Goal: Information Seeking & Learning: Learn about a topic

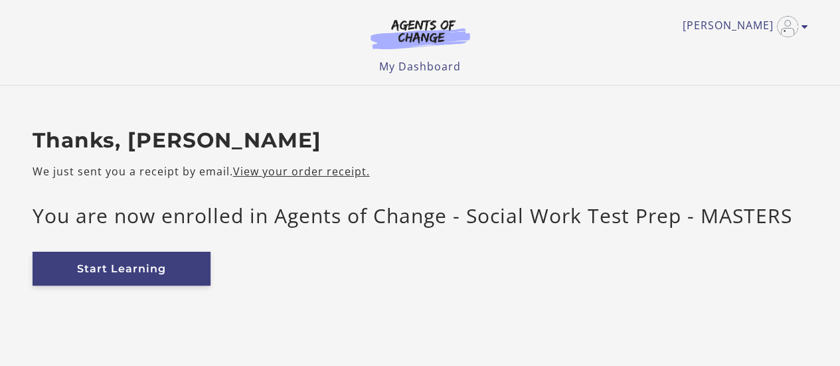
click at [127, 258] on link "Start Learning" at bounding box center [122, 269] width 178 height 34
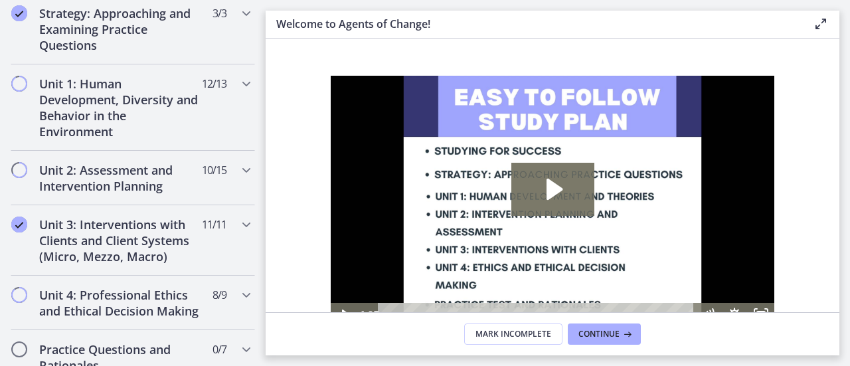
scroll to position [833, 0]
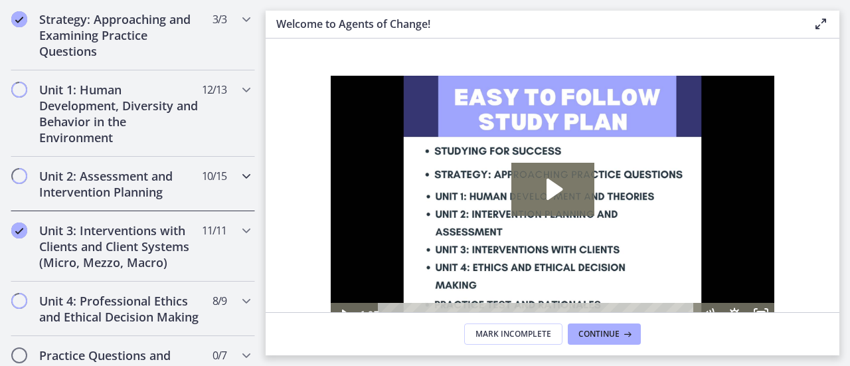
click at [238, 173] on icon "Chapters" at bounding box center [246, 176] width 16 height 16
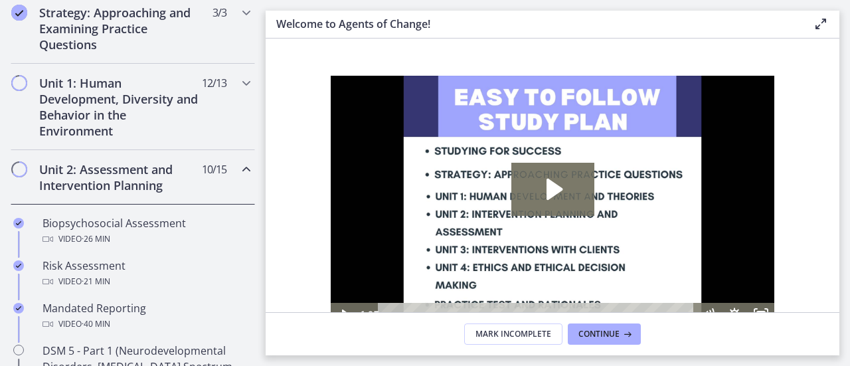
scroll to position [0, 0]
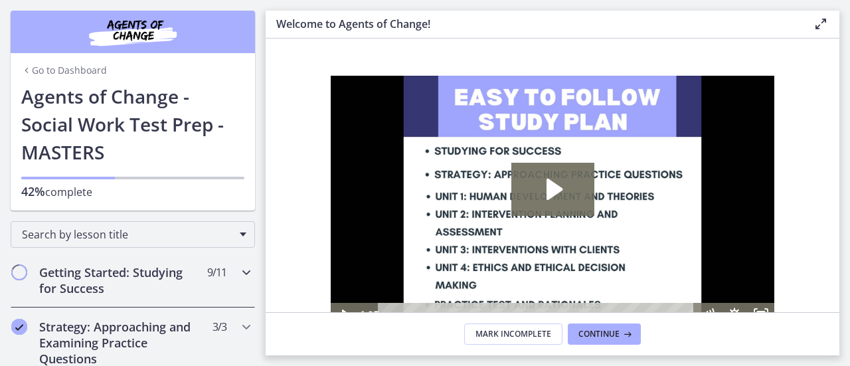
click at [127, 271] on h2 "Getting Started: Studying for Success" at bounding box center [120, 280] width 162 height 32
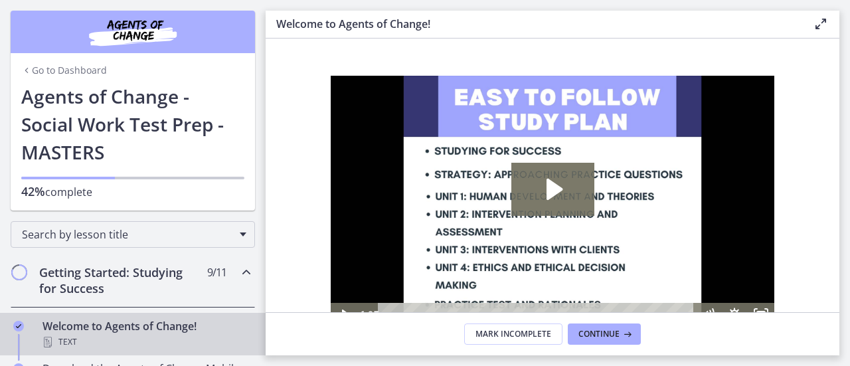
click at [129, 327] on div "Welcome to Agents of Change! Text" at bounding box center [145, 334] width 207 height 32
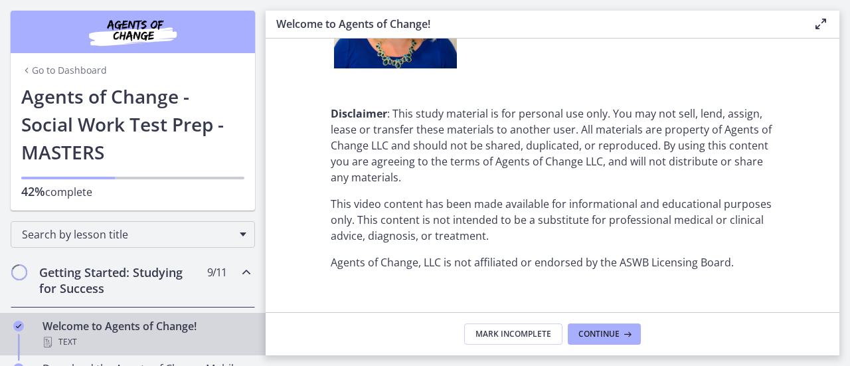
scroll to position [1805, 0]
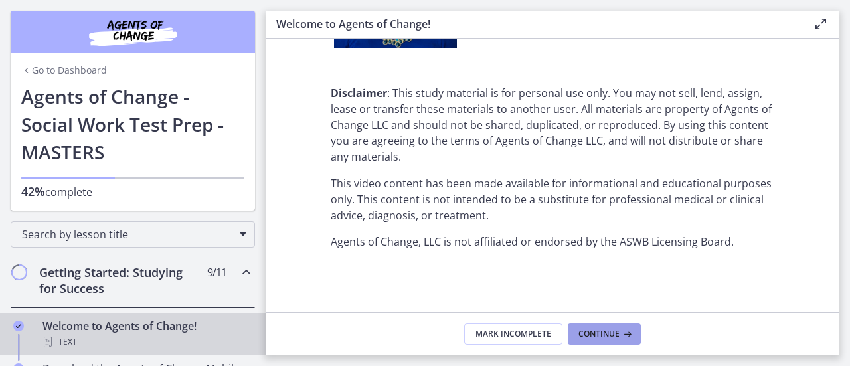
click at [603, 331] on span "Continue" at bounding box center [598, 334] width 41 height 11
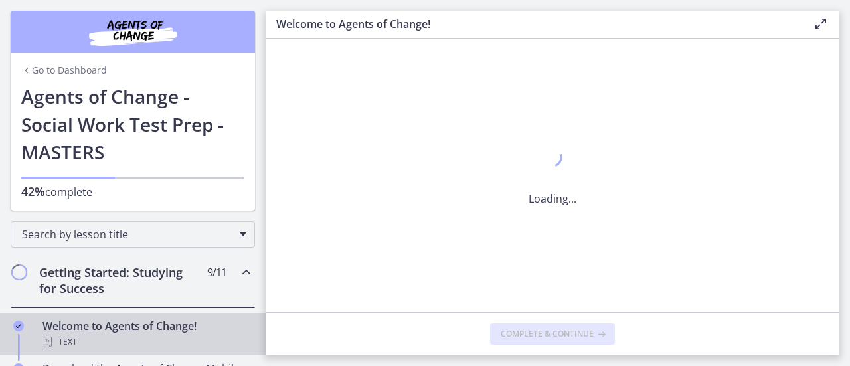
scroll to position [0, 0]
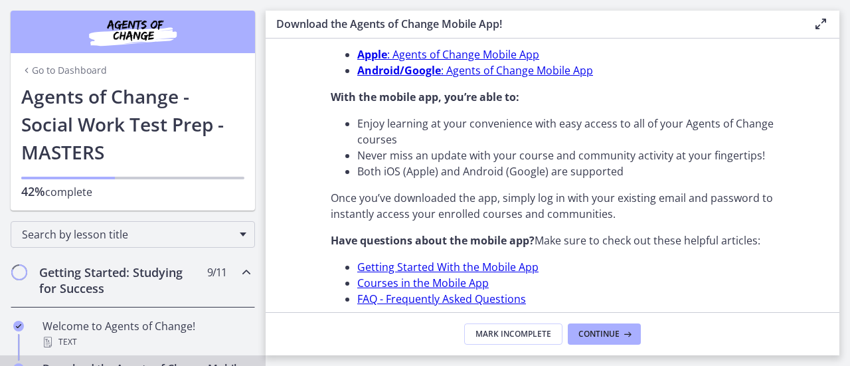
scroll to position [538, 0]
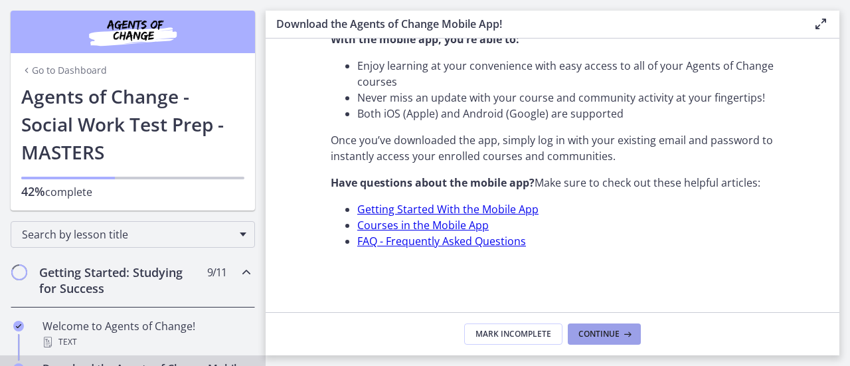
click at [617, 333] on span "Continue" at bounding box center [598, 334] width 41 height 11
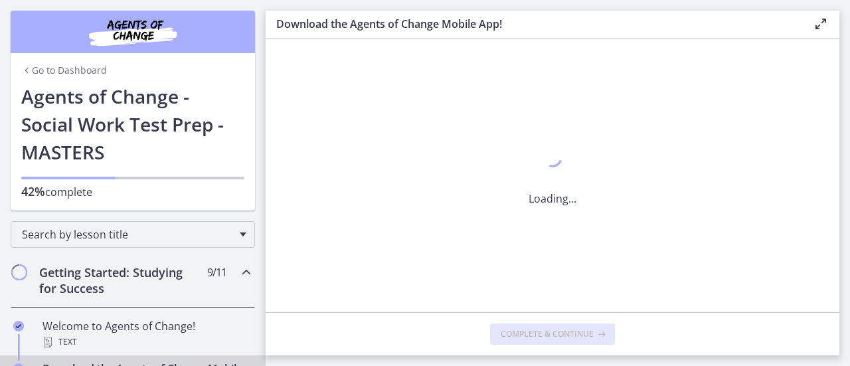
scroll to position [0, 0]
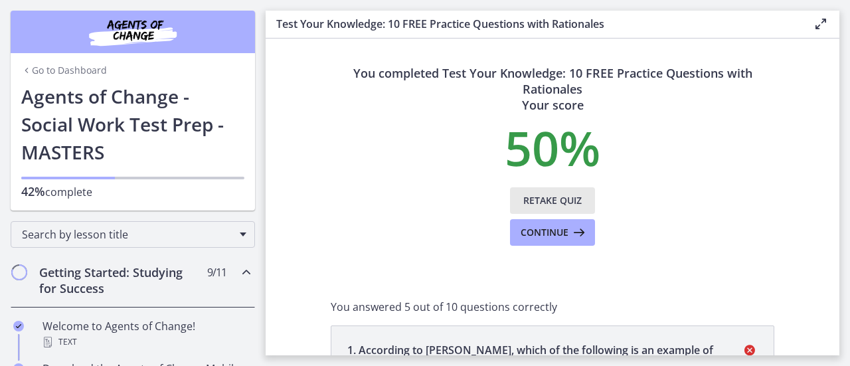
click at [556, 200] on span "Retake Quiz" at bounding box center [552, 200] width 58 height 16
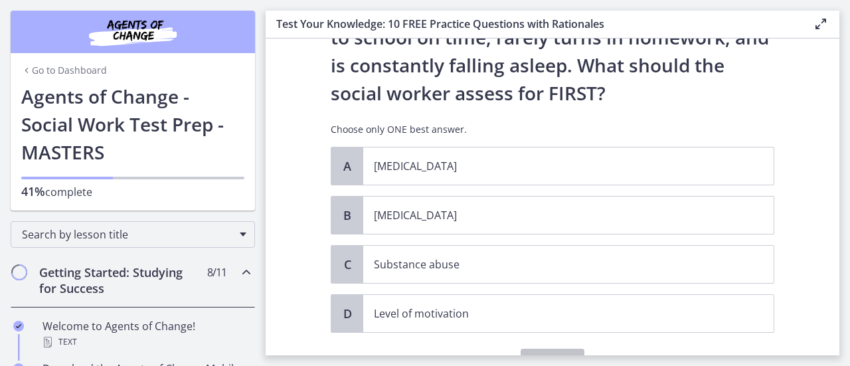
scroll to position [150, 0]
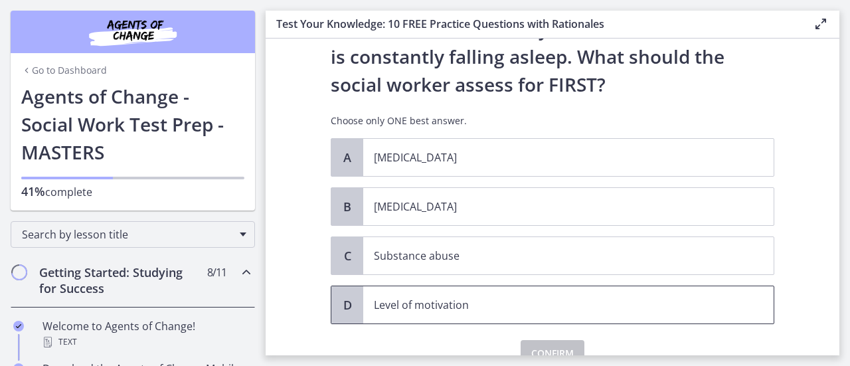
click at [470, 305] on p "Level of motivation" at bounding box center [555, 305] width 362 height 16
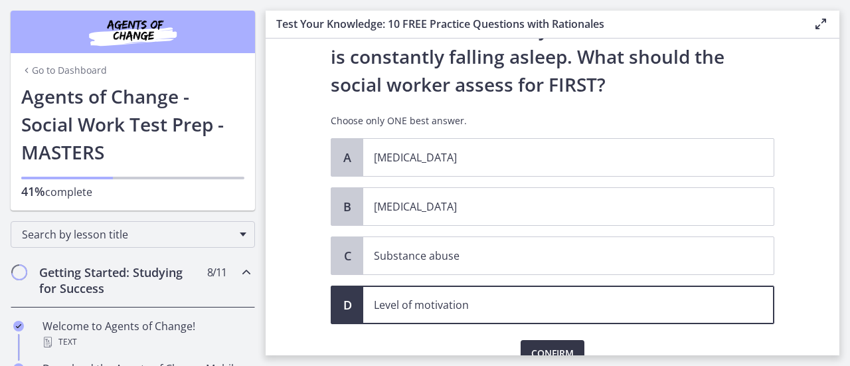
click at [569, 348] on button "Confirm" at bounding box center [552, 353] width 64 height 27
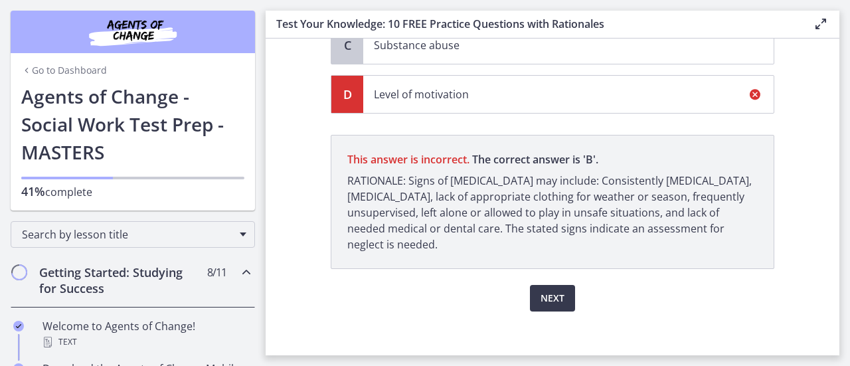
scroll to position [367, 0]
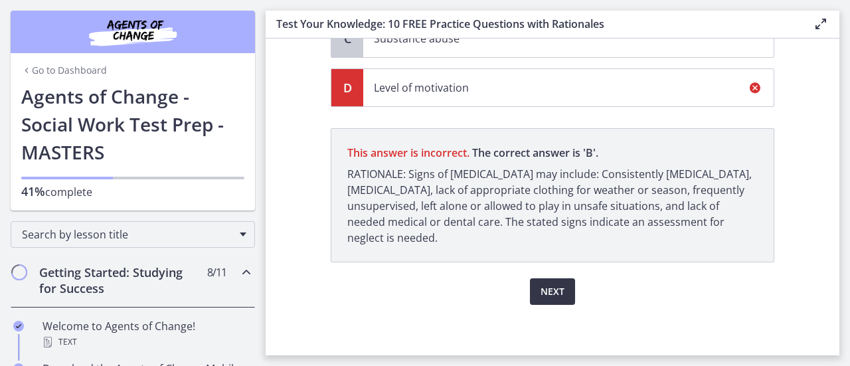
click at [555, 290] on span "Next" at bounding box center [552, 291] width 24 height 16
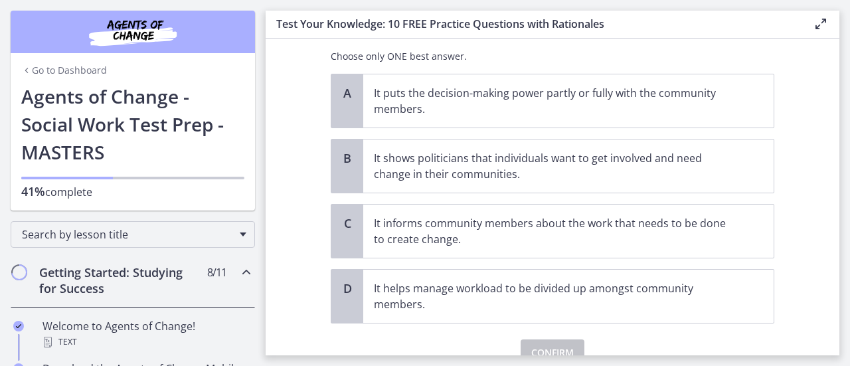
scroll to position [136, 0]
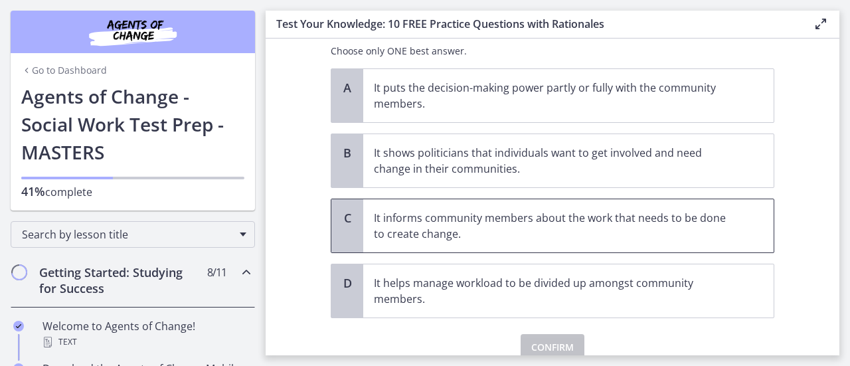
click at [630, 214] on p "It informs community members about the work that needs to be done to create cha…" at bounding box center [555, 226] width 362 height 32
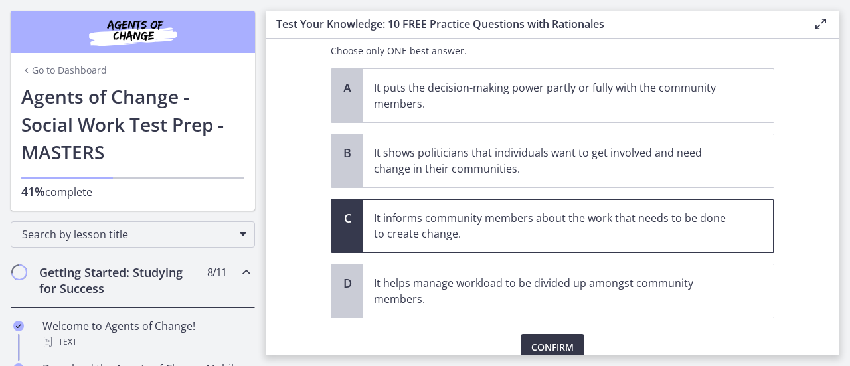
click at [546, 344] on span "Confirm" at bounding box center [552, 347] width 42 height 16
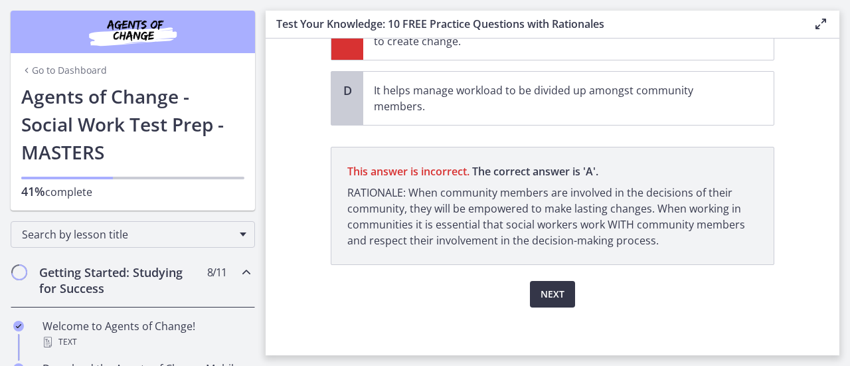
scroll to position [331, 0]
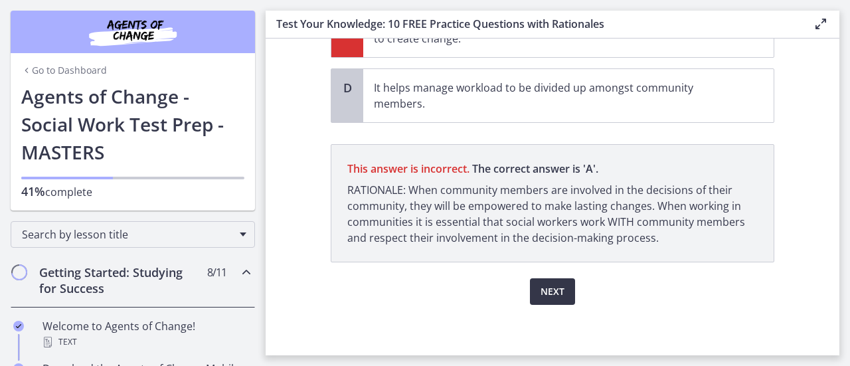
click at [564, 289] on button "Next" at bounding box center [552, 291] width 45 height 27
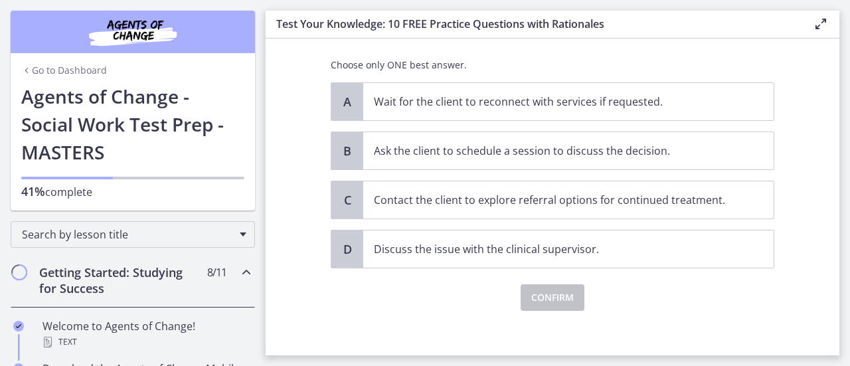
scroll to position [235, 0]
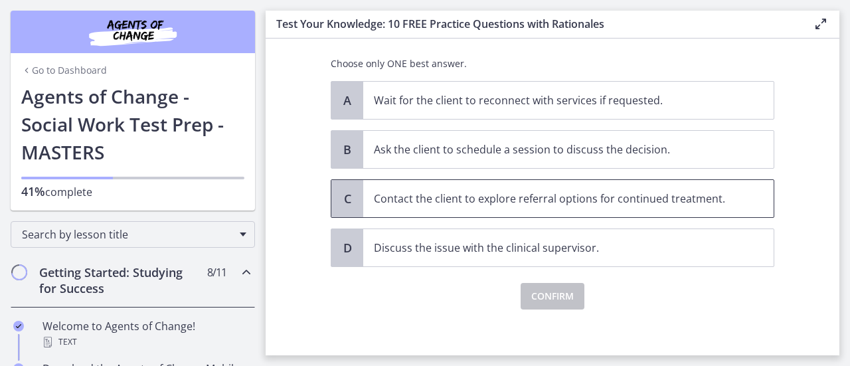
click at [621, 185] on span "Contact the client to explore referral options for continued treatment." at bounding box center [568, 198] width 410 height 37
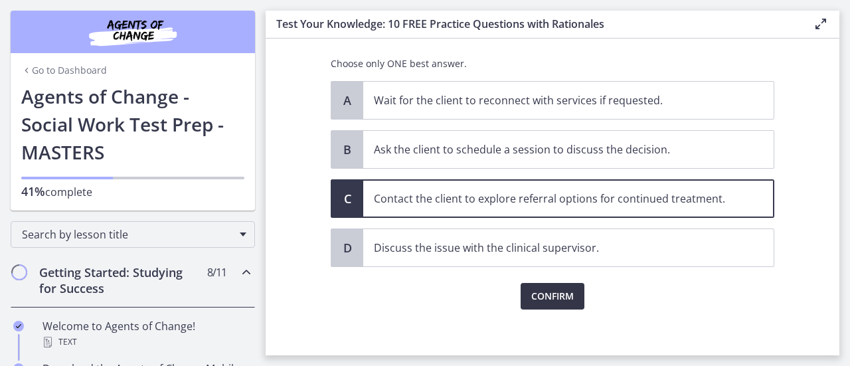
click at [548, 283] on button "Confirm" at bounding box center [552, 296] width 64 height 27
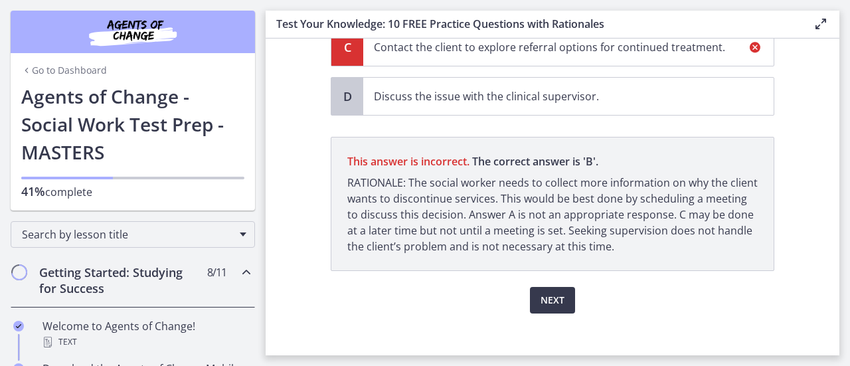
scroll to position [395, 0]
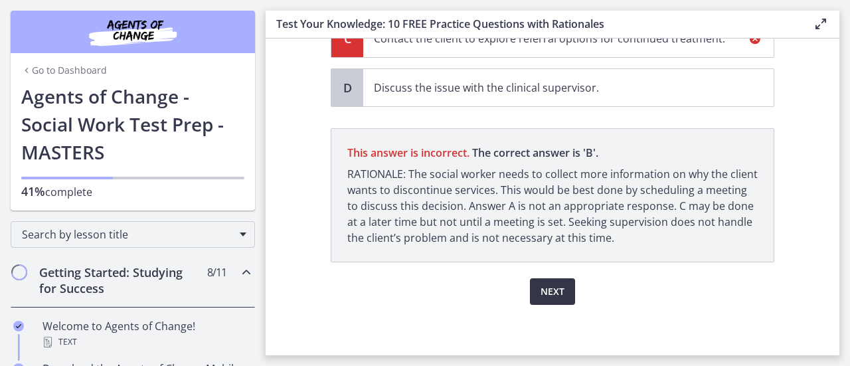
click at [552, 295] on span "Next" at bounding box center [552, 291] width 24 height 16
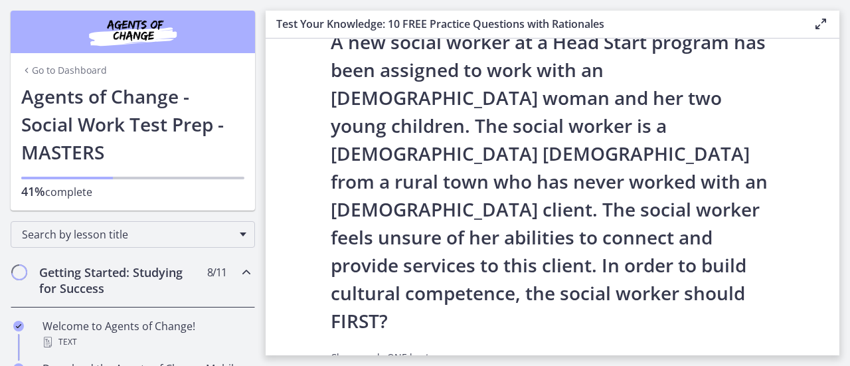
scroll to position [0, 0]
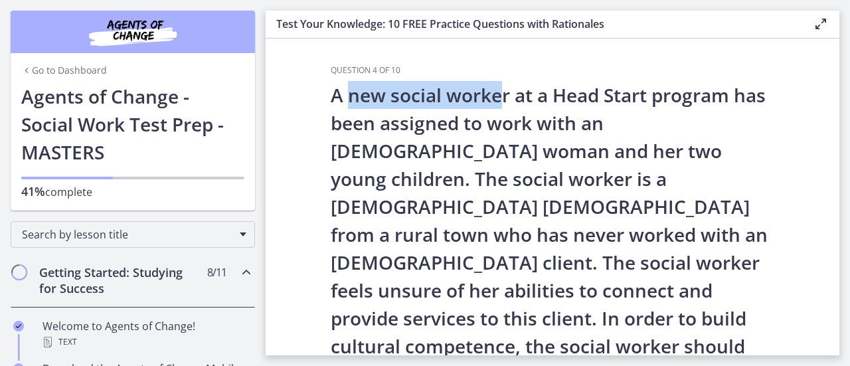
drag, startPoint x: 345, startPoint y: 99, endPoint x: 499, endPoint y: 102, distance: 154.0
click at [499, 102] on p "A new social worker at a Head Start program has been assigned to work with an A…" at bounding box center [552, 234] width 443 height 307
click at [500, 103] on p "A new social worker at a Head Start program has been assigned to work with an A…" at bounding box center [552, 234] width 443 height 307
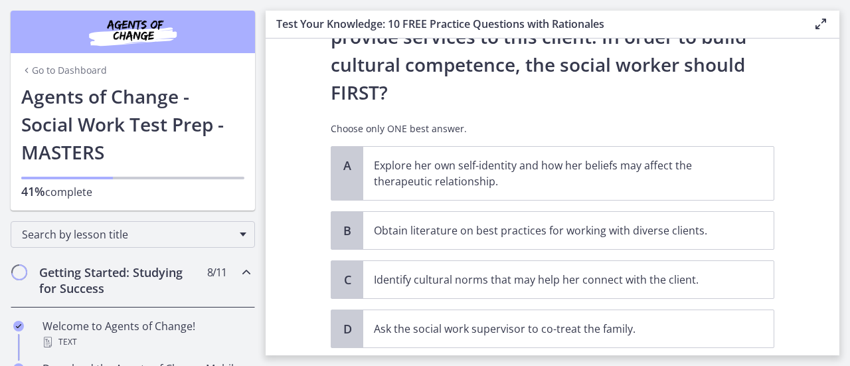
scroll to position [280, 0]
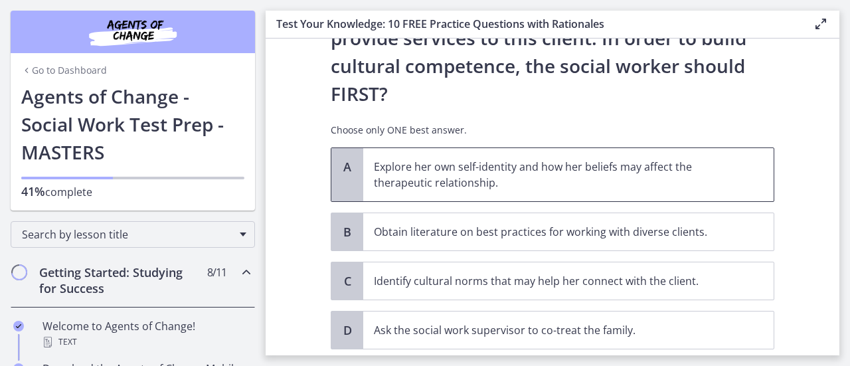
click at [621, 159] on p "Explore her own self-identity and how her beliefs may affect the therapeutic re…" at bounding box center [555, 175] width 362 height 32
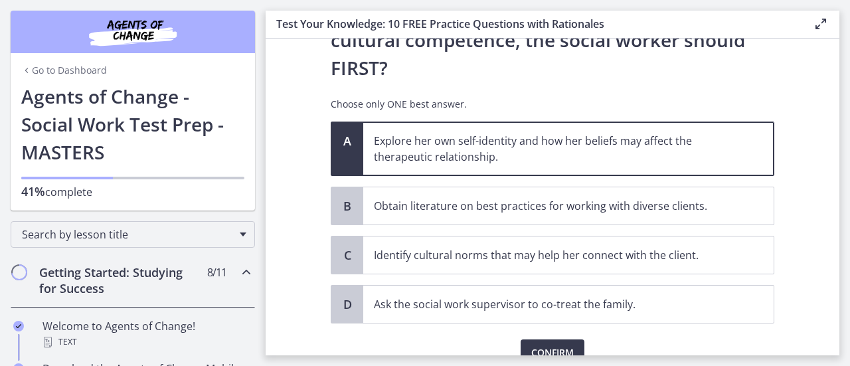
scroll to position [312, 0]
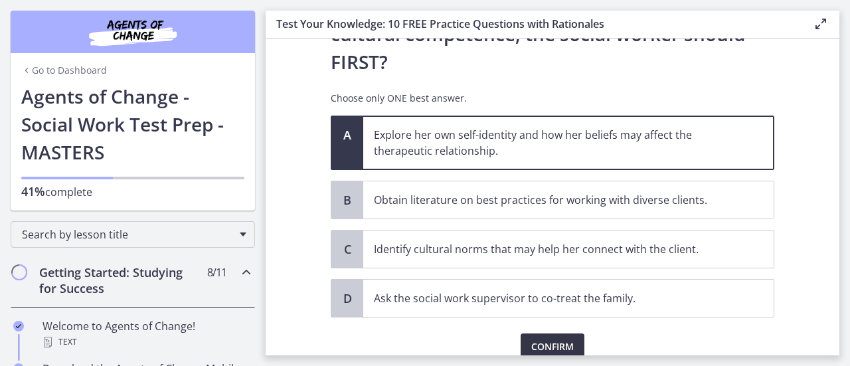
click at [559, 338] on span "Confirm" at bounding box center [552, 346] width 42 height 16
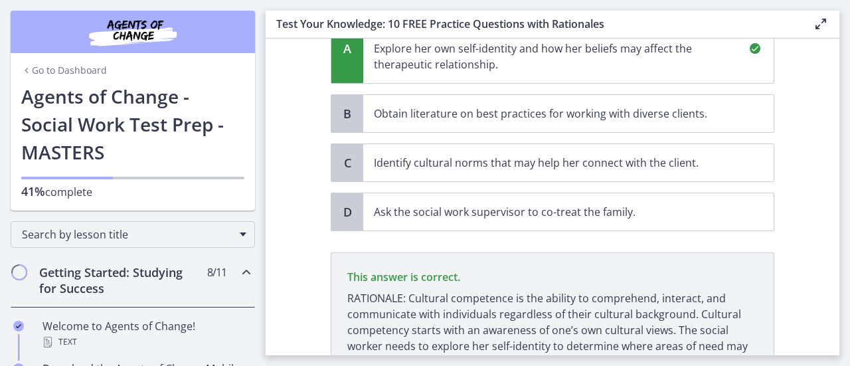
scroll to position [467, 0]
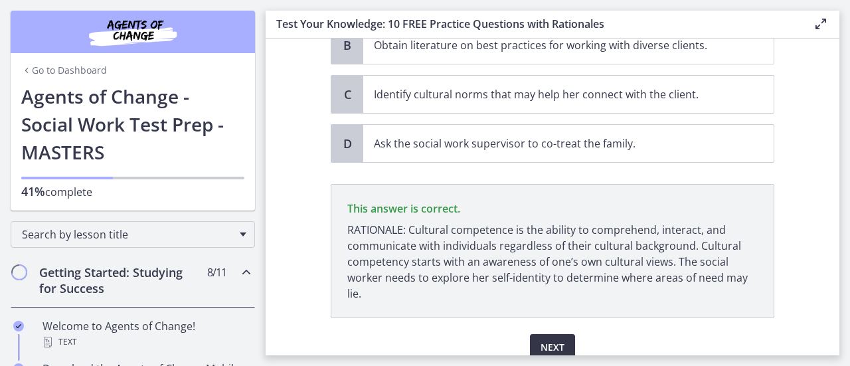
click at [561, 334] on button "Next" at bounding box center [552, 347] width 45 height 27
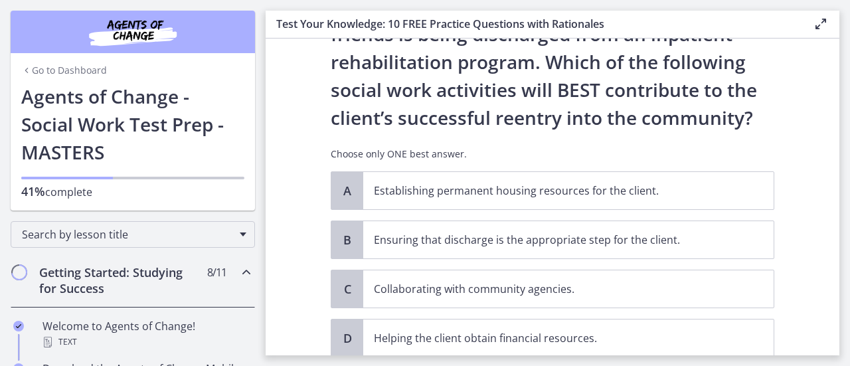
scroll to position [0, 0]
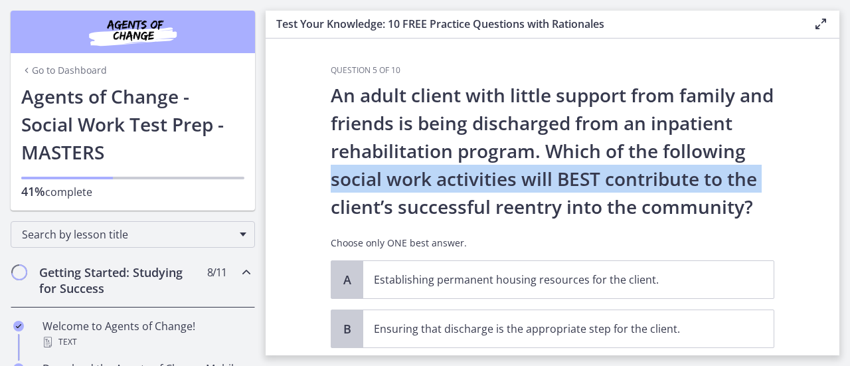
drag, startPoint x: 826, startPoint y: 141, endPoint x: 823, endPoint y: 177, distance: 35.3
click at [823, 177] on section "Question 5 of 10 An adult client with little support from family and friends is…" at bounding box center [551, 196] width 573 height 317
click at [804, 170] on section "Question 5 of 10 An adult client with little support from family and friends is…" at bounding box center [551, 196] width 573 height 317
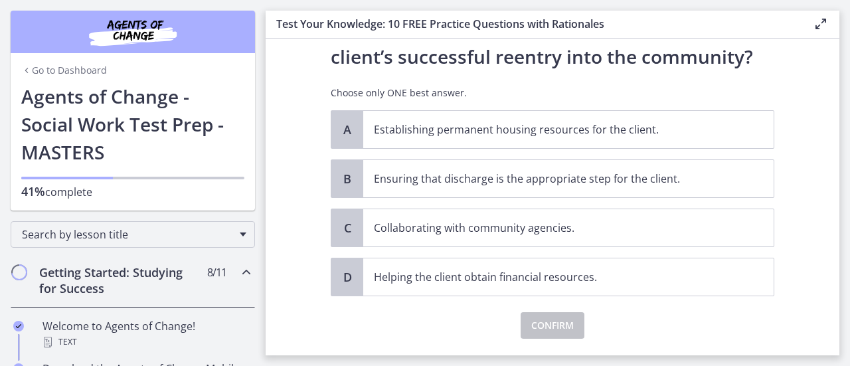
scroll to position [151, 0]
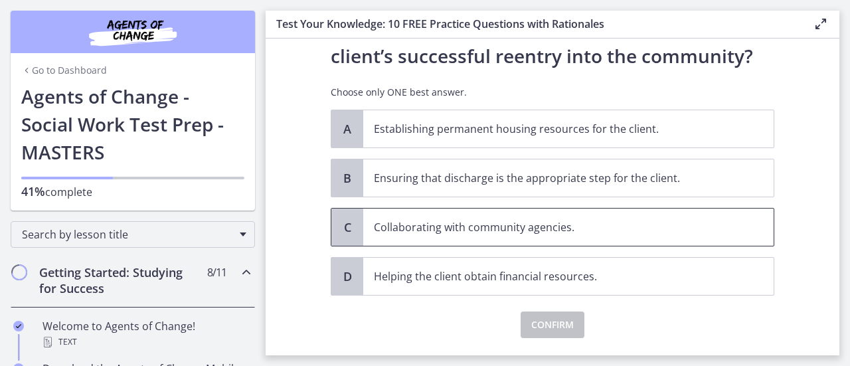
click at [546, 228] on p "Collaborating with community agencies." at bounding box center [555, 227] width 362 height 16
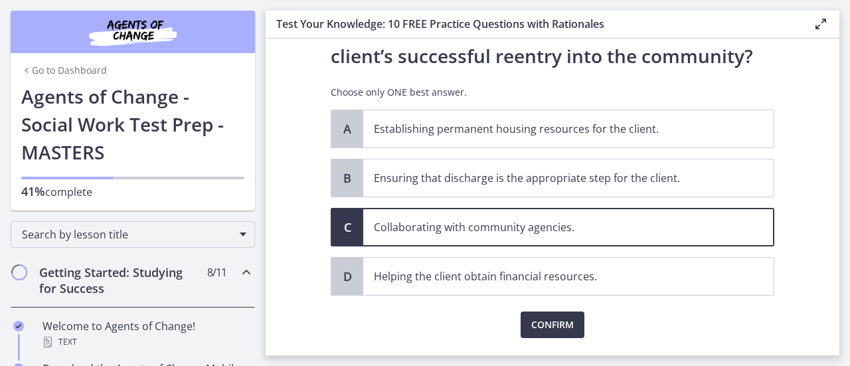
drag, startPoint x: 835, startPoint y: 259, endPoint x: 755, endPoint y: 329, distance: 105.8
click at [755, 329] on div "Confirm" at bounding box center [552, 316] width 443 height 42
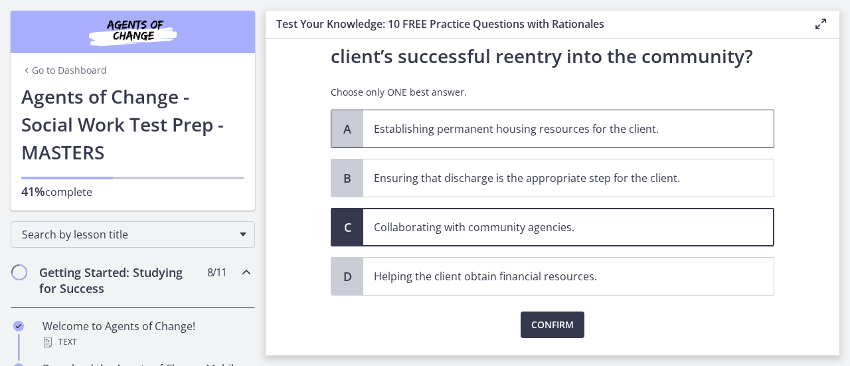
click at [573, 134] on p "Establishing permanent housing resources for the client." at bounding box center [555, 129] width 362 height 16
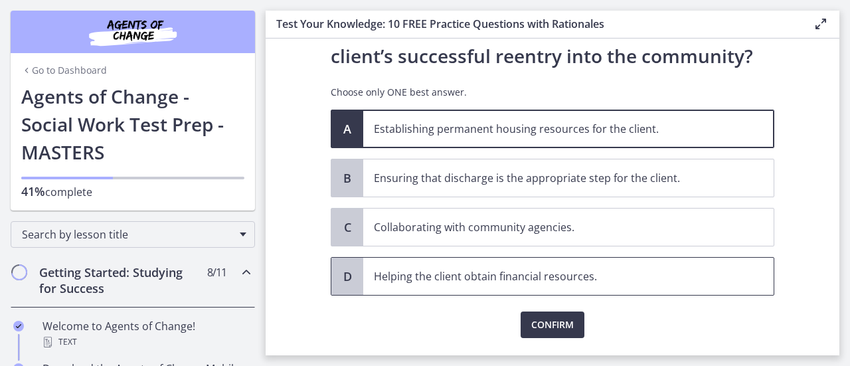
click at [573, 278] on p "Helping the client obtain financial resources." at bounding box center [555, 276] width 362 height 16
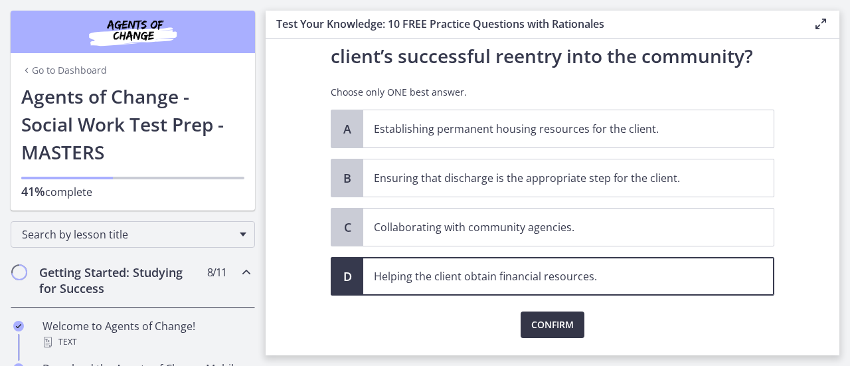
click at [534, 321] on span "Confirm" at bounding box center [552, 325] width 42 height 16
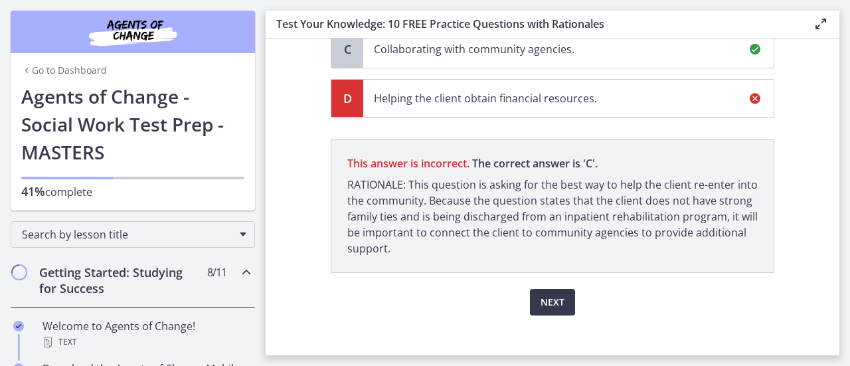
scroll to position [339, 0]
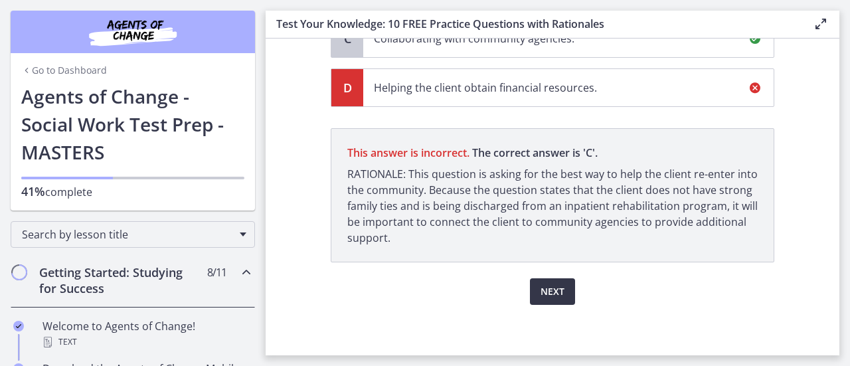
drag, startPoint x: 834, startPoint y: 262, endPoint x: 552, endPoint y: 289, distance: 282.7
click at [552, 289] on span "Next" at bounding box center [552, 291] width 24 height 16
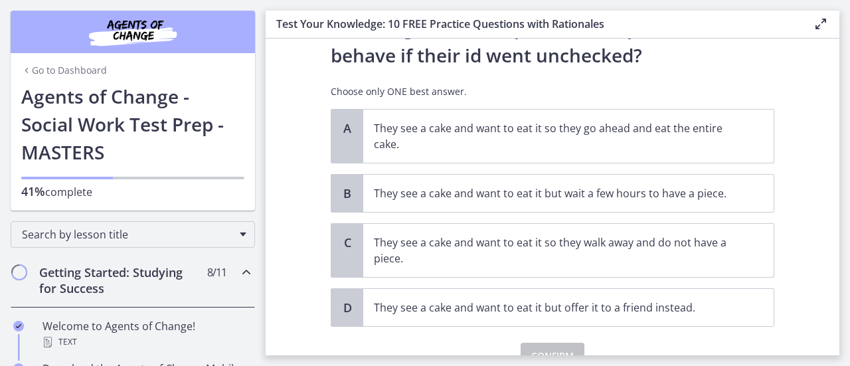
scroll to position [97, 0]
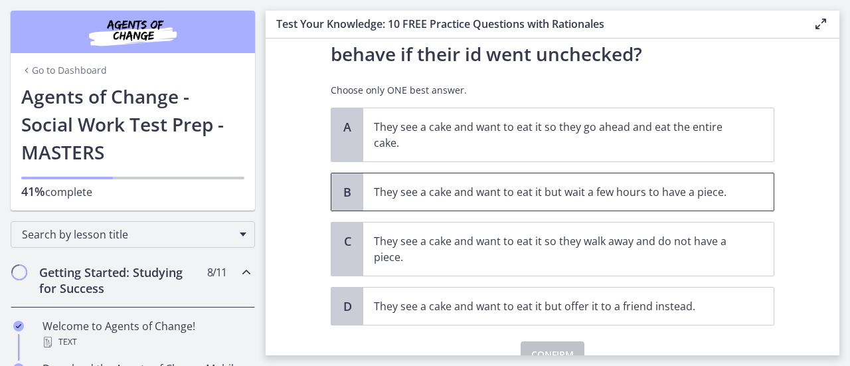
click at [689, 194] on p "They see a cake and want to eat it but wait a few hours to have a piece." at bounding box center [555, 192] width 362 height 16
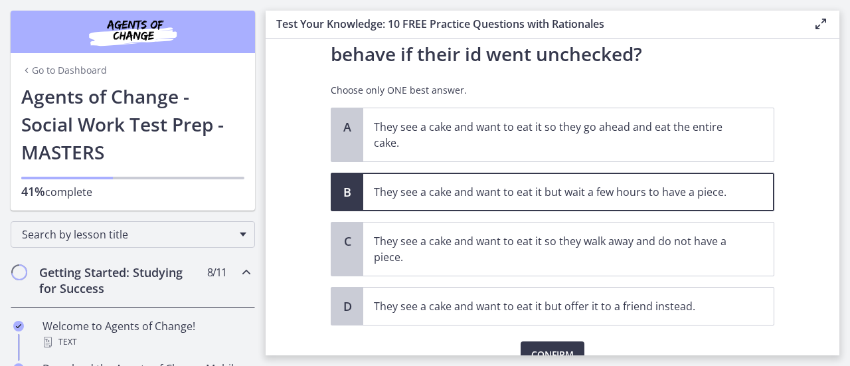
click at [560, 356] on main "Test Your Knowledge: 10 FREE Practice Questions with Rationales Enable fullscre…" at bounding box center [557, 183] width 584 height 366
click at [555, 347] on span "Confirm" at bounding box center [552, 354] width 42 height 16
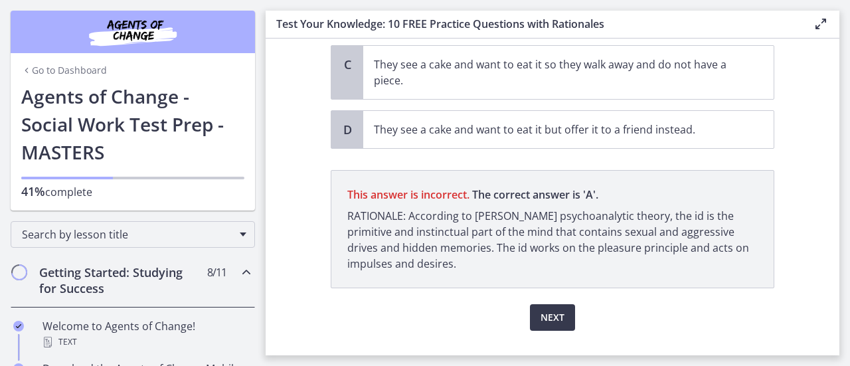
scroll to position [299, 0]
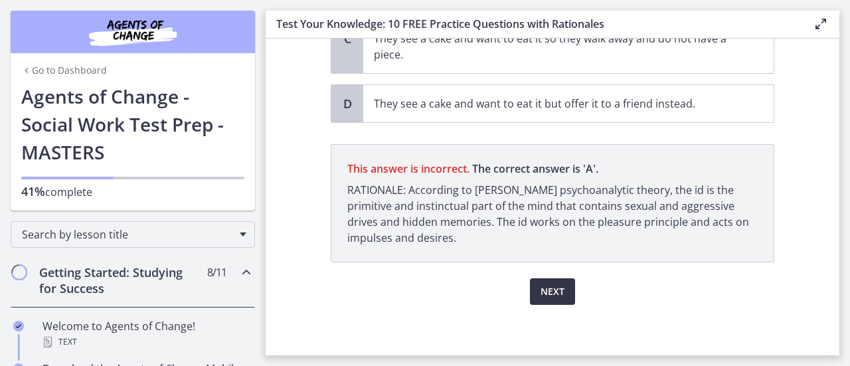
click at [551, 285] on span "Next" at bounding box center [552, 291] width 24 height 16
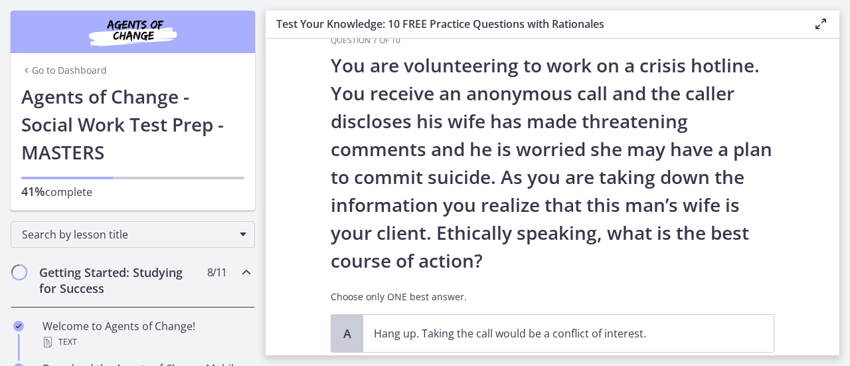
scroll to position [33, 0]
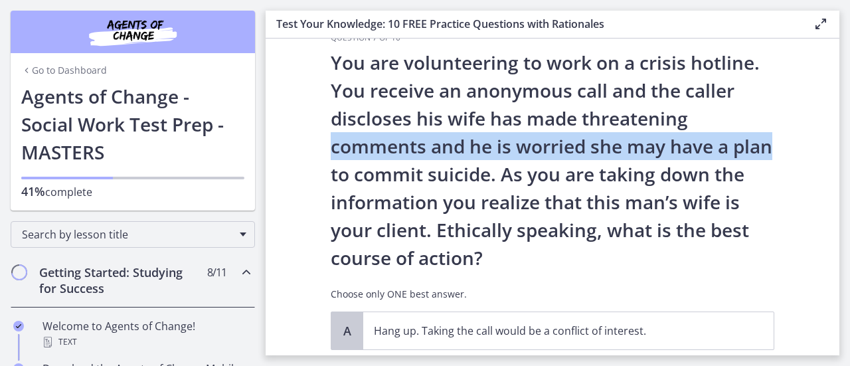
drag, startPoint x: 827, startPoint y: 116, endPoint x: 832, endPoint y: 147, distance: 30.9
click at [832, 147] on section "Question 7 of 10 You are volunteering to work on a crisis hotline. You receive …" at bounding box center [551, 196] width 573 height 317
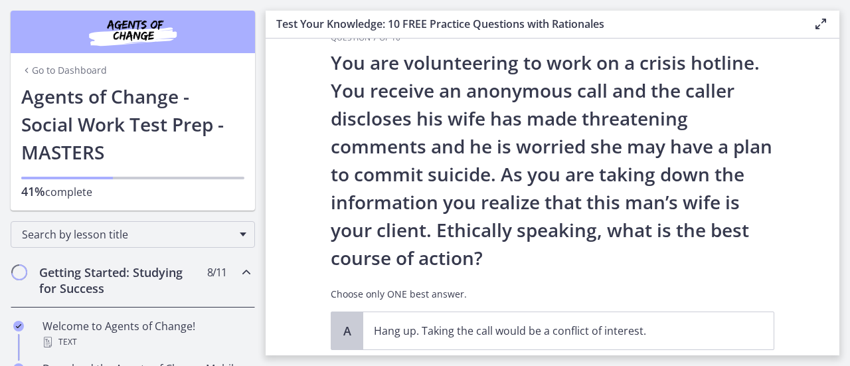
click at [787, 167] on section "Question 7 of 10 You are volunteering to work on a crisis hotline. You receive …" at bounding box center [551, 196] width 573 height 317
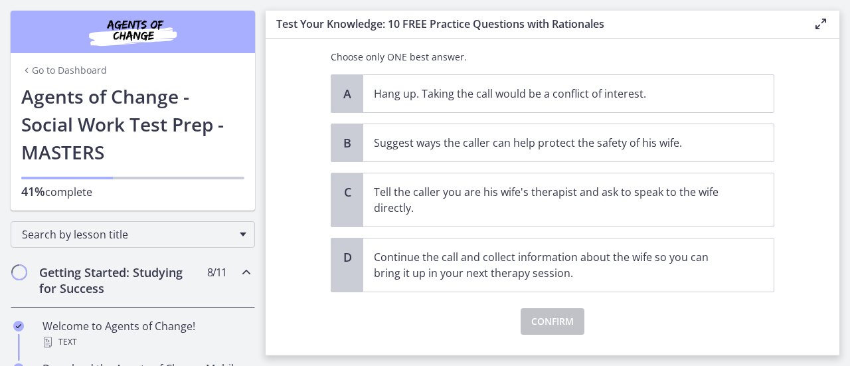
scroll to position [271, 0]
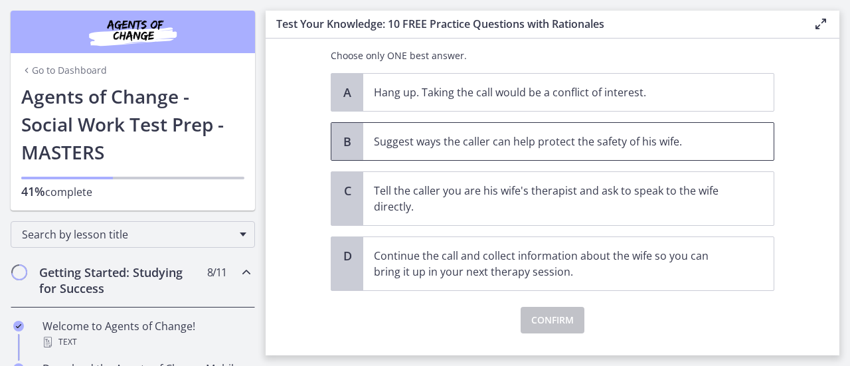
click at [619, 139] on p "Suggest ways the caller can help protect the safety of his wife." at bounding box center [555, 141] width 362 height 16
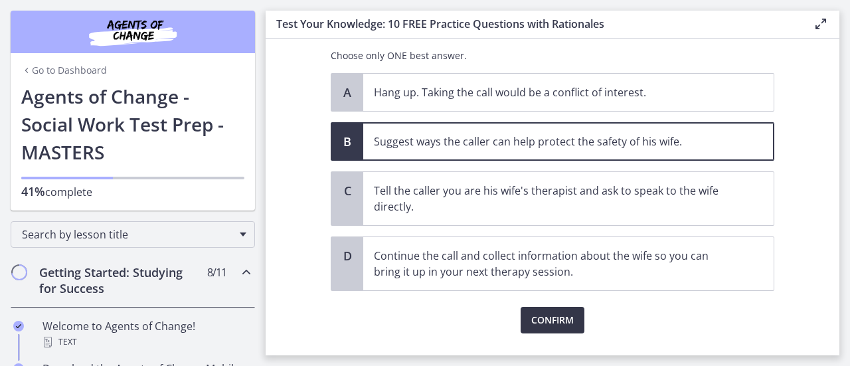
click at [550, 309] on button "Confirm" at bounding box center [552, 320] width 64 height 27
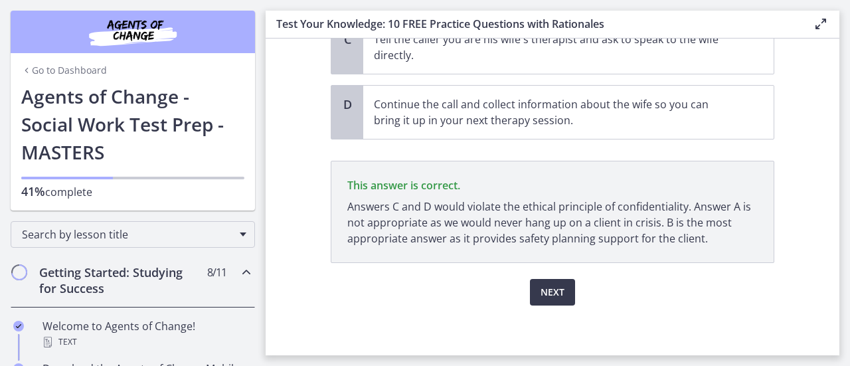
scroll to position [423, 0]
click at [550, 275] on div "Next" at bounding box center [552, 283] width 443 height 42
click at [547, 290] on span "Next" at bounding box center [552, 291] width 24 height 16
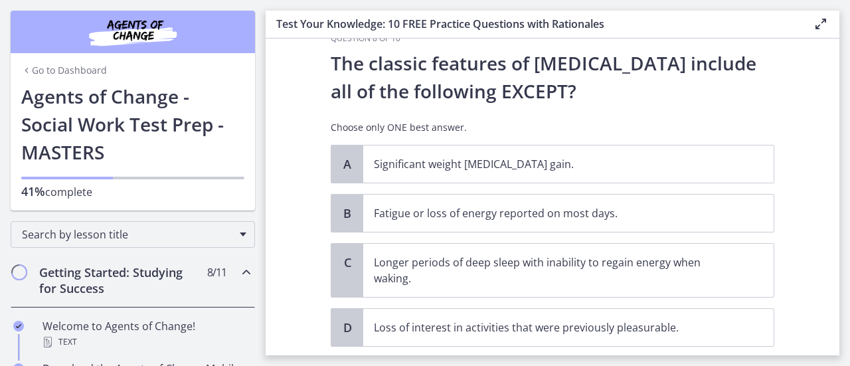
scroll to position [69, 0]
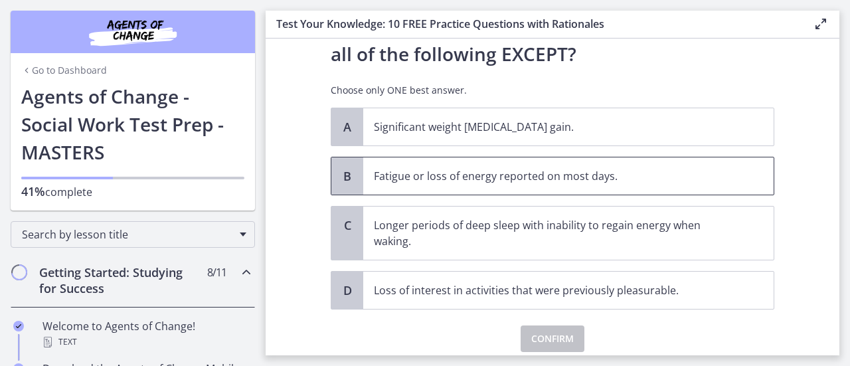
click at [557, 181] on p "Fatigue or loss of energy reported on most days." at bounding box center [555, 176] width 362 height 16
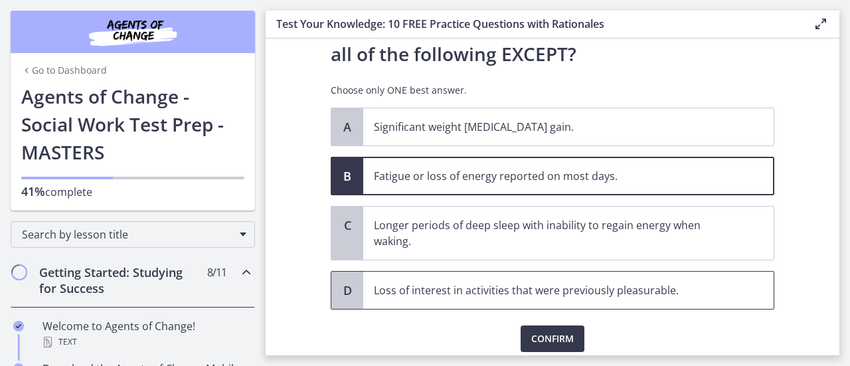
drag, startPoint x: 560, startPoint y: 236, endPoint x: 368, endPoint y: 285, distance: 198.6
click at [368, 285] on span "Loss of interest in activities that were previously pleasurable." at bounding box center [568, 289] width 410 height 37
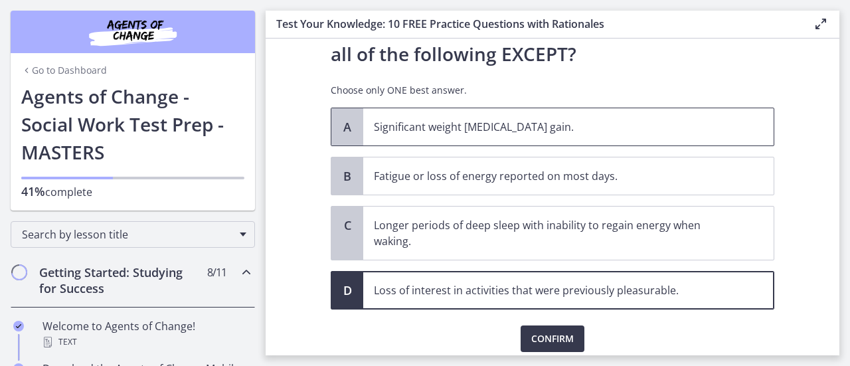
click at [438, 120] on p "Significant weight loss or weight gain." at bounding box center [555, 127] width 362 height 16
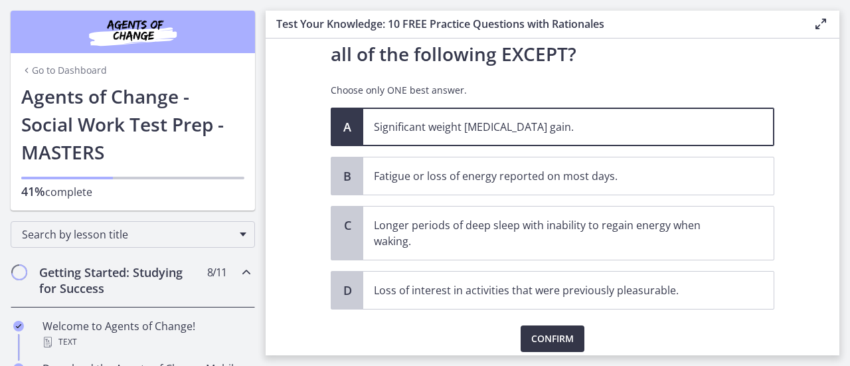
click at [542, 331] on span "Confirm" at bounding box center [552, 339] width 42 height 16
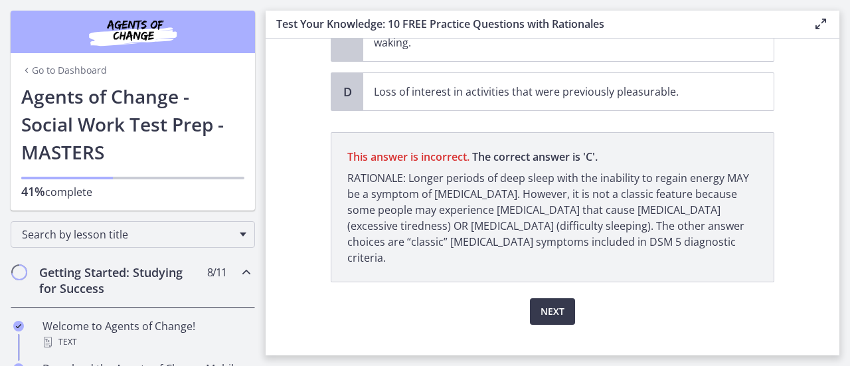
scroll to position [271, 0]
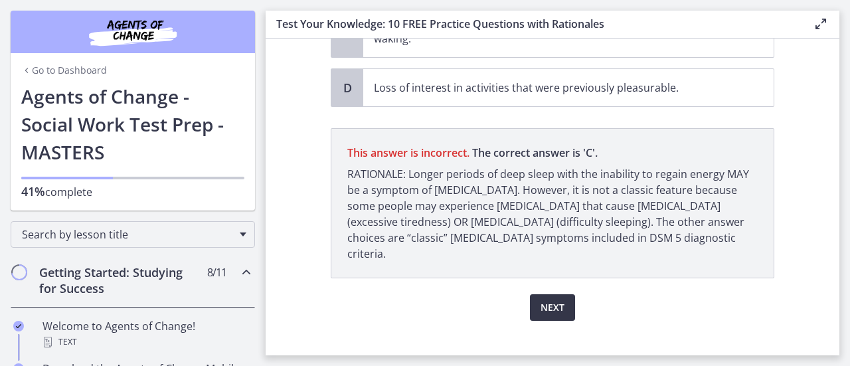
click at [542, 299] on span "Next" at bounding box center [552, 307] width 24 height 16
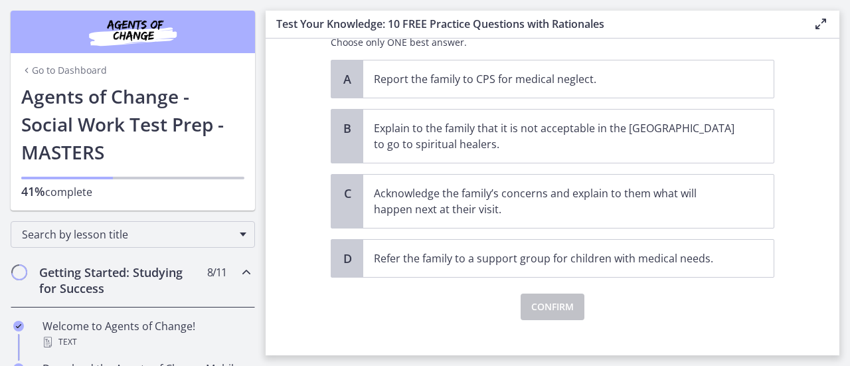
scroll to position [369, 0]
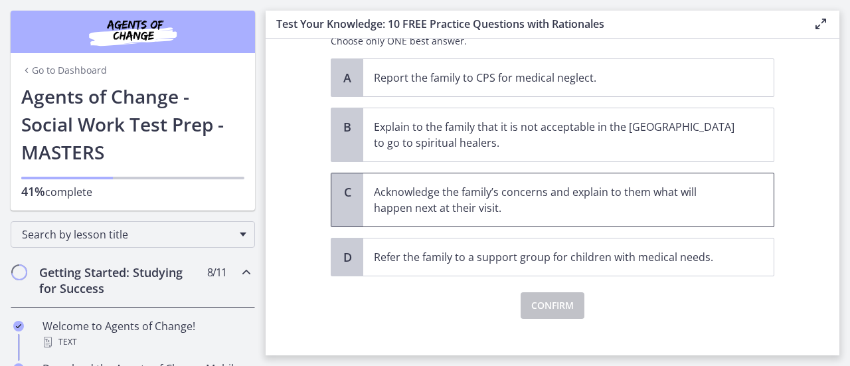
click at [627, 184] on p "Acknowledge the family’s concerns and explain to them what will happen next at …" at bounding box center [555, 200] width 362 height 32
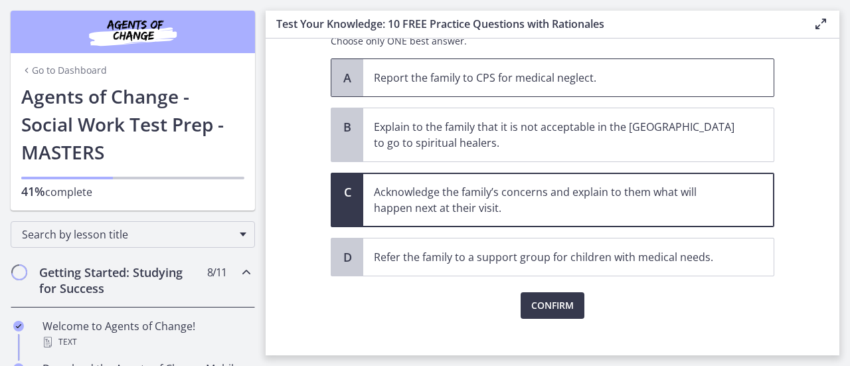
click at [644, 81] on p "Report the family to CPS for medical neglect." at bounding box center [555, 78] width 362 height 16
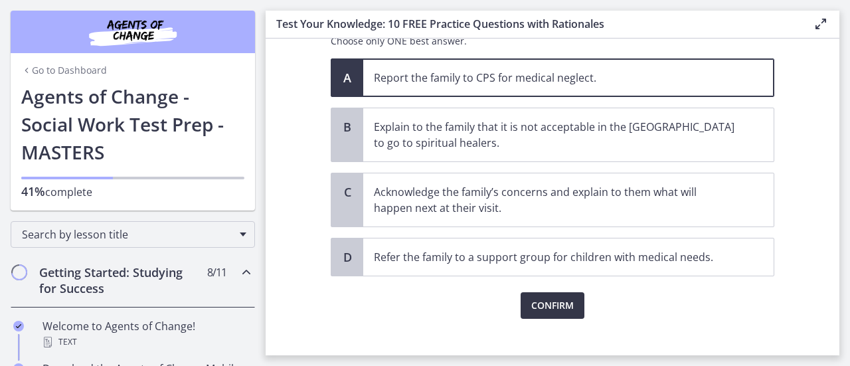
click at [549, 309] on span "Confirm" at bounding box center [552, 305] width 42 height 16
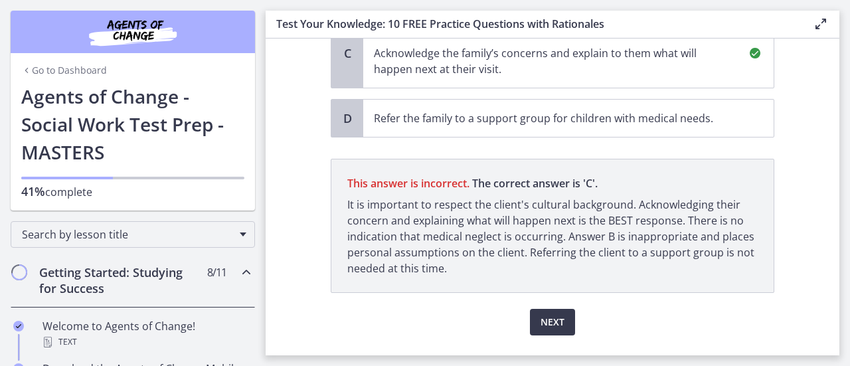
scroll to position [538, 0]
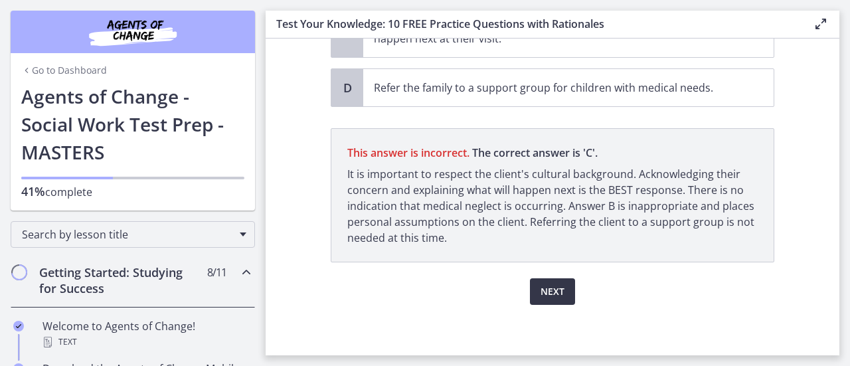
click at [542, 289] on span "Next" at bounding box center [552, 291] width 24 height 16
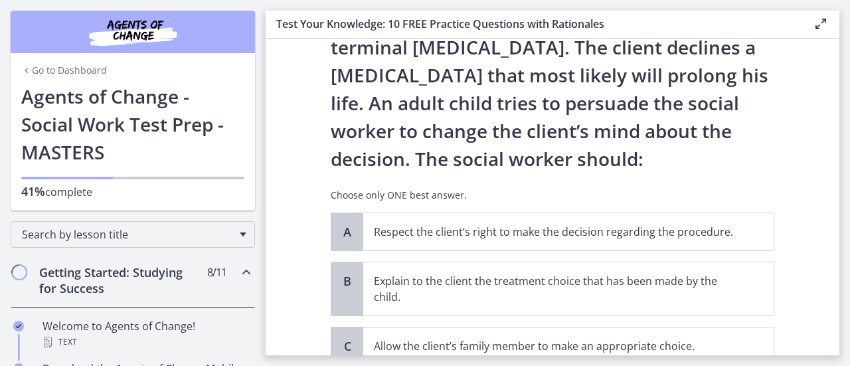
scroll to position [131, 0]
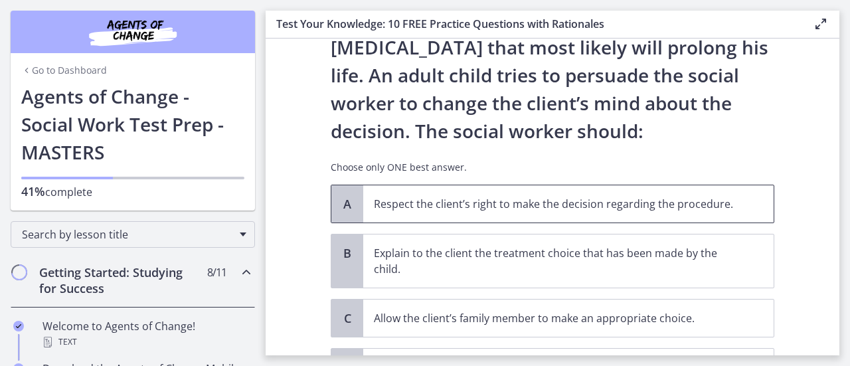
click at [646, 205] on p "Respect the client’s right to make the decision regarding the procedure." at bounding box center [555, 204] width 362 height 16
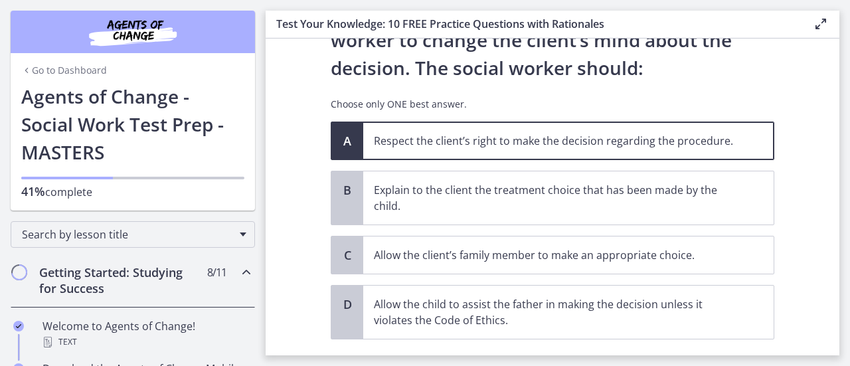
scroll to position [216, 0]
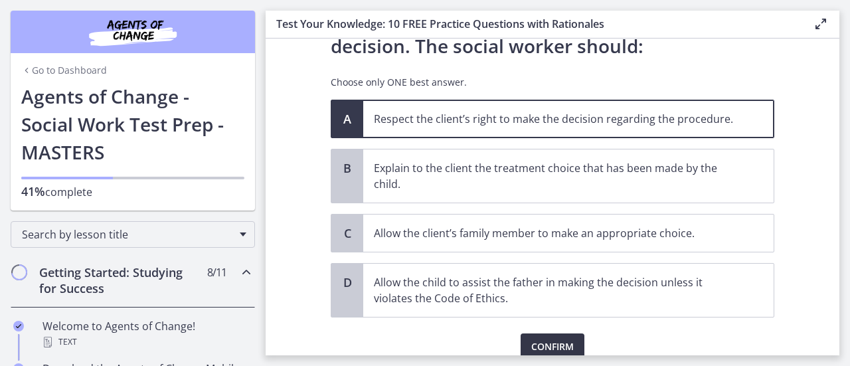
click at [525, 334] on button "Confirm" at bounding box center [552, 346] width 64 height 27
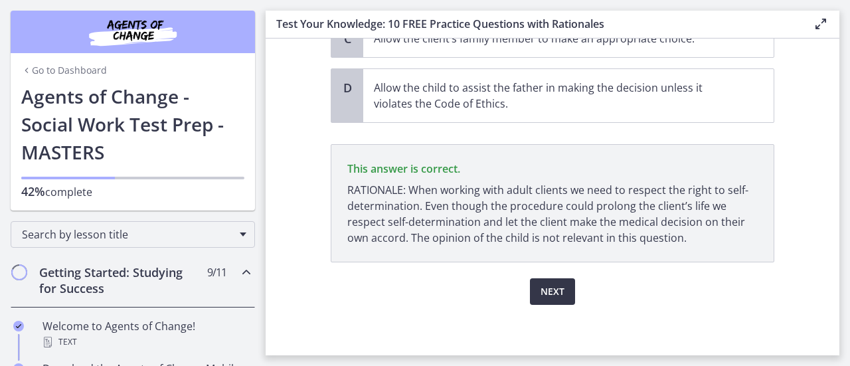
scroll to position [411, 0]
click at [551, 278] on button "Next" at bounding box center [552, 291] width 45 height 27
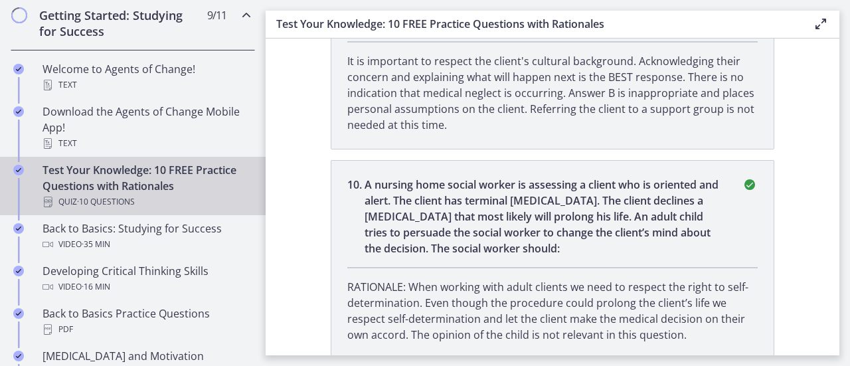
scroll to position [265, 0]
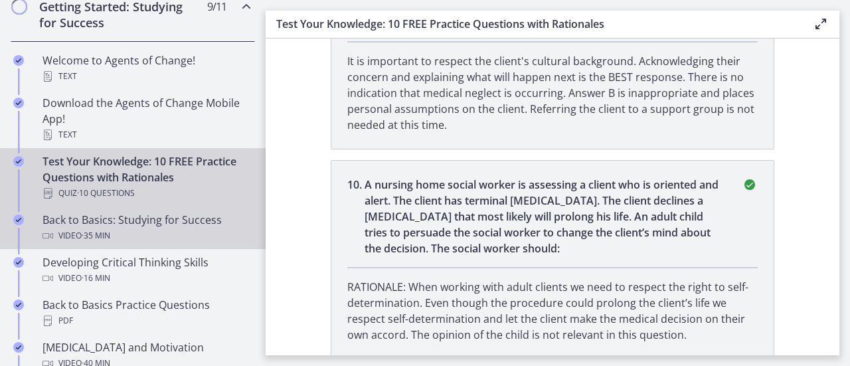
click at [145, 229] on div "Video · 35 min" at bounding box center [145, 236] width 207 height 16
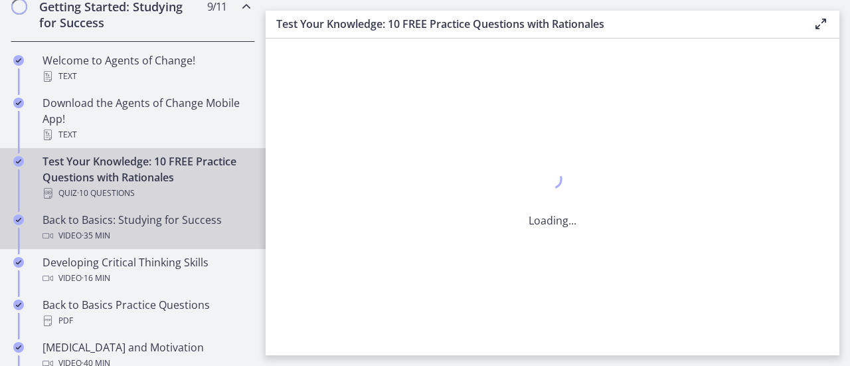
scroll to position [0, 0]
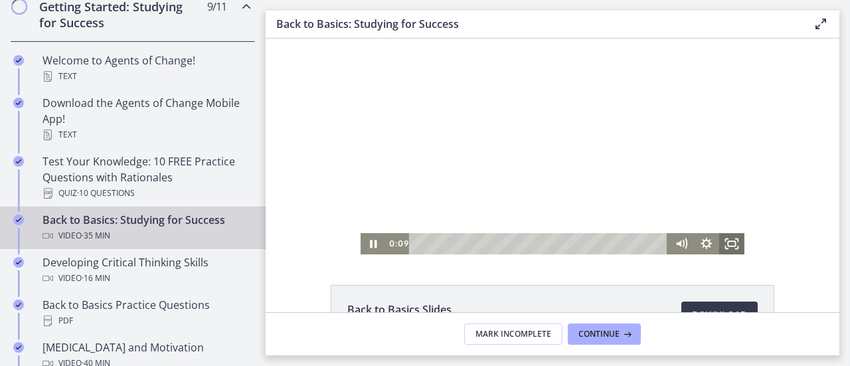
click at [730, 248] on icon "Fullscreen" at bounding box center [731, 243] width 25 height 21
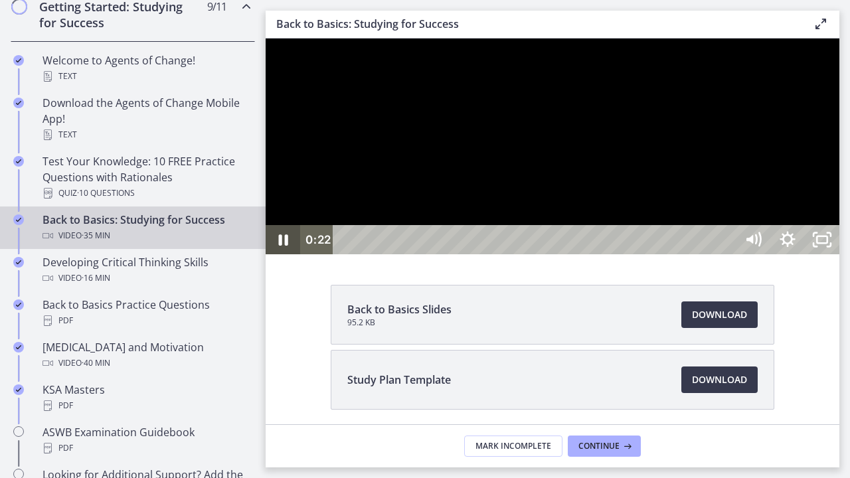
click at [280, 246] on icon "Pause" at bounding box center [283, 239] width 9 height 11
click at [283, 246] on icon "Play Video" at bounding box center [283, 240] width 9 height 12
click at [804, 254] on icon "Show settings menu" at bounding box center [787, 239] width 35 height 29
click at [804, 254] on icon "Hide settings menu" at bounding box center [787, 239] width 35 height 29
click at [808, 258] on icon "Show settings menu" at bounding box center [787, 239] width 41 height 35
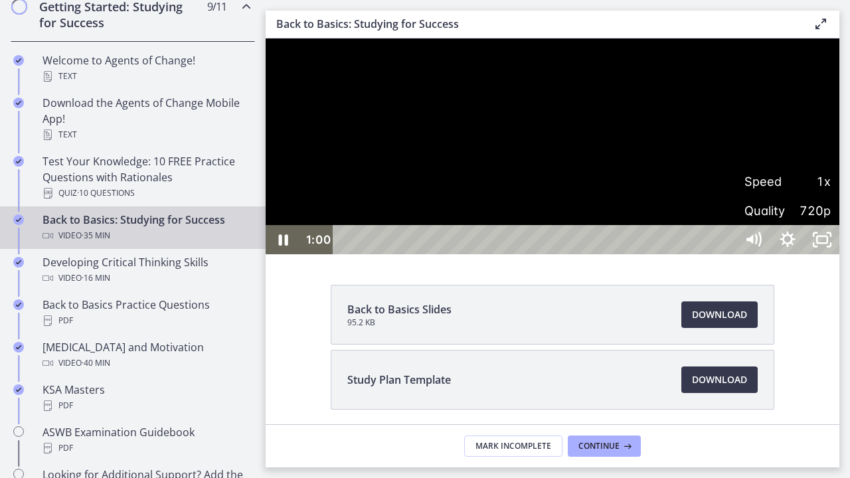
click at [830, 196] on span "1x" at bounding box center [808, 181] width 43 height 29
click at [839, 109] on label "1.25x" at bounding box center [787, 93] width 104 height 31
click at [830, 196] on span "1.25x" at bounding box center [808, 181] width 43 height 29
click at [796, 248] on icon "Show settings menu" at bounding box center [787, 239] width 19 height 19
click at [839, 80] on label "1x" at bounding box center [787, 64] width 104 height 31
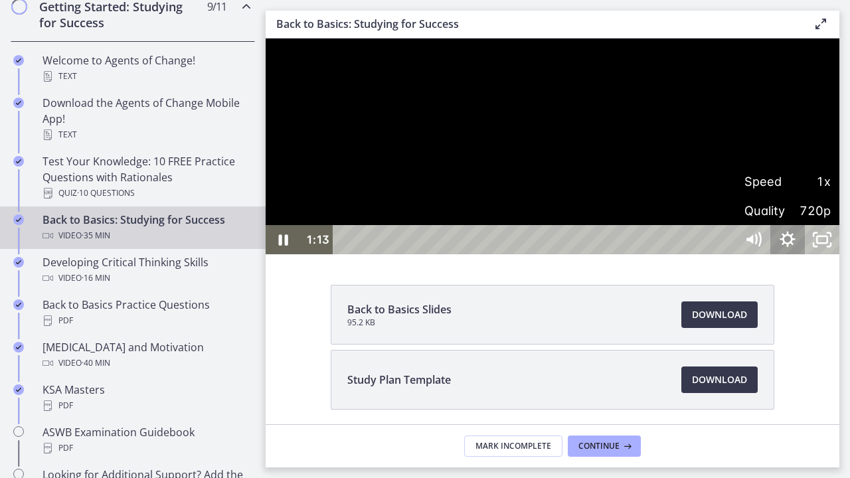
click at [804, 254] on icon "Hide settings menu" at bounding box center [787, 239] width 35 height 29
click at [804, 254] on icon "Show settings menu" at bounding box center [787, 239] width 35 height 29
click at [787, 196] on span "Speed" at bounding box center [765, 181] width 43 height 29
click at [839, 50] on label "0.75x" at bounding box center [787, 35] width 104 height 31
click at [808, 258] on icon "Show settings menu" at bounding box center [787, 239] width 41 height 35
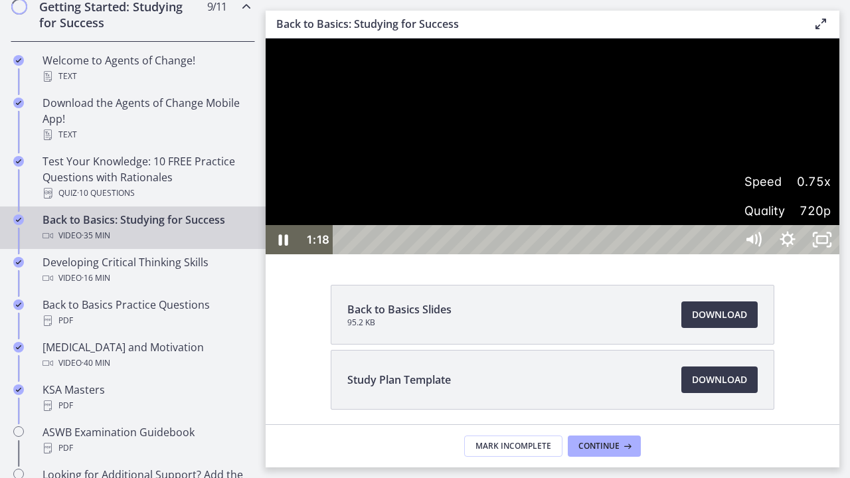
click at [830, 196] on span "0.75x" at bounding box center [808, 181] width 43 height 29
click at [839, 80] on label "1x" at bounding box center [787, 64] width 104 height 31
click at [289, 258] on icon "Pause" at bounding box center [282, 239] width 41 height 35
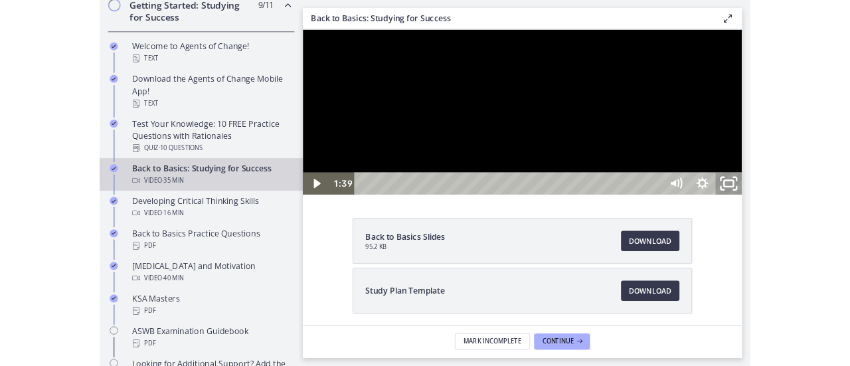
click at [849, 248] on icon "Unfullscreen" at bounding box center [858, 230] width 41 height 35
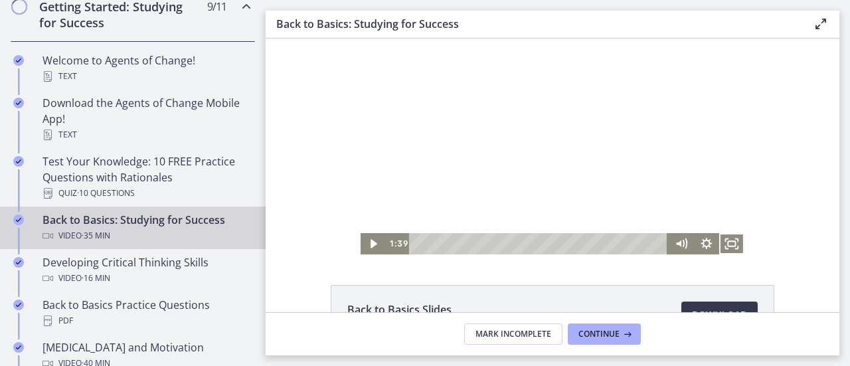
click at [552, 155] on div at bounding box center [552, 146] width 384 height 216
click at [723, 237] on icon "Fullscreen" at bounding box center [731, 243] width 25 height 21
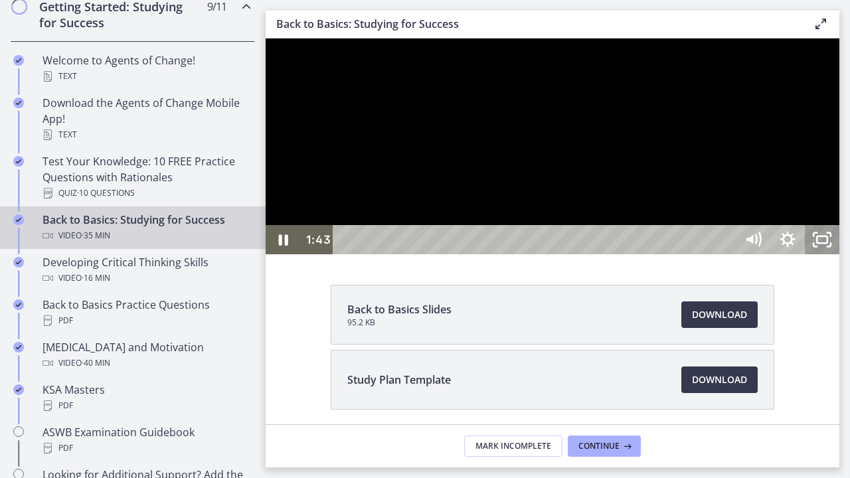
click at [839, 254] on icon "Unfullscreen" at bounding box center [821, 239] width 35 height 29
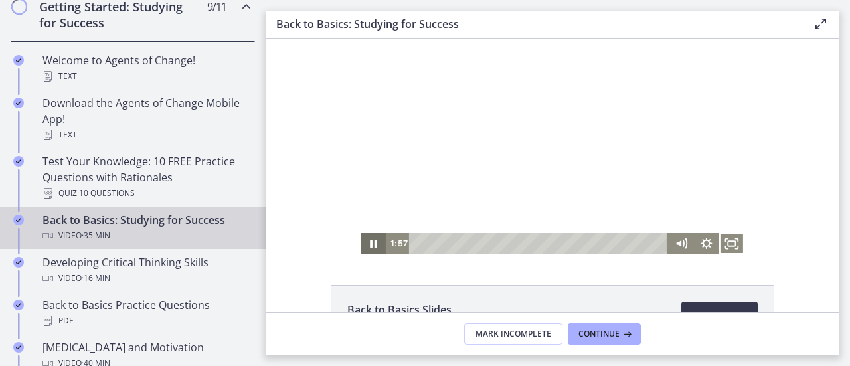
click at [363, 242] on icon "Pause" at bounding box center [372, 243] width 25 height 21
click at [359, 248] on icon "Play Video" at bounding box center [374, 243] width 31 height 25
click at [733, 248] on icon "Fullscreen" at bounding box center [731, 243] width 25 height 21
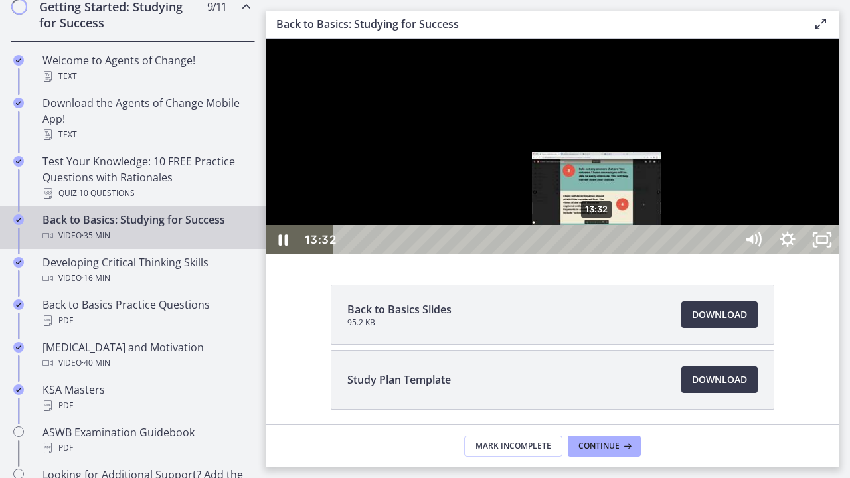
click at [597, 254] on div "13:32" at bounding box center [536, 239] width 382 height 29
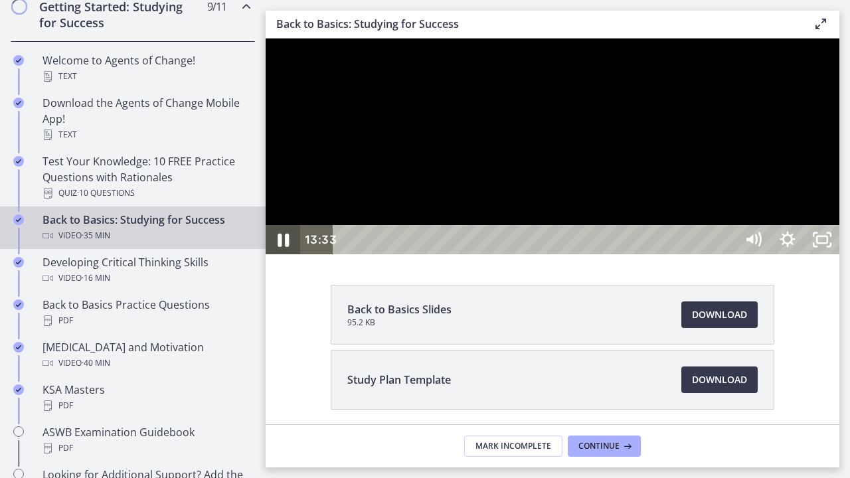
click at [280, 247] on icon "Pause" at bounding box center [282, 240] width 11 height 13
click at [279, 254] on icon "Play Video" at bounding box center [284, 239] width 35 height 29
click at [839, 254] on icon "Unfullscreen" at bounding box center [821, 239] width 35 height 29
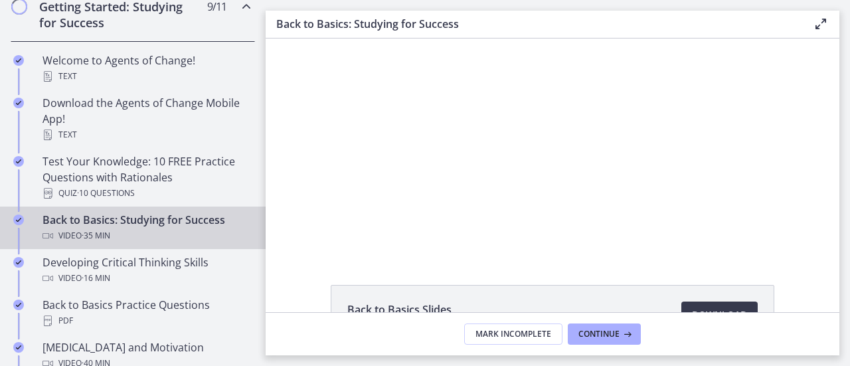
click at [569, 276] on div "Back to Basics Slides 95.2 KB Download Opens in a new window Study Plan Templat…" at bounding box center [551, 174] width 573 height 273
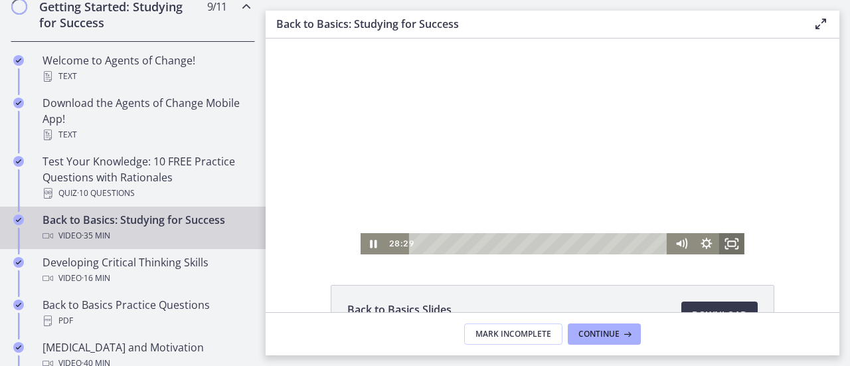
click at [720, 242] on icon "Fullscreen" at bounding box center [731, 243] width 25 height 21
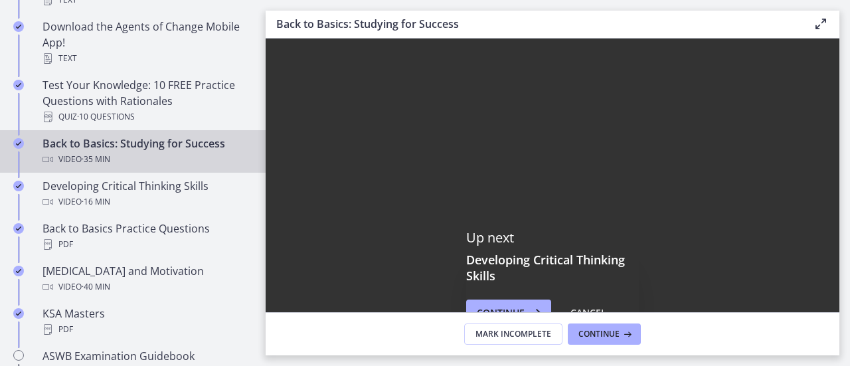
scroll to position [362, 0]
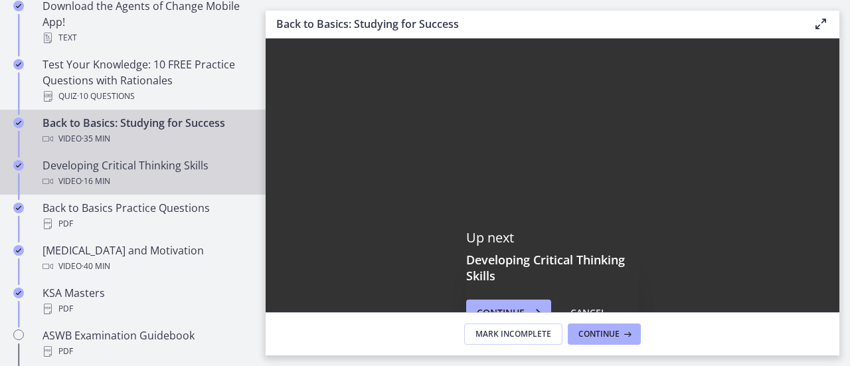
click at [178, 158] on div "Developing Critical Thinking Skills Video · 16 min" at bounding box center [145, 173] width 207 height 32
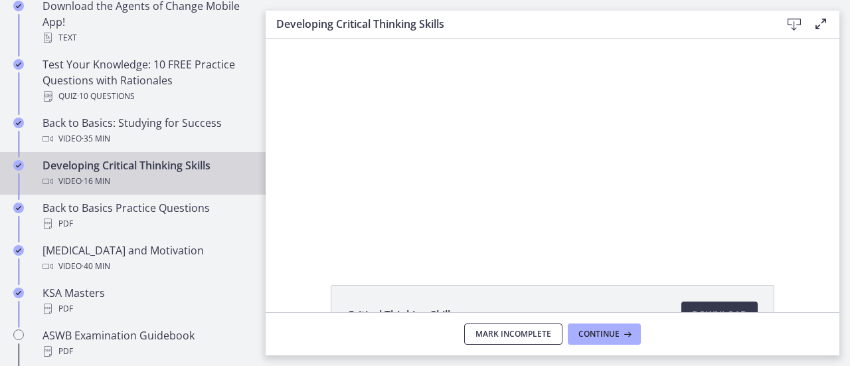
click at [499, 334] on span "Mark Incomplete" at bounding box center [513, 334] width 76 height 11
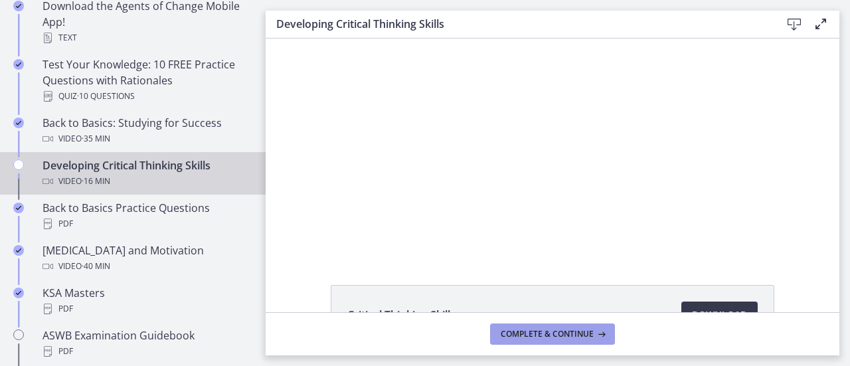
click at [499, 334] on button "Complete & continue" at bounding box center [552, 333] width 125 height 21
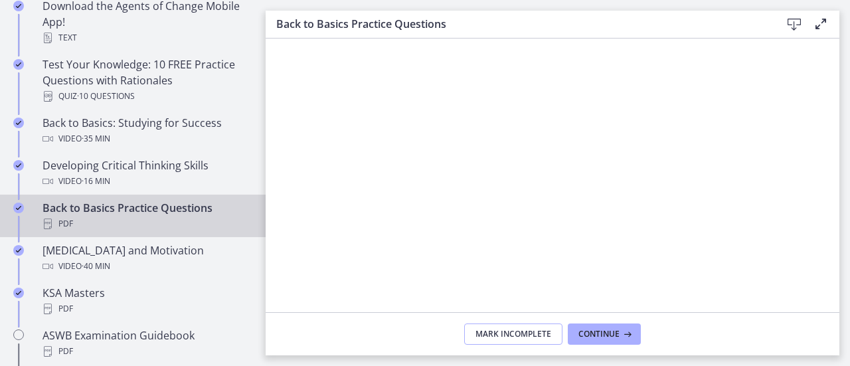
click at [494, 330] on span "Mark Incomplete" at bounding box center [513, 334] width 76 height 11
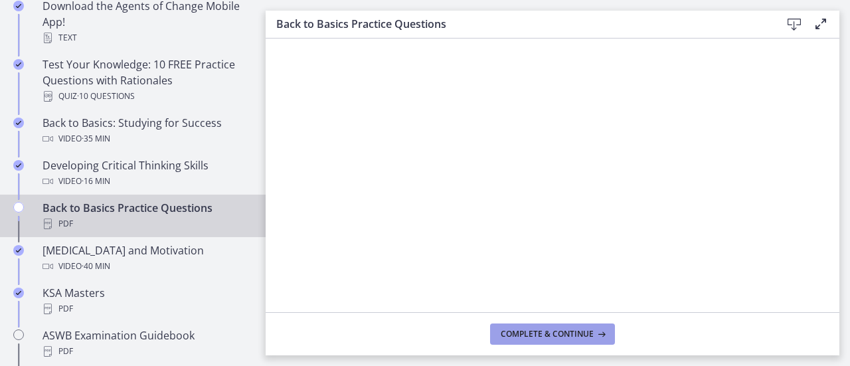
click at [494, 330] on button "Complete & continue" at bounding box center [552, 333] width 125 height 21
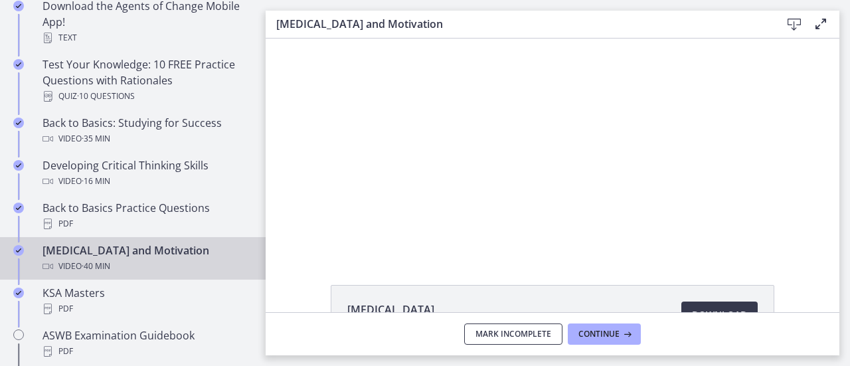
click at [494, 330] on span "Mark Incomplete" at bounding box center [513, 334] width 76 height 11
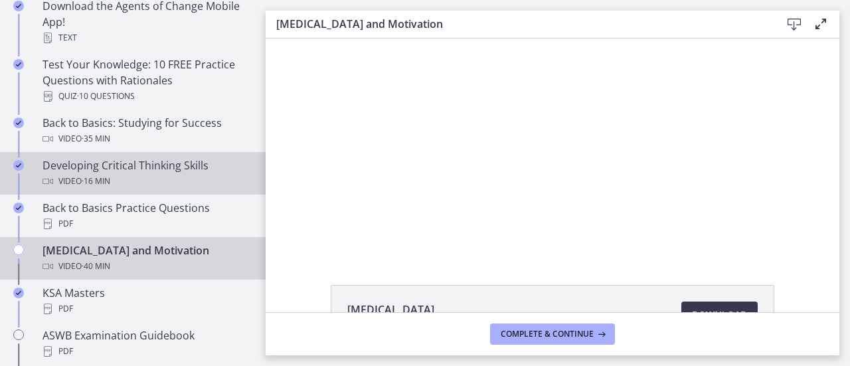
click at [98, 187] on span "· 16 min" at bounding box center [96, 181] width 29 height 16
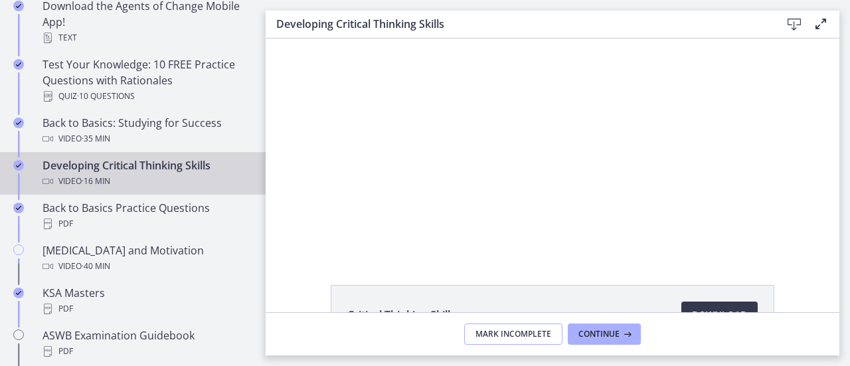
click at [533, 332] on span "Mark Incomplete" at bounding box center [513, 334] width 76 height 11
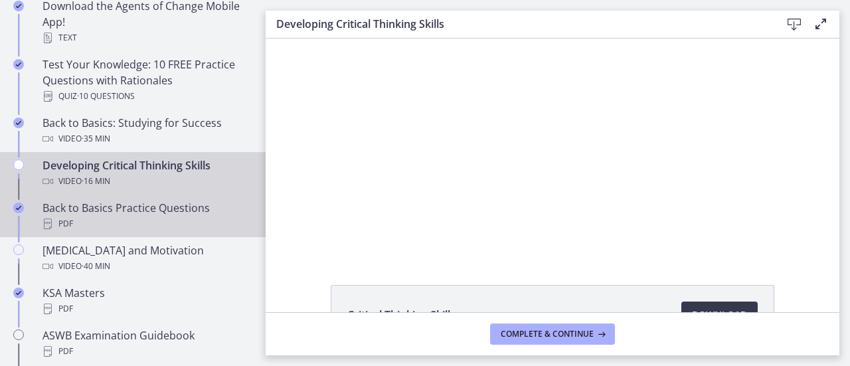
click at [123, 216] on div "PDF" at bounding box center [145, 224] width 207 height 16
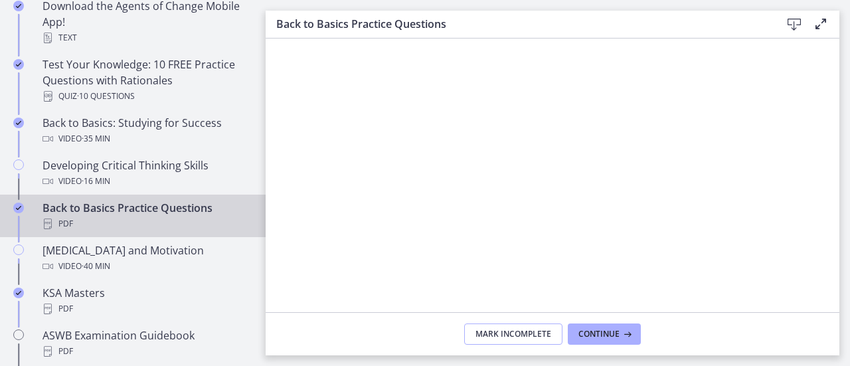
click at [500, 335] on span "Mark Incomplete" at bounding box center [513, 334] width 76 height 11
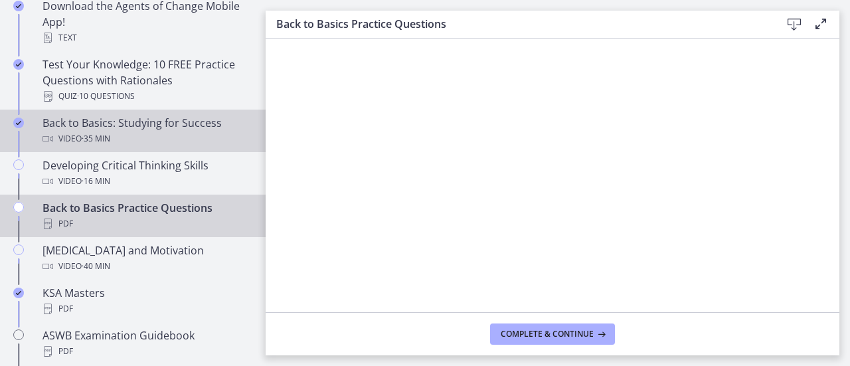
click at [135, 133] on div "Video · 35 min" at bounding box center [145, 139] width 207 height 16
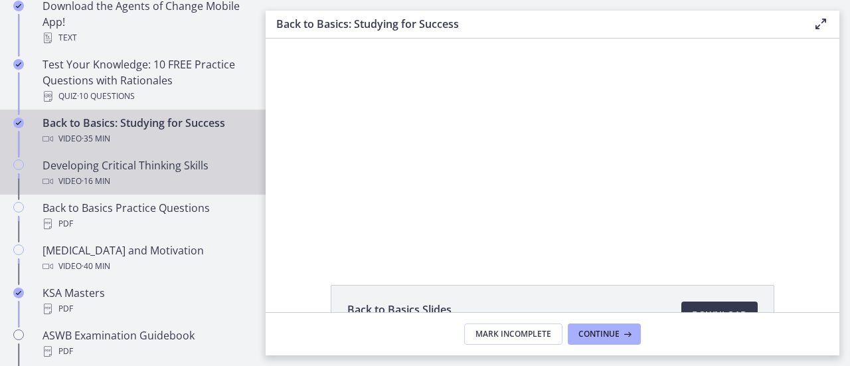
click at [154, 169] on div "Developing Critical Thinking Skills Video · 16 min" at bounding box center [145, 173] width 207 height 32
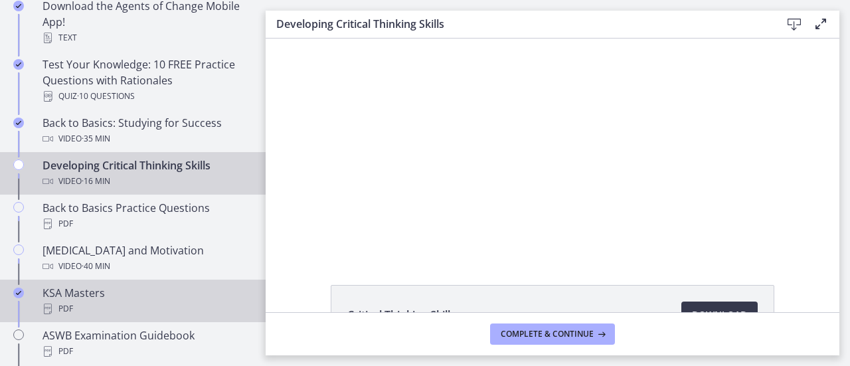
click at [106, 285] on div "KSA Masters PDF" at bounding box center [145, 301] width 207 height 32
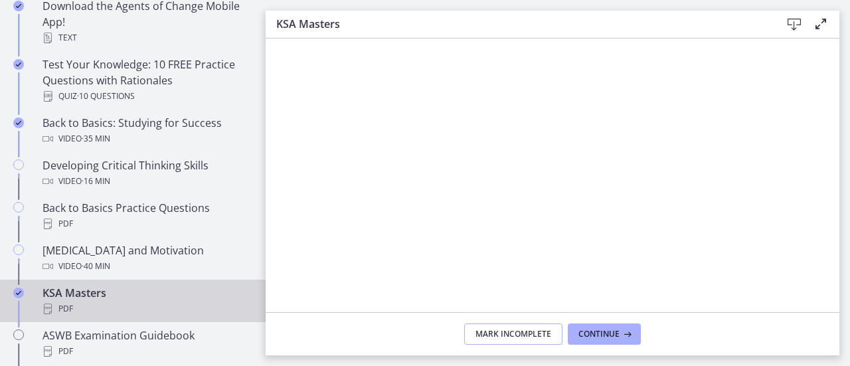
click at [516, 335] on span "Mark Incomplete" at bounding box center [513, 334] width 76 height 11
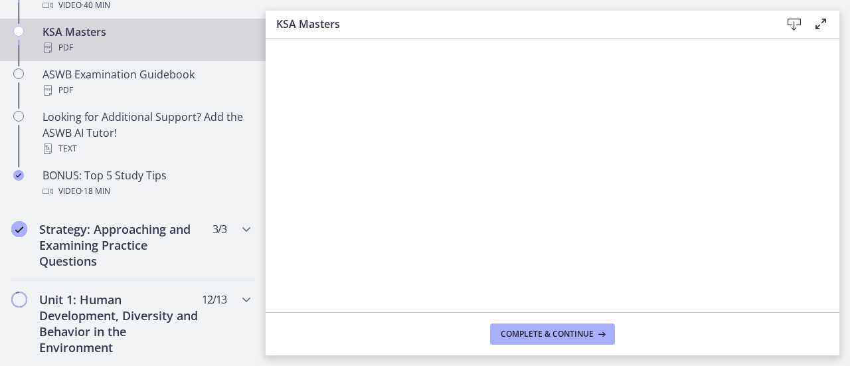
scroll to position [681, 0]
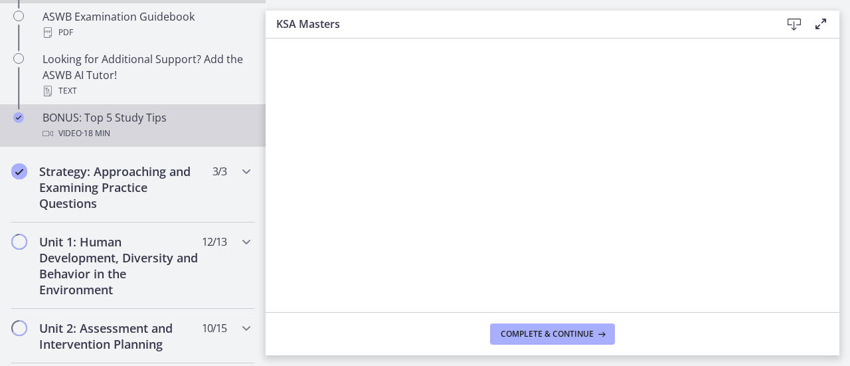
click at [139, 137] on div "Video · 18 min" at bounding box center [145, 133] width 207 height 16
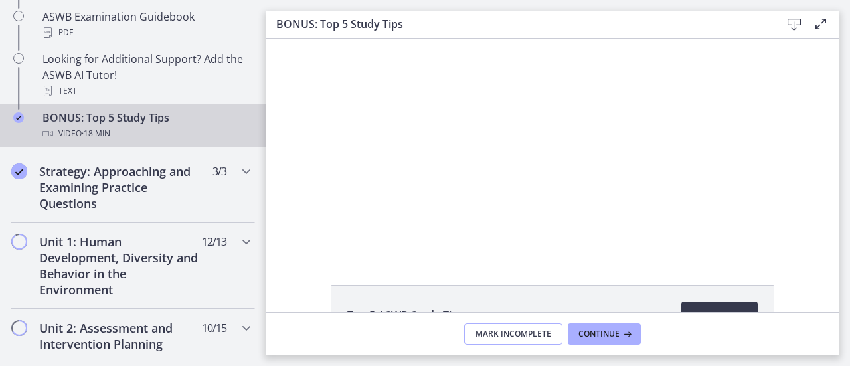
click at [528, 334] on span "Mark Incomplete" at bounding box center [513, 334] width 76 height 11
click at [111, 169] on h2 "Strategy: Approaching and Examining Practice Questions" at bounding box center [120, 187] width 162 height 48
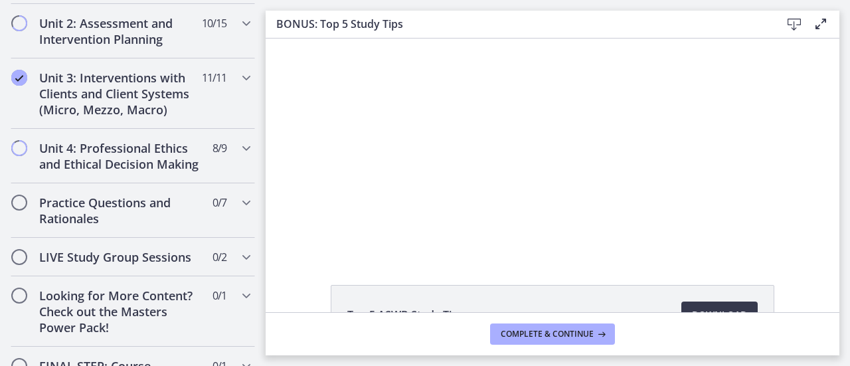
scroll to position [680, 0]
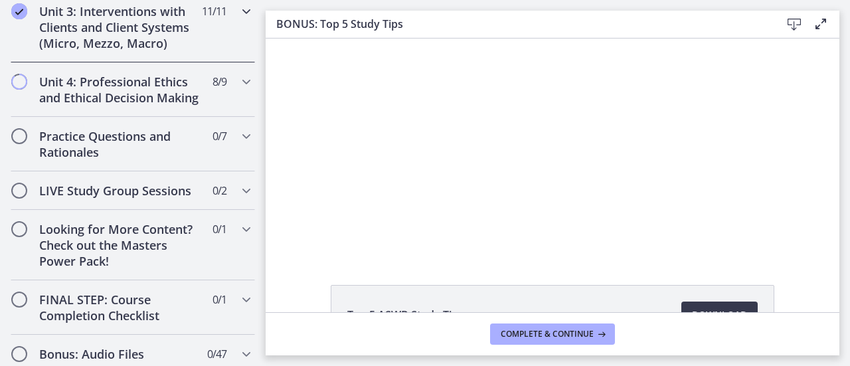
click at [242, 11] on icon "Chapters" at bounding box center [246, 11] width 16 height 16
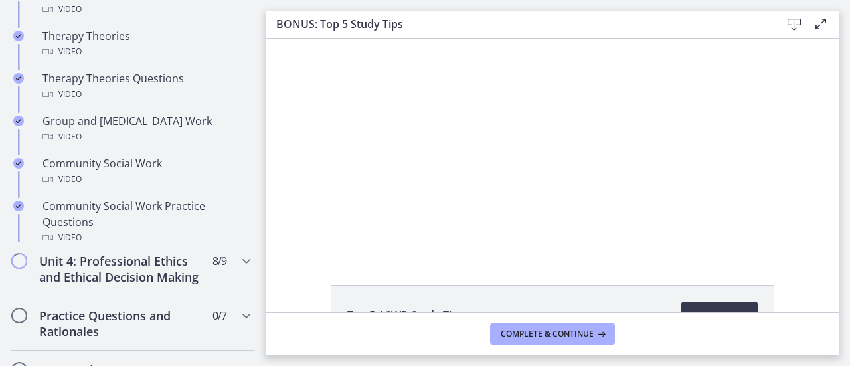
scroll to position [526, 0]
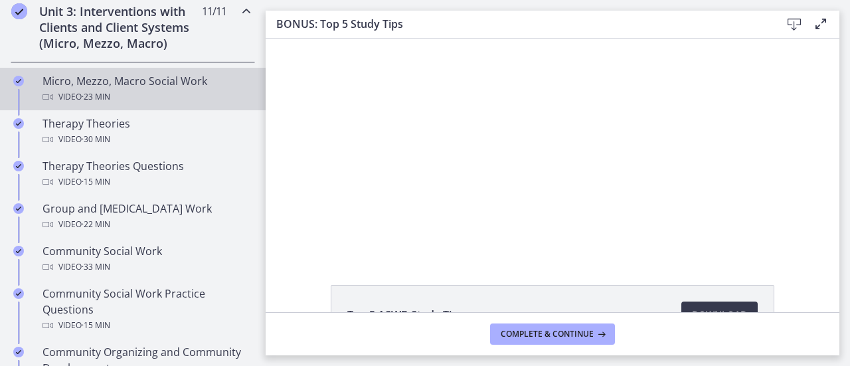
click at [158, 85] on div "Micro, Mezzo, Macro Social Work Video · 23 min" at bounding box center [145, 89] width 207 height 32
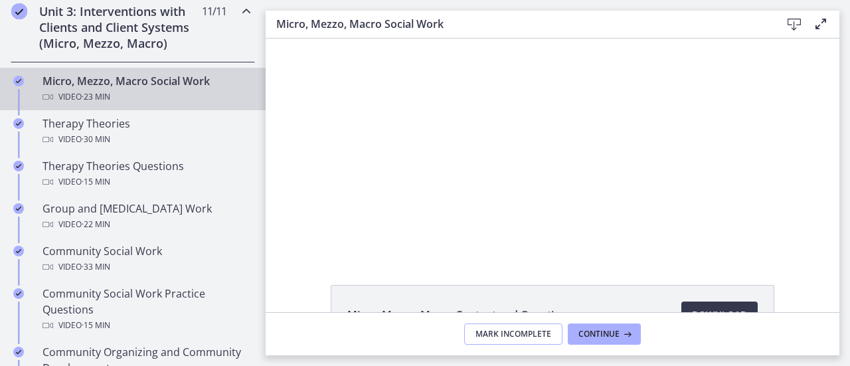
click at [496, 329] on span "Mark Incomplete" at bounding box center [513, 334] width 76 height 11
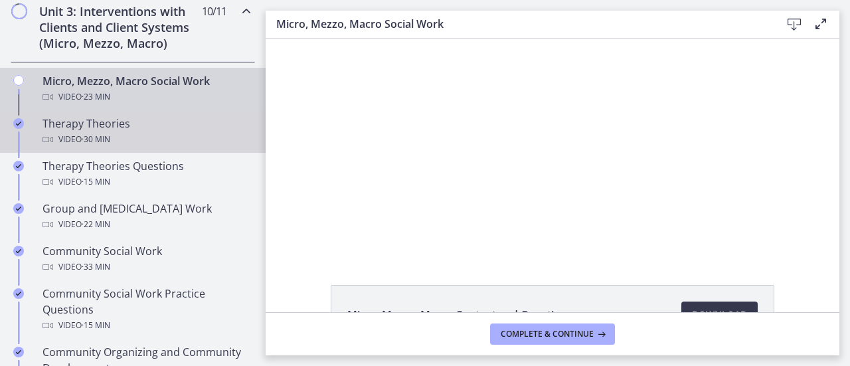
click at [112, 116] on div "Therapy Theories Video · 30 min" at bounding box center [145, 131] width 207 height 32
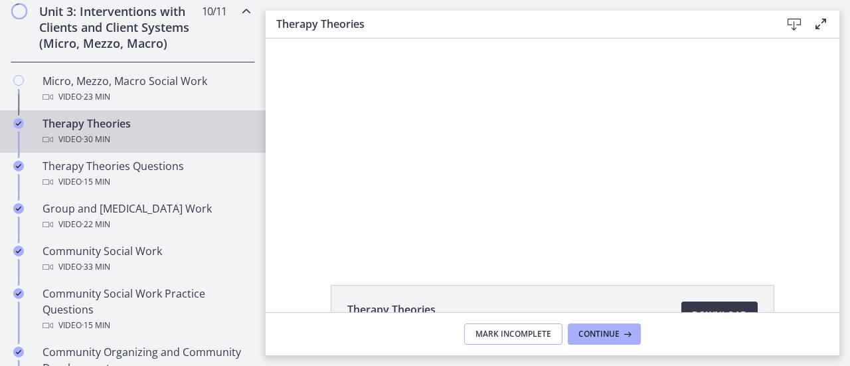
click at [494, 338] on span "Mark Incomplete" at bounding box center [513, 334] width 76 height 11
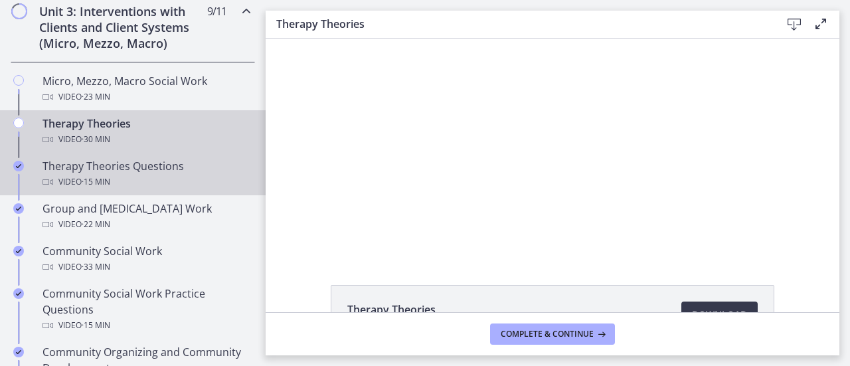
click at [78, 160] on div "Therapy Theories Questions Video · 15 min" at bounding box center [145, 174] width 207 height 32
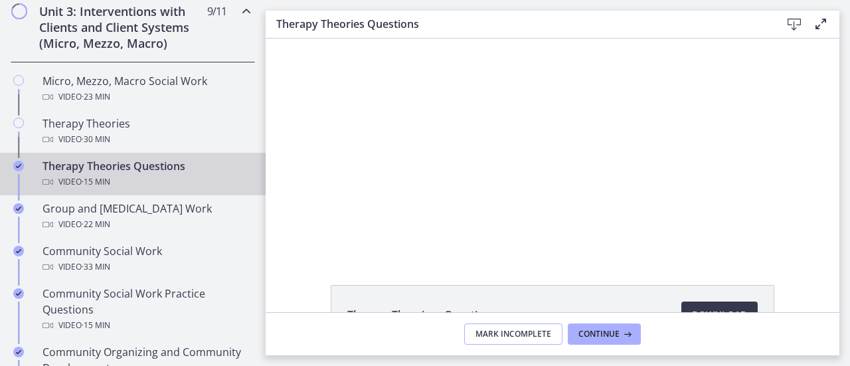
click at [482, 334] on span "Mark Incomplete" at bounding box center [513, 334] width 76 height 11
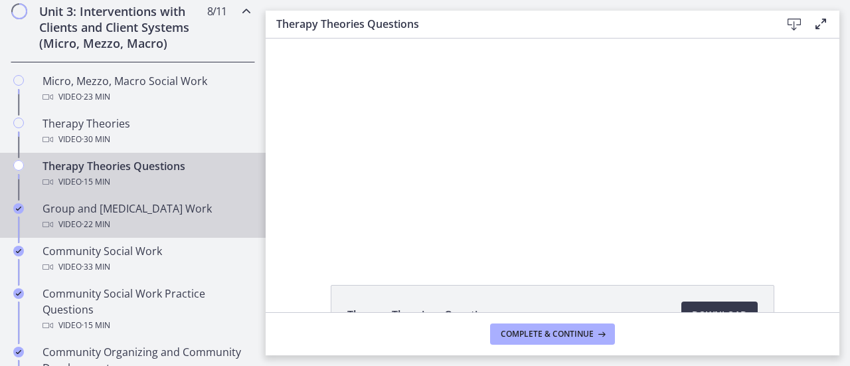
click at [85, 205] on div "Group and Family Therapy Work Video · 22 min" at bounding box center [145, 216] width 207 height 32
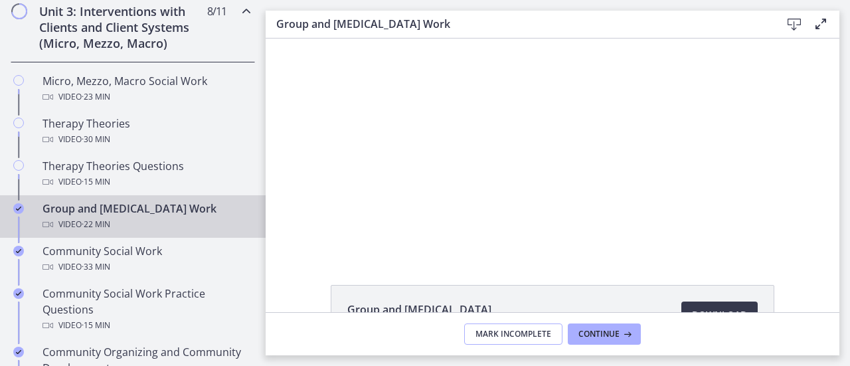
click at [529, 333] on span "Mark Incomplete" at bounding box center [513, 334] width 76 height 11
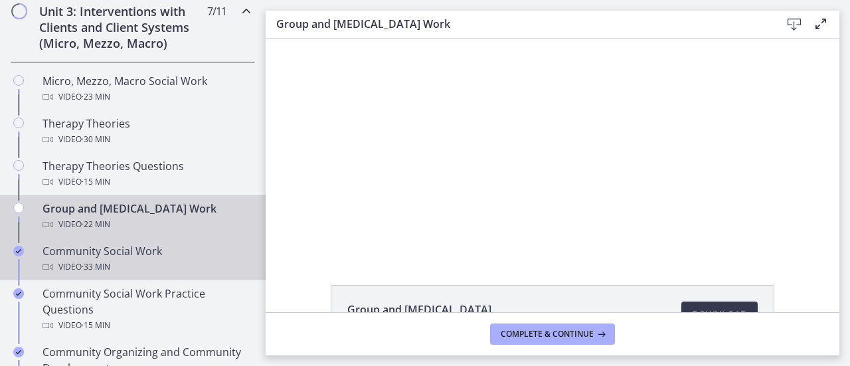
click at [96, 259] on span "· 33 min" at bounding box center [96, 267] width 29 height 16
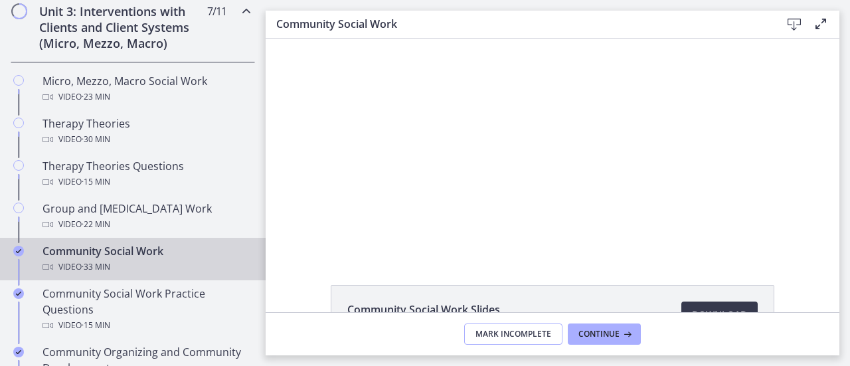
click at [510, 338] on span "Mark Incomplete" at bounding box center [513, 334] width 76 height 11
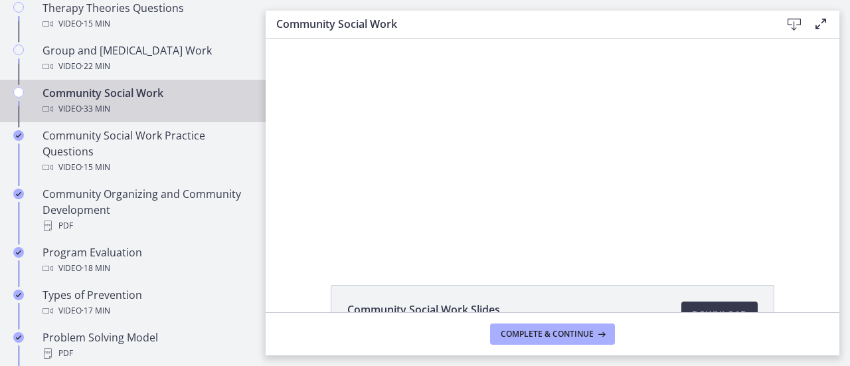
scroll to position [686, 0]
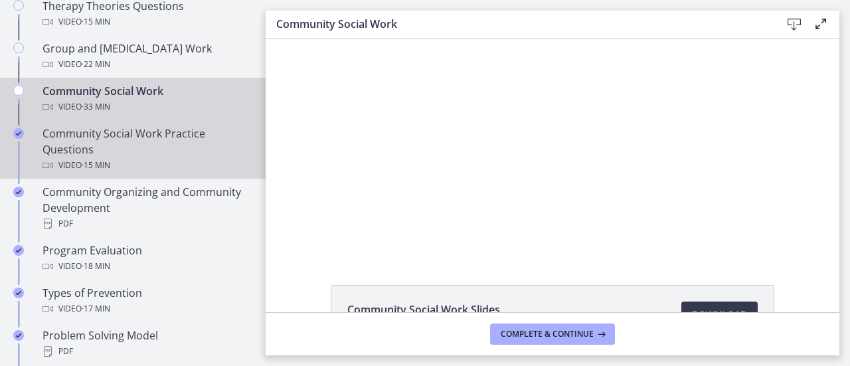
click at [108, 126] on div "Community Social Work Practice Questions Video · 15 min" at bounding box center [145, 149] width 207 height 48
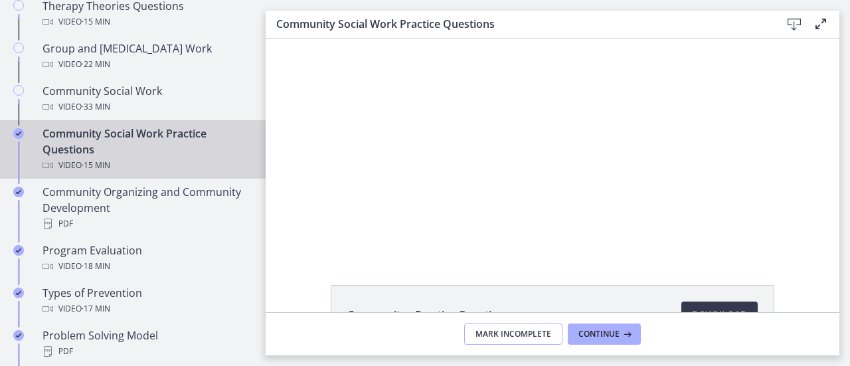
click at [522, 331] on span "Mark Incomplete" at bounding box center [513, 334] width 76 height 11
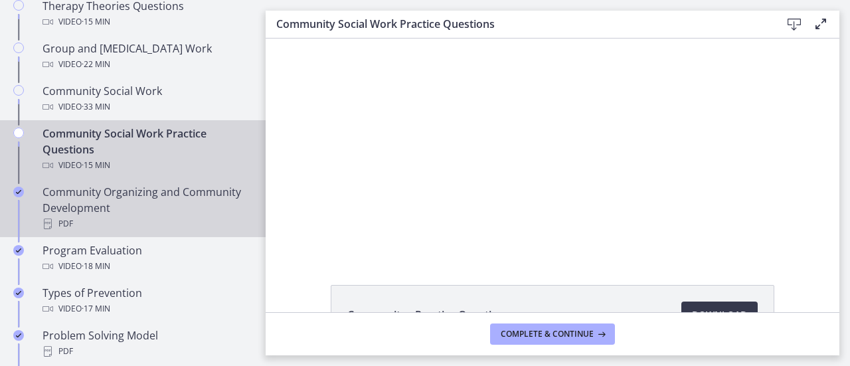
click at [167, 192] on div "Community Organizing and Community Development PDF" at bounding box center [145, 208] width 207 height 48
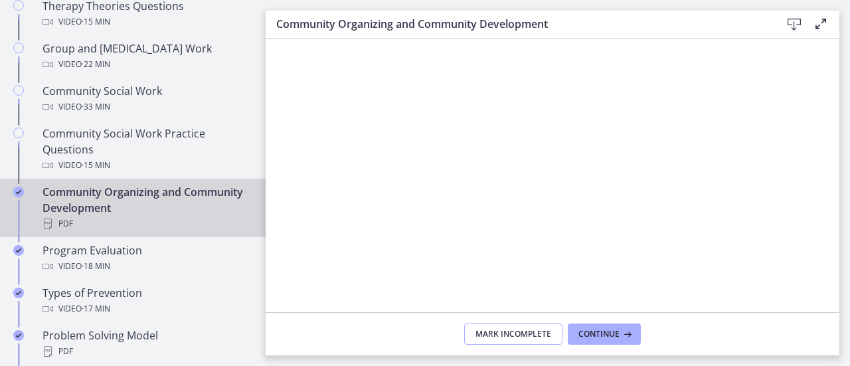
click at [540, 336] on span "Mark Incomplete" at bounding box center [513, 334] width 76 height 11
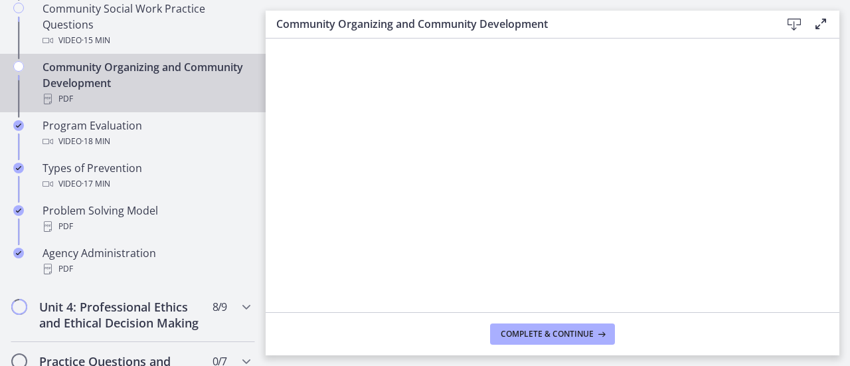
scroll to position [830, 0]
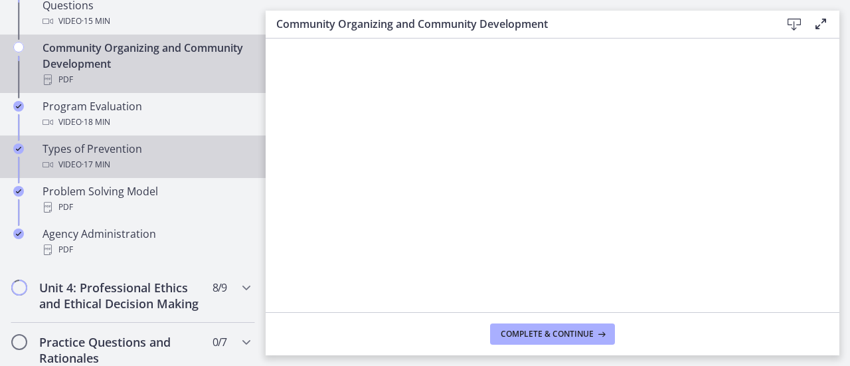
click at [151, 135] on link "Types of Prevention Video · 17 min" at bounding box center [132, 156] width 265 height 42
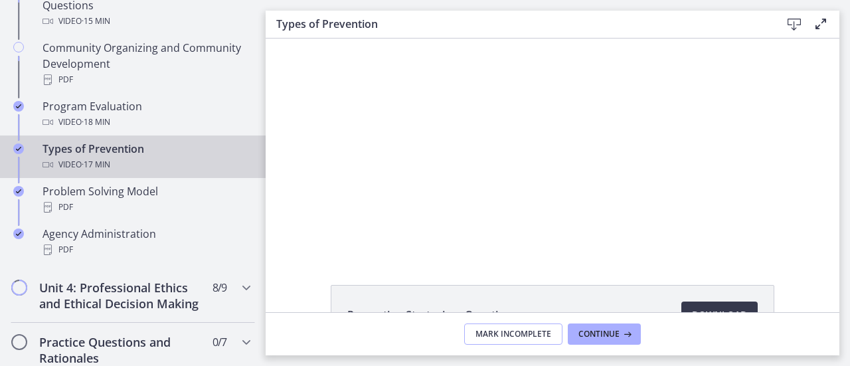
click at [527, 335] on span "Mark Incomplete" at bounding box center [513, 334] width 76 height 11
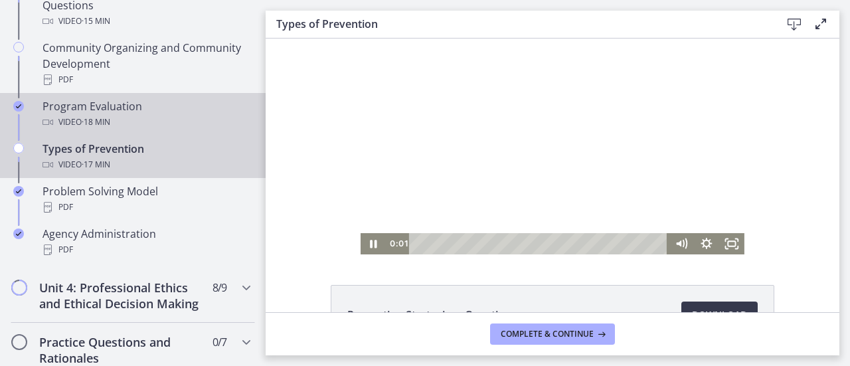
click at [136, 108] on div "Program Evaluation Video · 18 min" at bounding box center [145, 114] width 207 height 32
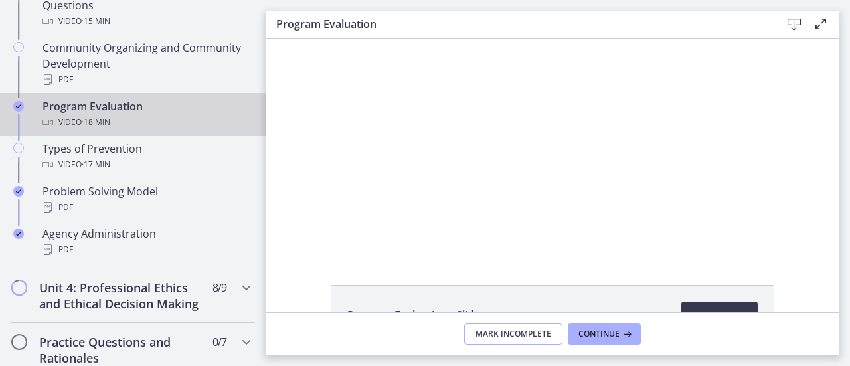
click at [536, 336] on span "Mark Incomplete" at bounding box center [513, 334] width 76 height 11
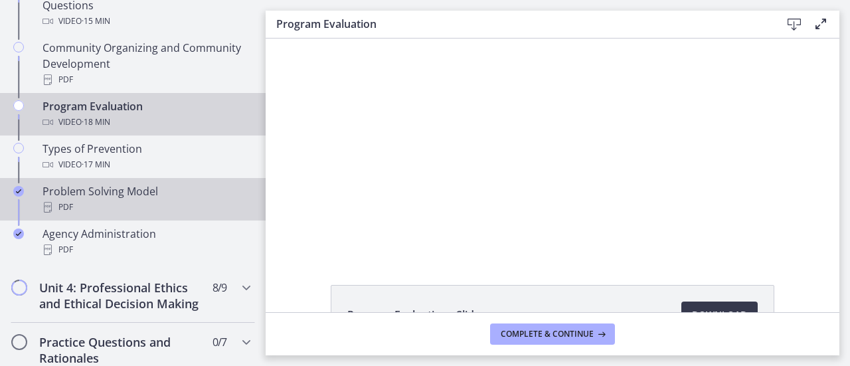
click at [139, 209] on div "PDF" at bounding box center [145, 207] width 207 height 16
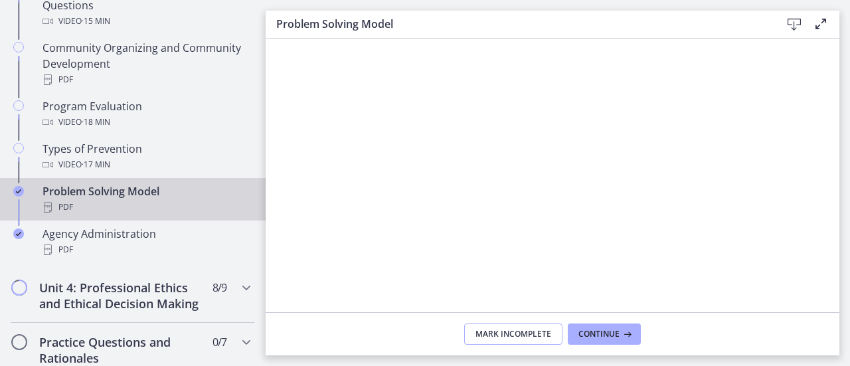
click at [483, 338] on span "Mark Incomplete" at bounding box center [513, 334] width 76 height 11
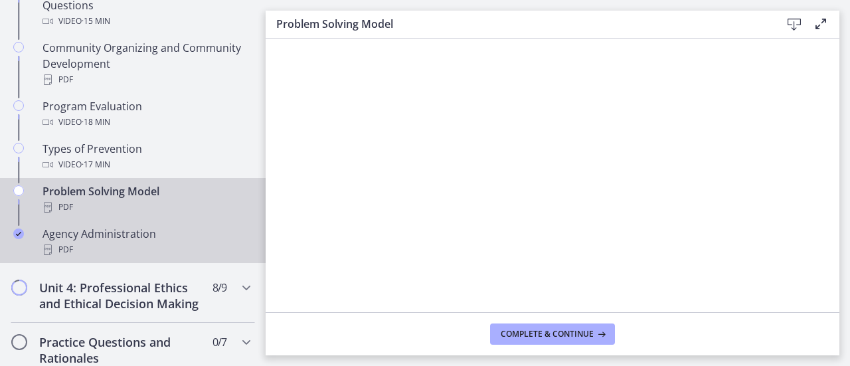
click at [121, 248] on div "PDF" at bounding box center [145, 250] width 207 height 16
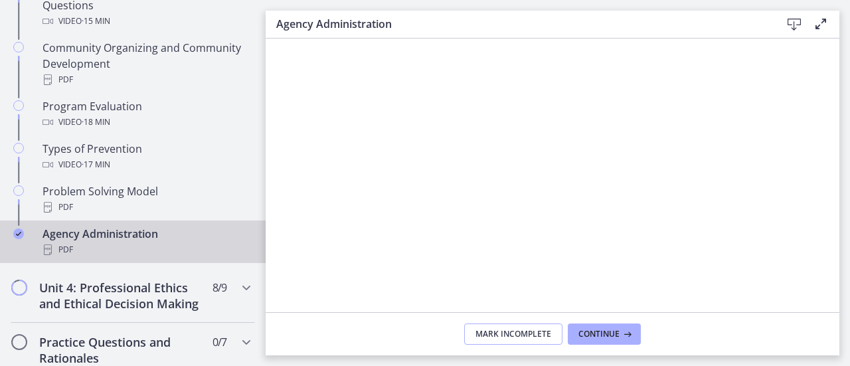
click at [500, 344] on button "Mark Incomplete" at bounding box center [513, 333] width 98 height 21
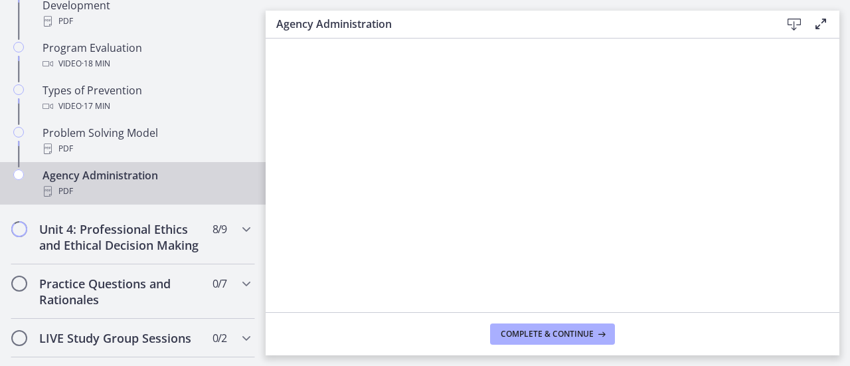
scroll to position [893, 0]
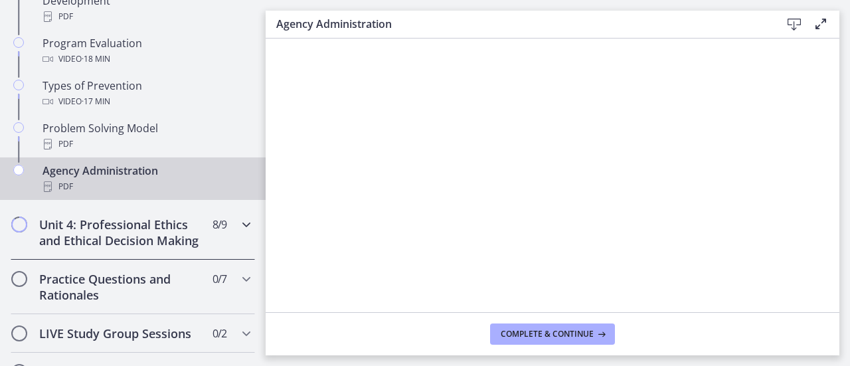
click at [239, 225] on icon "Chapters" at bounding box center [246, 224] width 16 height 16
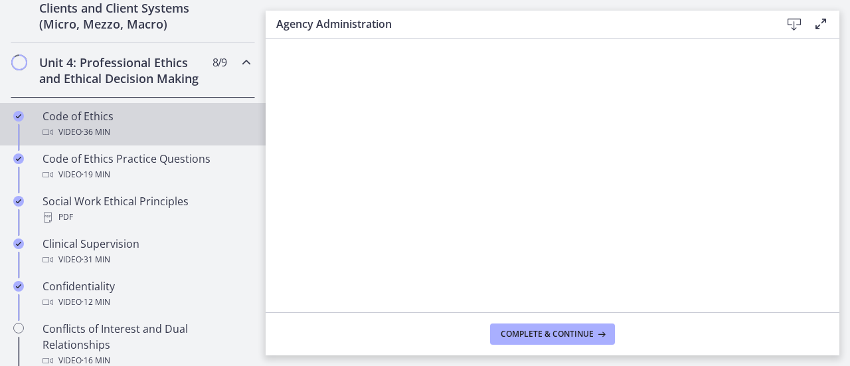
scroll to position [536, 0]
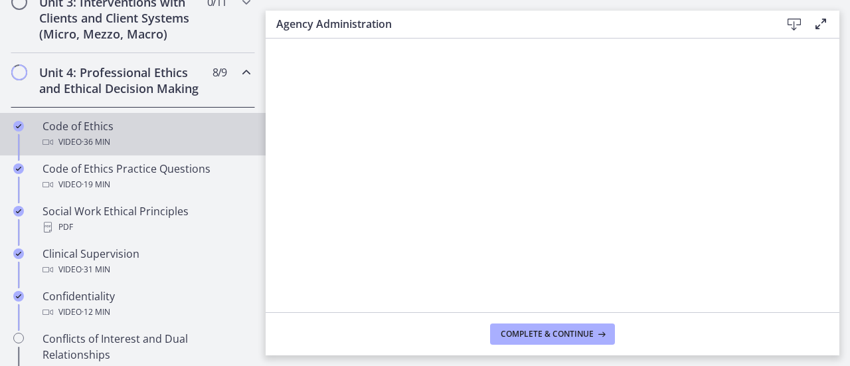
click at [119, 136] on div "Code of Ethics Video · 36 min" at bounding box center [145, 134] width 207 height 32
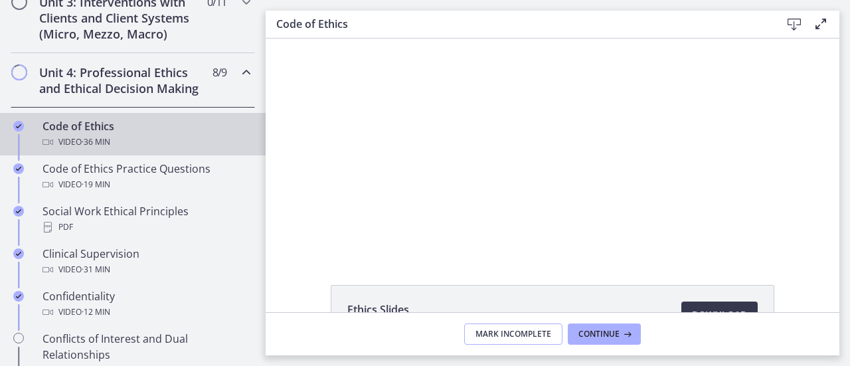
click at [534, 330] on span "Mark Incomplete" at bounding box center [513, 334] width 76 height 11
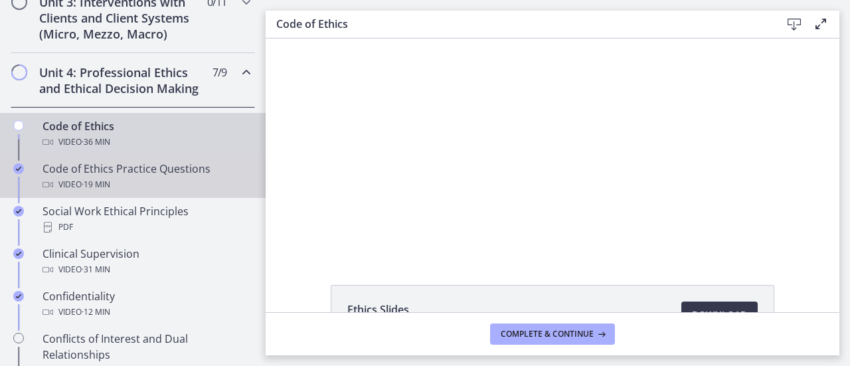
click at [123, 189] on div "Code of Ethics Practice Questions Video · 19 min" at bounding box center [145, 177] width 207 height 32
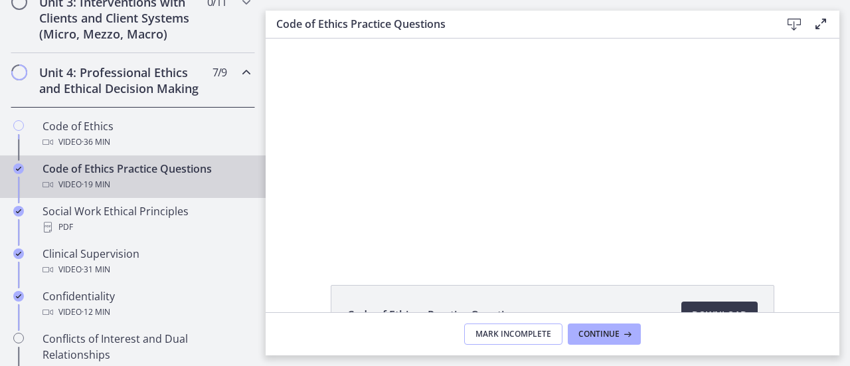
click at [488, 328] on button "Mark Incomplete" at bounding box center [513, 333] width 98 height 21
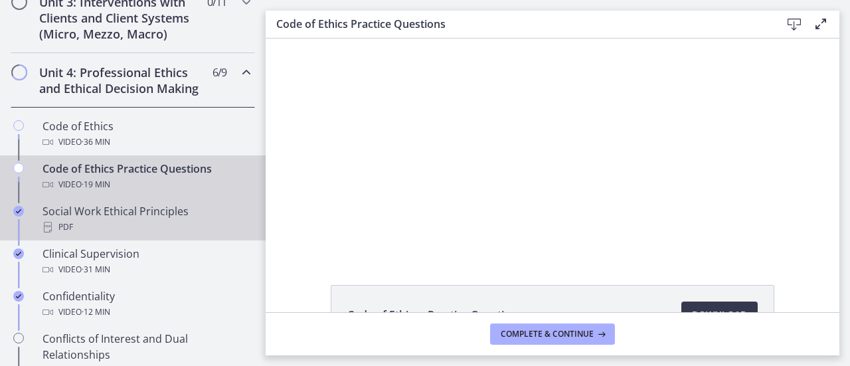
click at [96, 222] on div "Social Work Ethical Principles PDF" at bounding box center [145, 219] width 207 height 32
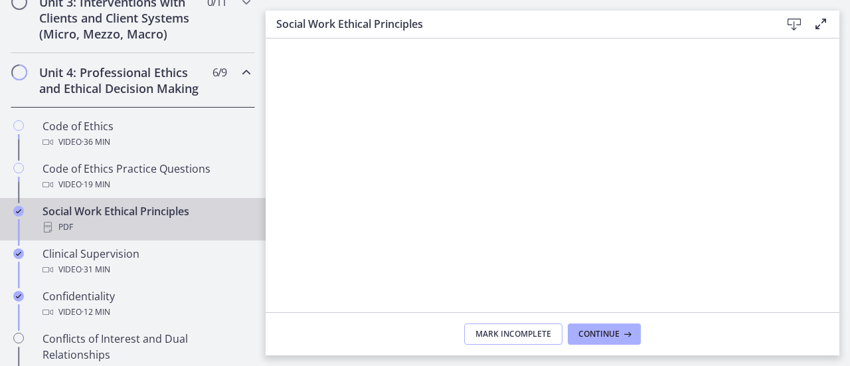
click at [492, 340] on button "Mark Incomplete" at bounding box center [513, 333] width 98 height 21
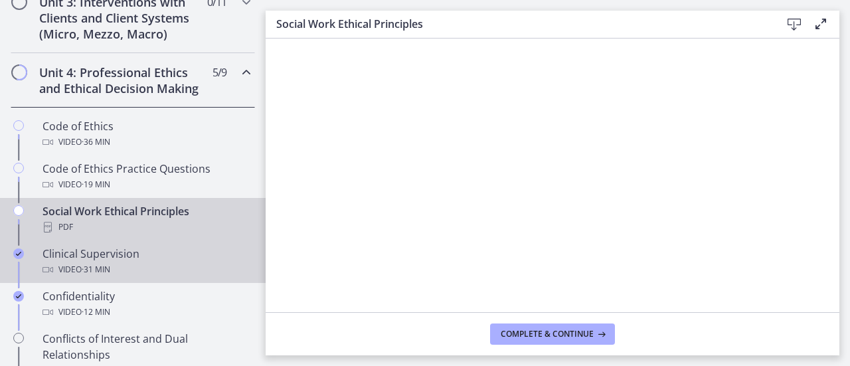
click at [131, 277] on div "Video · 31 min" at bounding box center [145, 269] width 207 height 16
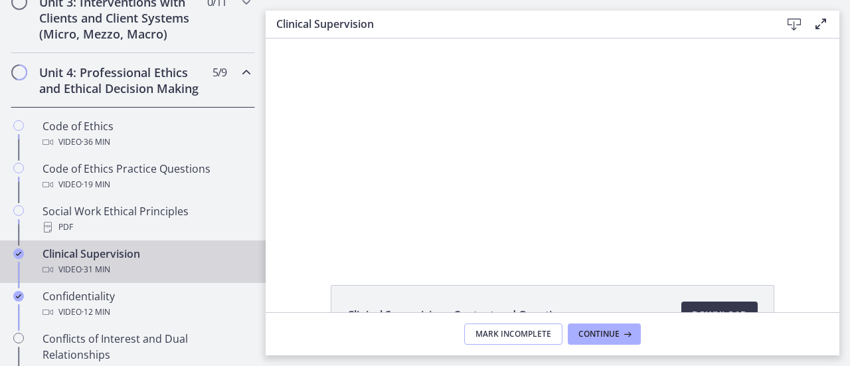
click at [533, 340] on button "Mark Incomplete" at bounding box center [513, 333] width 98 height 21
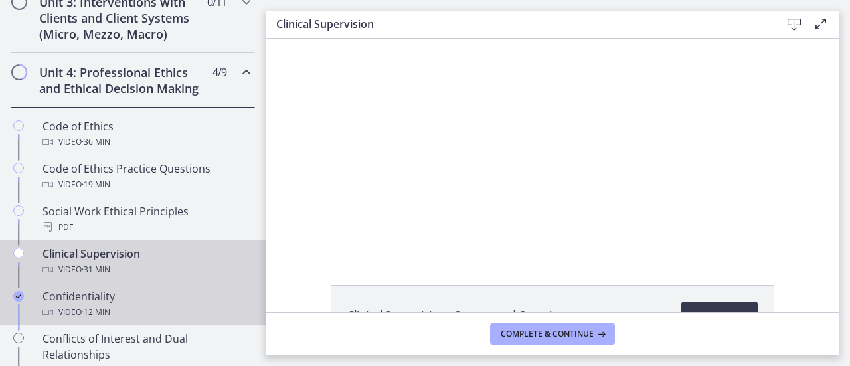
click at [173, 307] on div "Confidentiality Video · 12 min" at bounding box center [145, 304] width 207 height 32
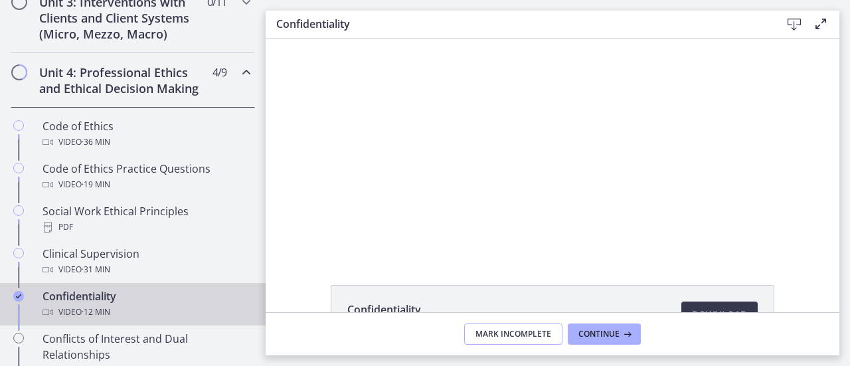
click at [496, 333] on span "Mark Incomplete" at bounding box center [513, 334] width 76 height 11
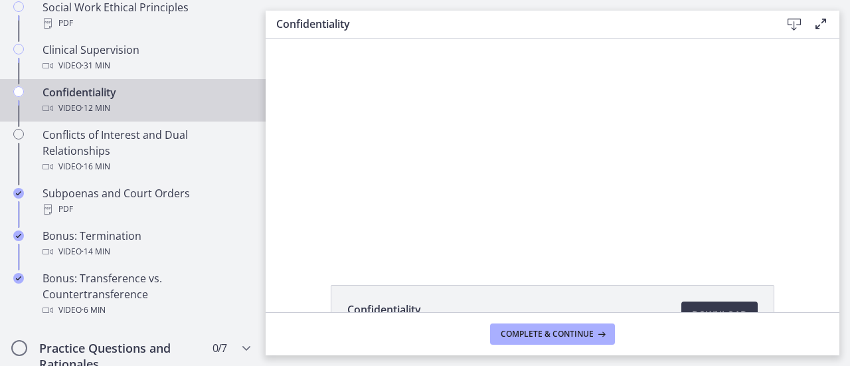
scroll to position [743, 0]
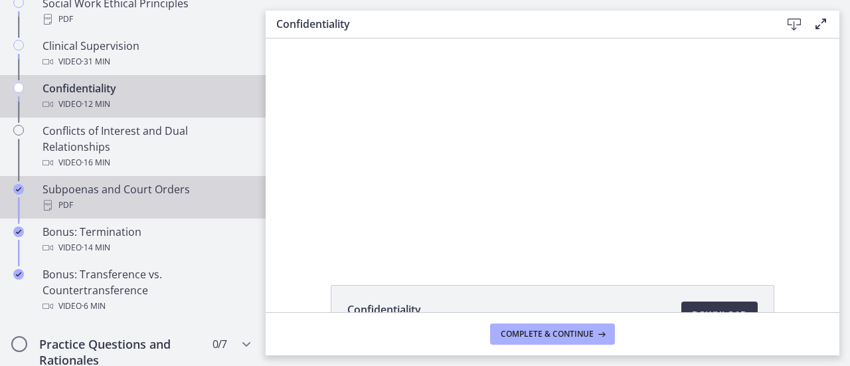
click at [162, 201] on div "Subpoenas and Court Orders PDF" at bounding box center [145, 197] width 207 height 32
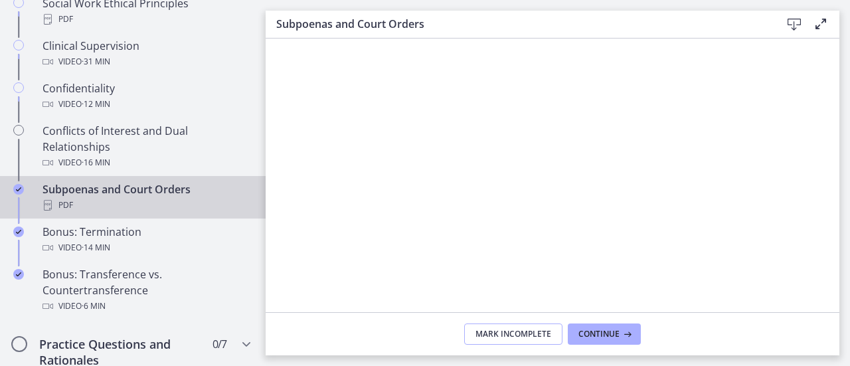
click at [520, 335] on span "Mark Incomplete" at bounding box center [513, 334] width 76 height 11
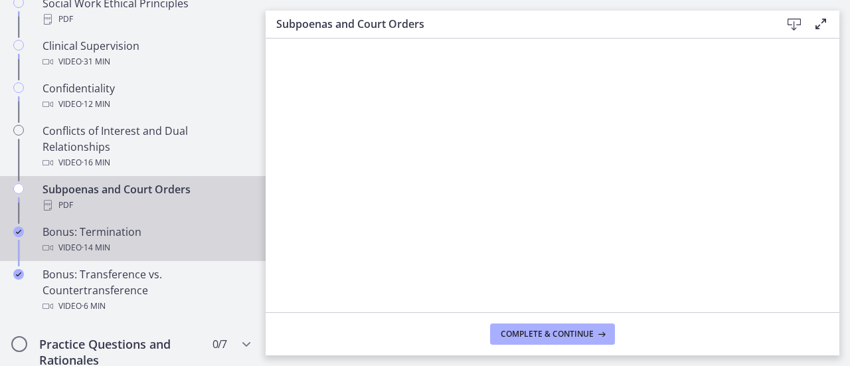
click at [127, 232] on link "Bonus: Termination Video · 14 min" at bounding box center [132, 239] width 265 height 42
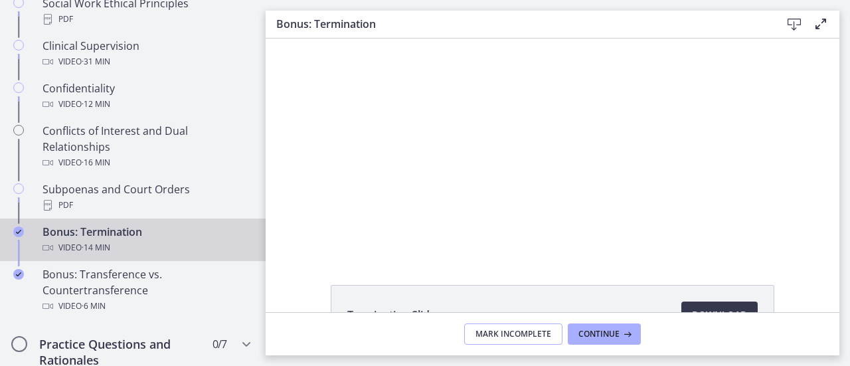
click at [492, 332] on span "Mark Incomplete" at bounding box center [513, 334] width 76 height 11
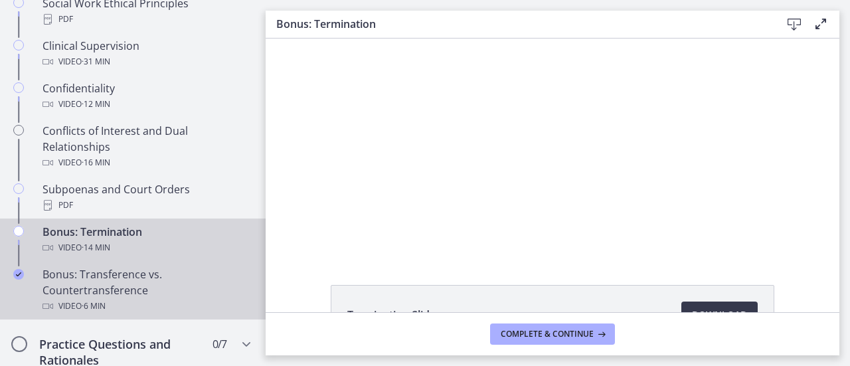
click at [97, 288] on div "Bonus: Transference vs. Countertransference Video · 6 min" at bounding box center [145, 290] width 207 height 48
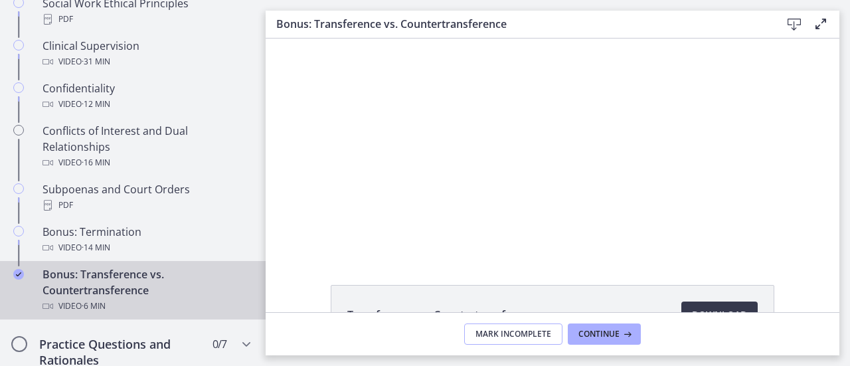
click at [504, 340] on button "Mark Incomplete" at bounding box center [513, 333] width 98 height 21
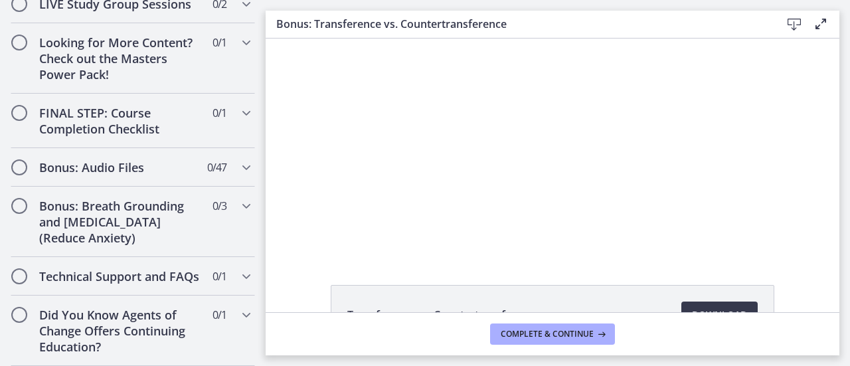
scroll to position [1163, 0]
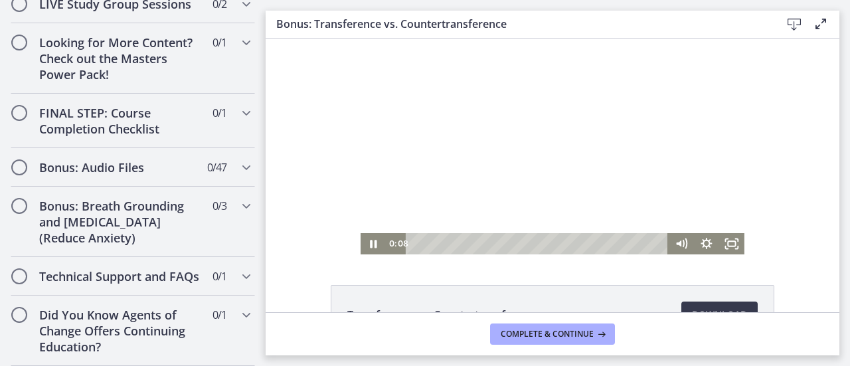
click at [460, 214] on div at bounding box center [552, 146] width 384 height 216
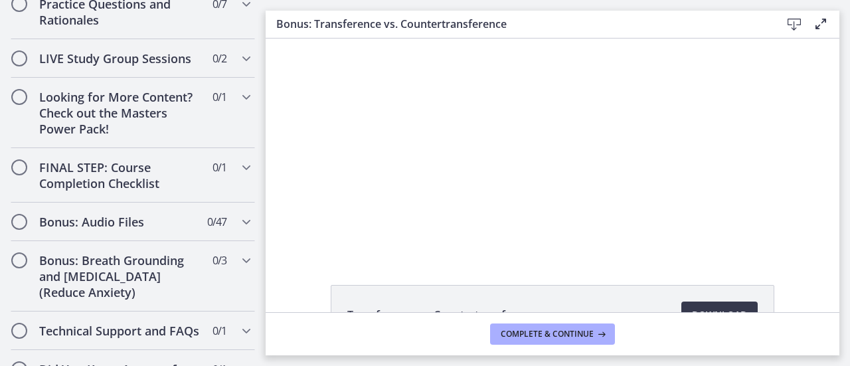
scroll to position [1079, 0]
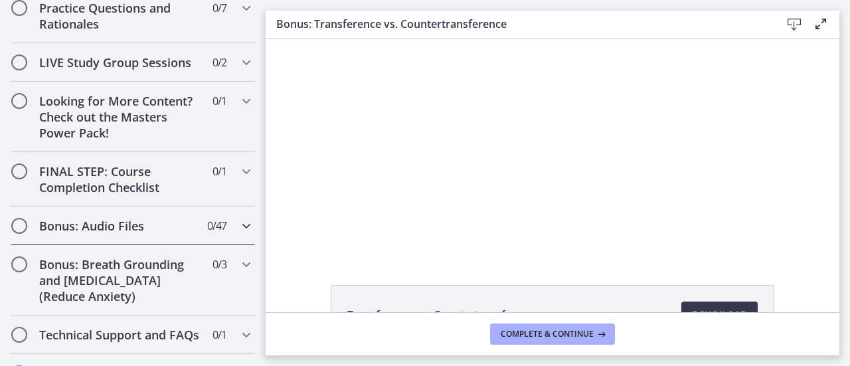
click at [239, 234] on icon "Chapters" at bounding box center [246, 226] width 16 height 16
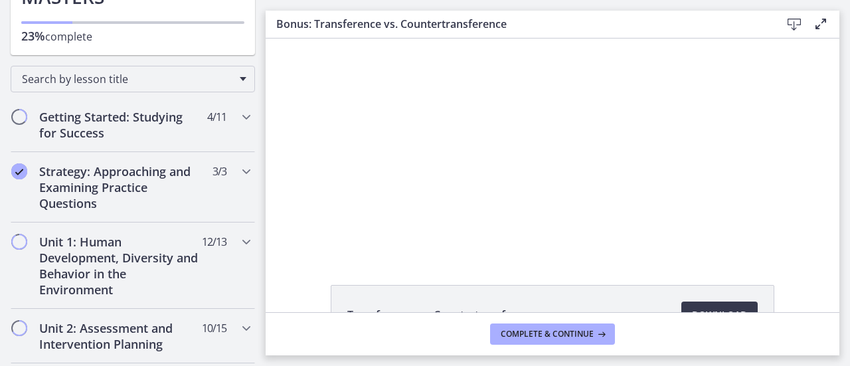
scroll to position [156, 0]
click at [238, 163] on icon "Chapters" at bounding box center [246, 171] width 16 height 16
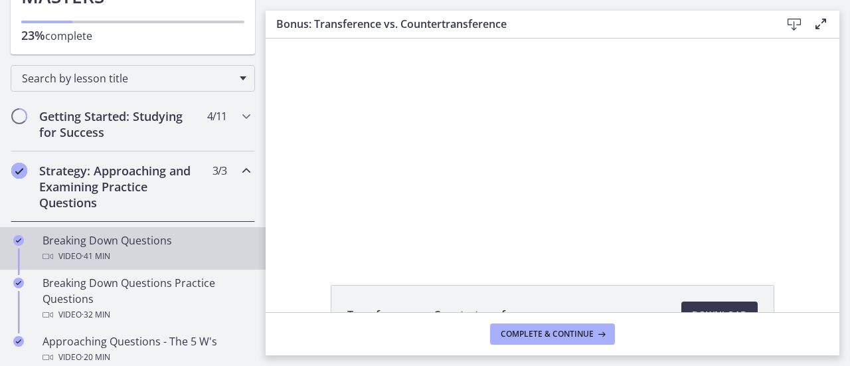
click at [80, 248] on div "Video · 41 min" at bounding box center [145, 256] width 207 height 16
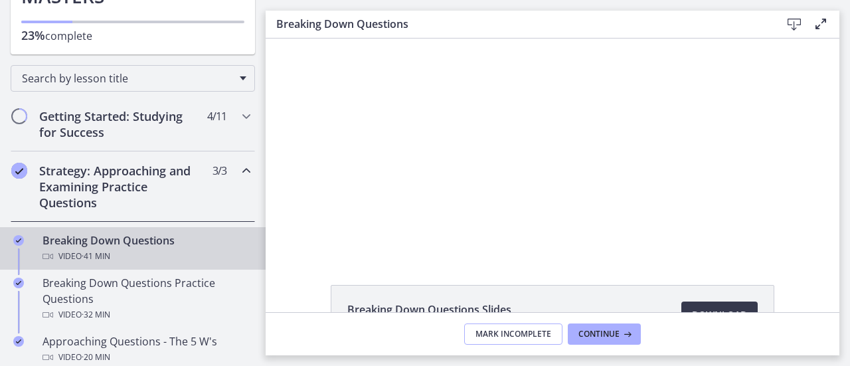
click at [484, 332] on span "Mark Incomplete" at bounding box center [513, 334] width 76 height 11
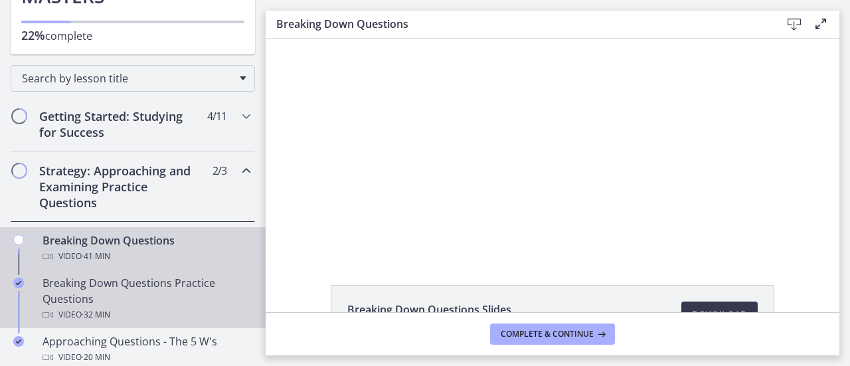
click at [190, 279] on div "Breaking Down Questions Practice Questions Video · 32 min" at bounding box center [145, 299] width 207 height 48
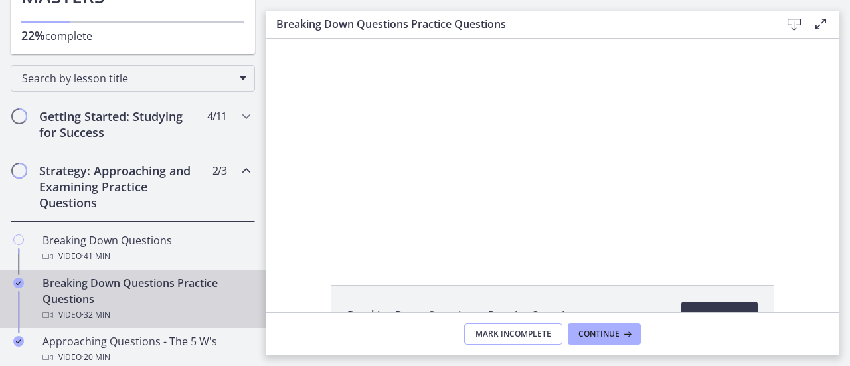
click at [519, 331] on span "Mark Incomplete" at bounding box center [513, 334] width 76 height 11
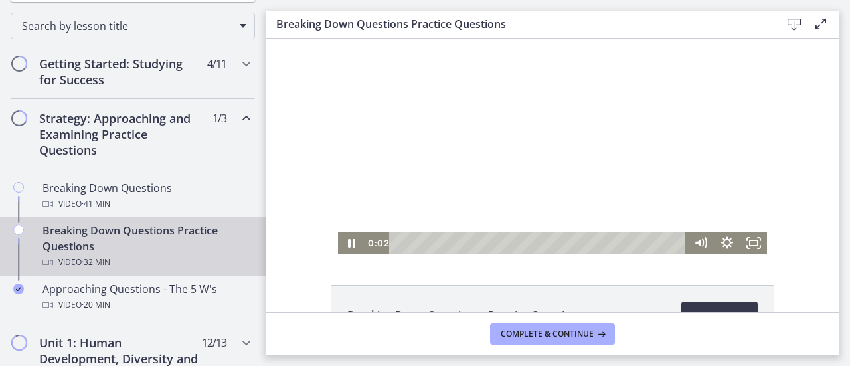
scroll to position [247, 0]
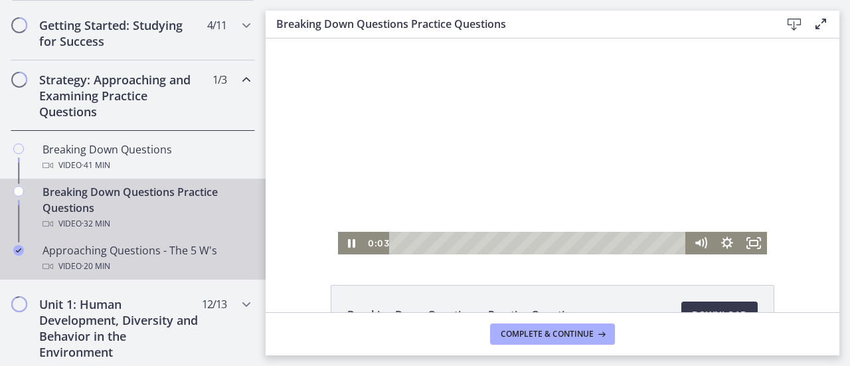
click at [144, 240] on link "Approaching Questions - The 5 W's Video · 20 min" at bounding box center [132, 258] width 265 height 42
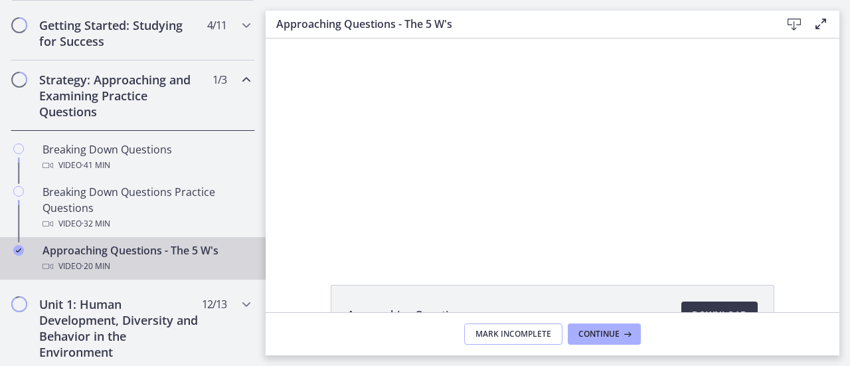
click at [544, 331] on span "Mark Incomplete" at bounding box center [513, 334] width 76 height 11
click at [238, 86] on div "Strategy: Approaching and Examining Practice Questions 0 / 3 Completed" at bounding box center [133, 95] width 244 height 70
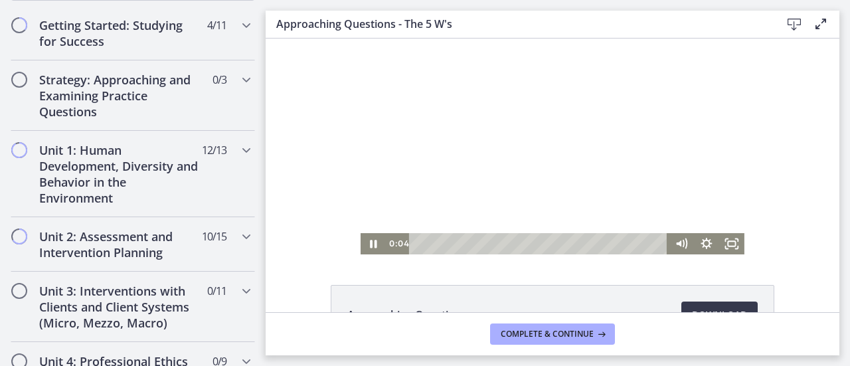
click at [437, 240] on div "Playbar" at bounding box center [541, 243] width 244 height 21
click at [370, 244] on icon "Pause" at bounding box center [373, 244] width 7 height 8
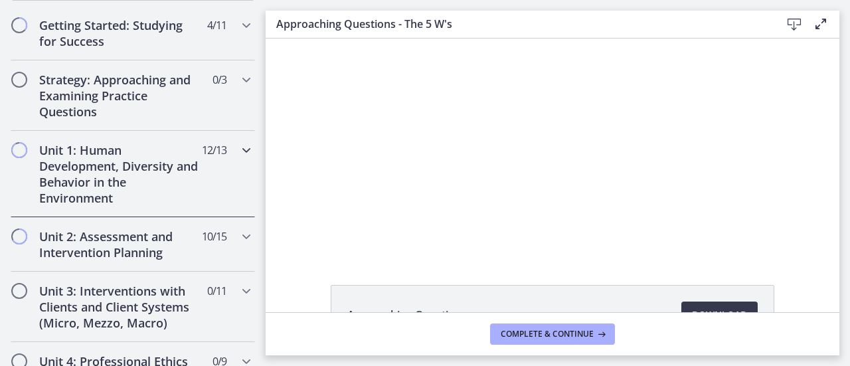
click at [238, 143] on icon "Chapters" at bounding box center [246, 150] width 16 height 16
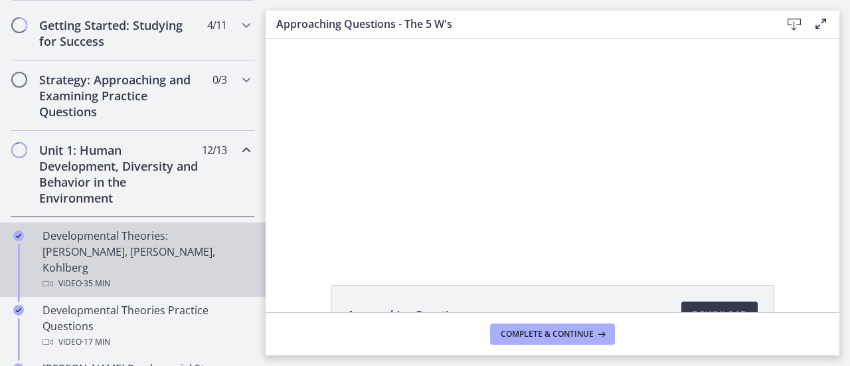
click at [163, 246] on div "Developmental Theories: Erikson, Piaget, Kohlberg Video · 35 min" at bounding box center [145, 260] width 207 height 64
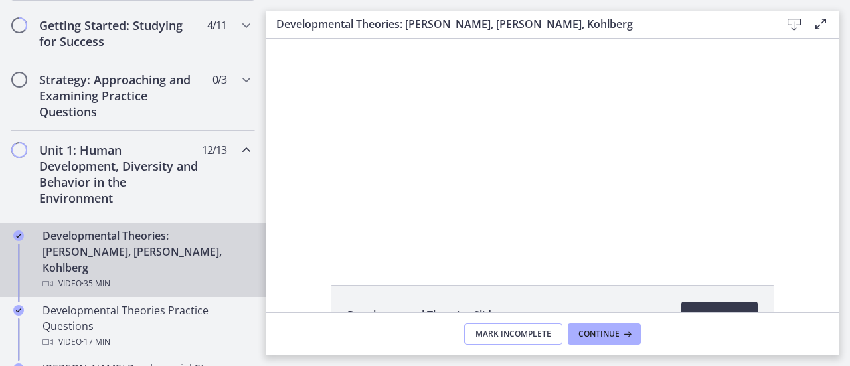
click at [522, 336] on span "Mark Incomplete" at bounding box center [513, 334] width 76 height 11
click at [165, 278] on link "Developmental Theories: Erikson, Piaget, Kohlberg Video · 35 min" at bounding box center [132, 259] width 265 height 74
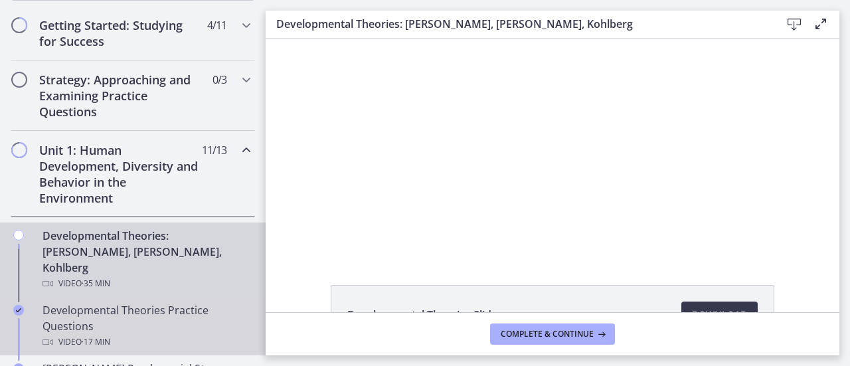
click at [177, 303] on div "Developmental Theories Practice Questions Video · 17 min" at bounding box center [145, 326] width 207 height 48
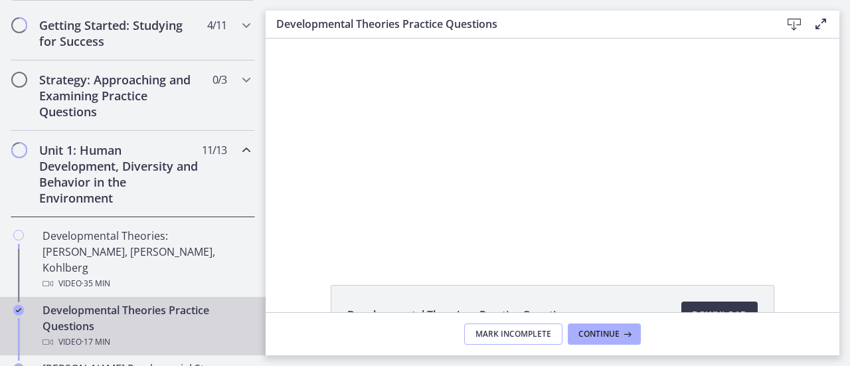
click at [551, 338] on button "Mark Incomplete" at bounding box center [513, 333] width 98 height 21
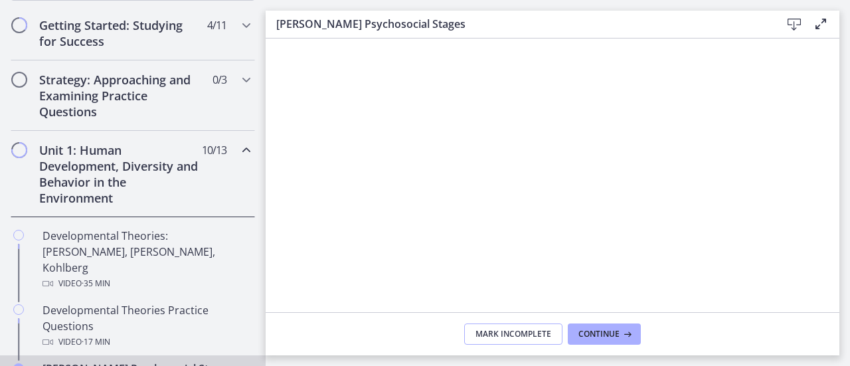
click at [542, 334] on span "Mark Incomplete" at bounding box center [513, 334] width 76 height 11
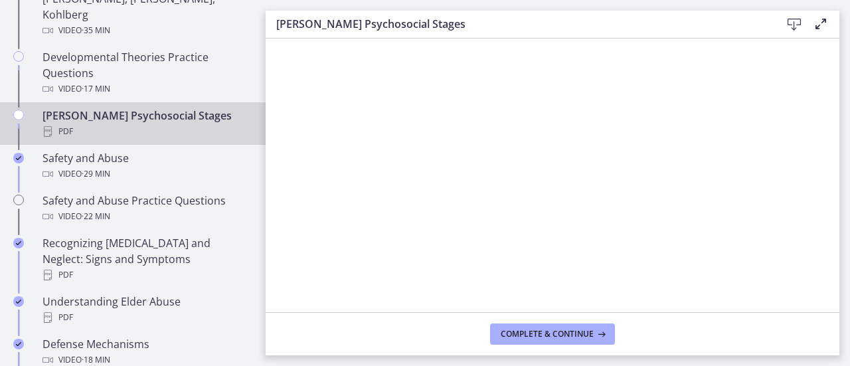
scroll to position [512, 0]
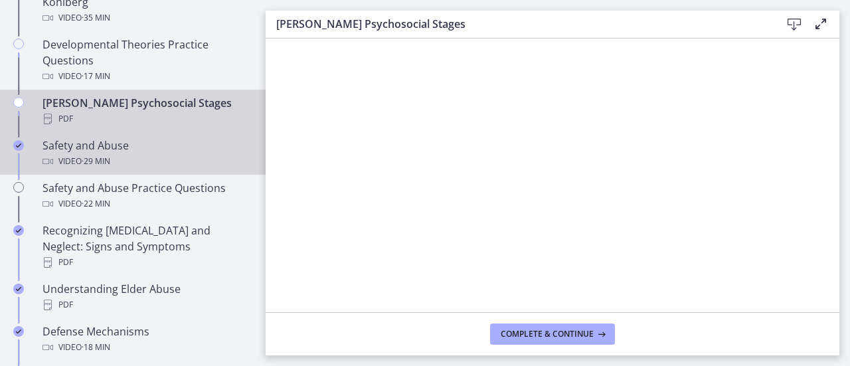
click at [177, 153] on div "Video · 29 min" at bounding box center [145, 161] width 207 height 16
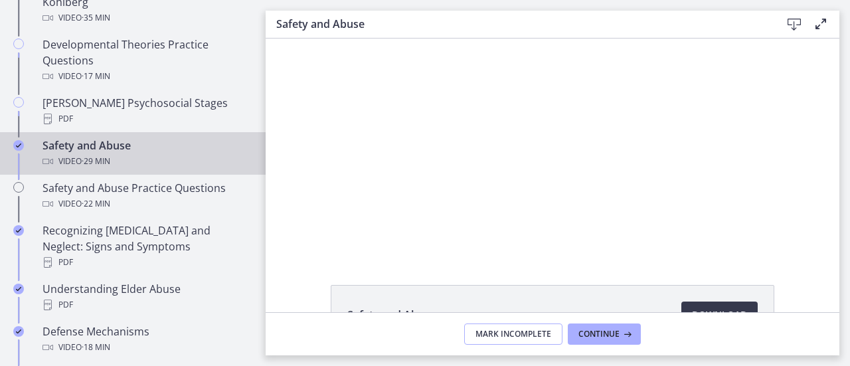
click at [535, 333] on span "Mark Incomplete" at bounding box center [513, 334] width 76 height 11
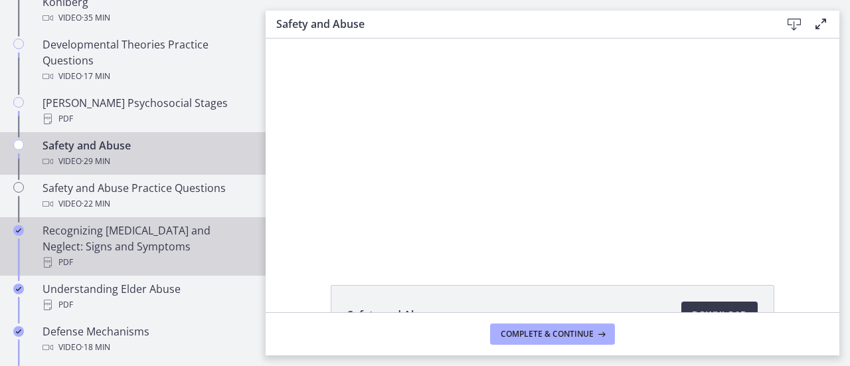
click at [154, 222] on div "Recognizing Child Abuse and Neglect: Signs and Symptoms PDF" at bounding box center [145, 246] width 207 height 48
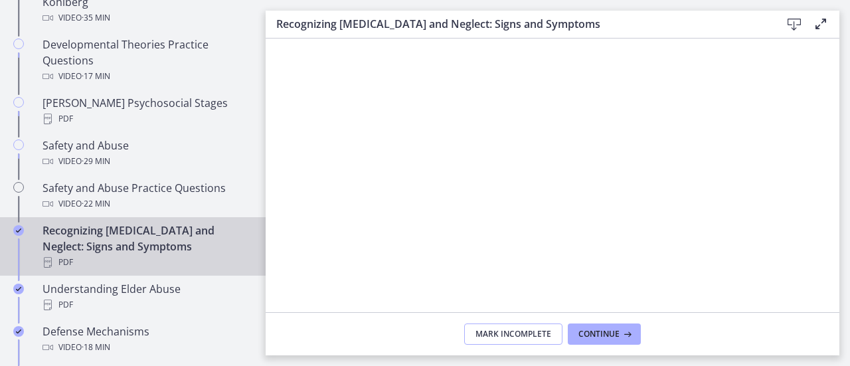
click at [483, 334] on span "Mark Incomplete" at bounding box center [513, 334] width 76 height 11
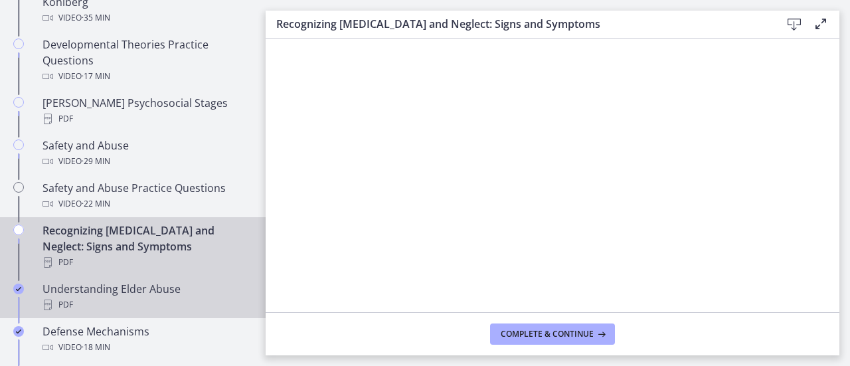
click at [131, 281] on div "Understanding Elder Abuse PDF" at bounding box center [145, 297] width 207 height 32
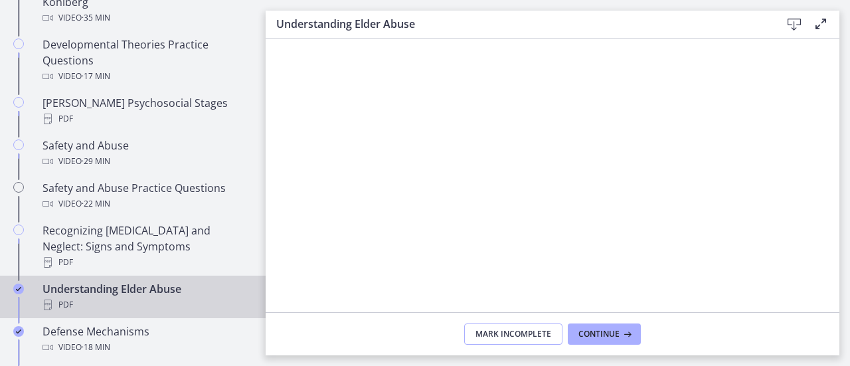
click at [497, 336] on span "Mark Incomplete" at bounding box center [513, 334] width 76 height 11
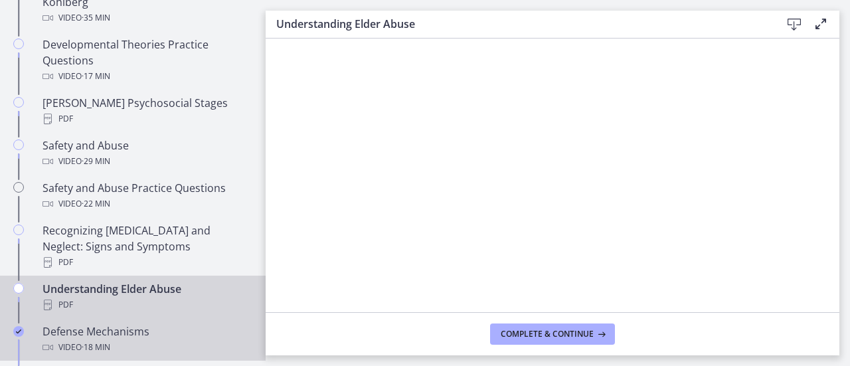
click at [130, 323] on div "Defense Mechanisms Video · 18 min" at bounding box center [145, 339] width 207 height 32
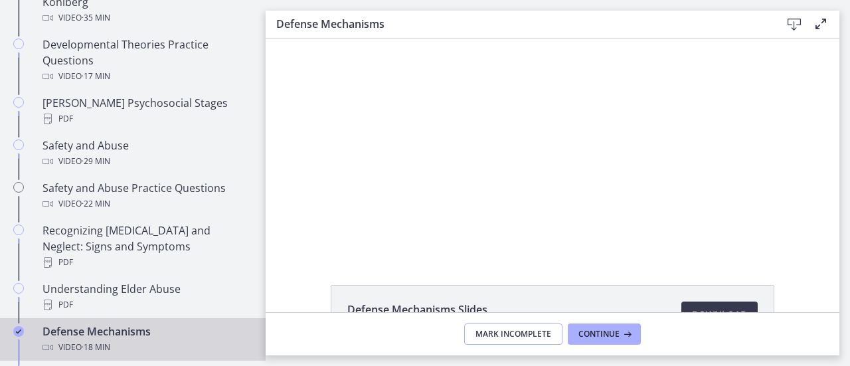
click at [490, 339] on span "Mark Incomplete" at bounding box center [513, 334] width 76 height 11
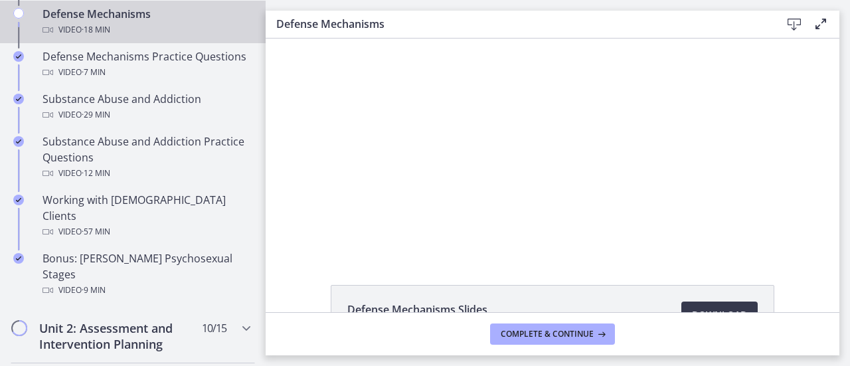
scroll to position [831, 0]
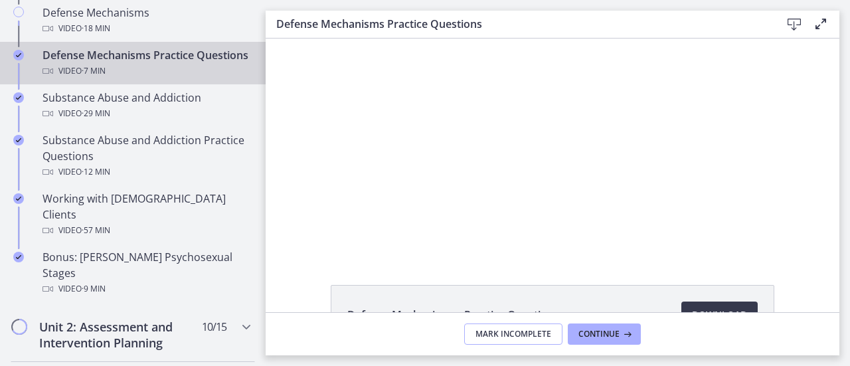
click at [512, 334] on span "Mark Incomplete" at bounding box center [513, 334] width 76 height 11
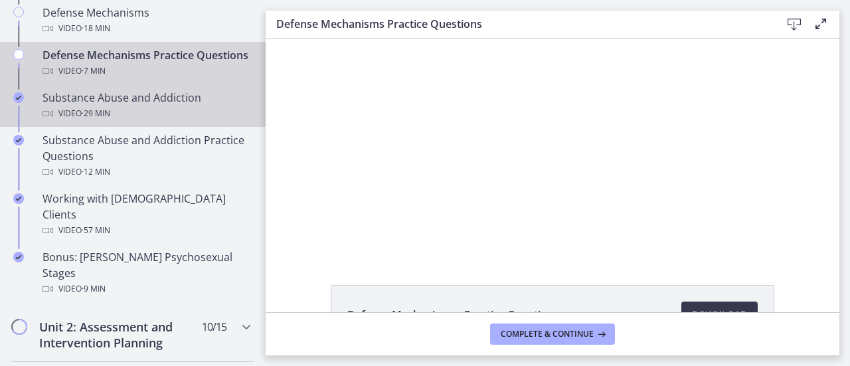
click at [107, 102] on div "Substance Abuse and Addiction Video · 29 min" at bounding box center [145, 106] width 207 height 32
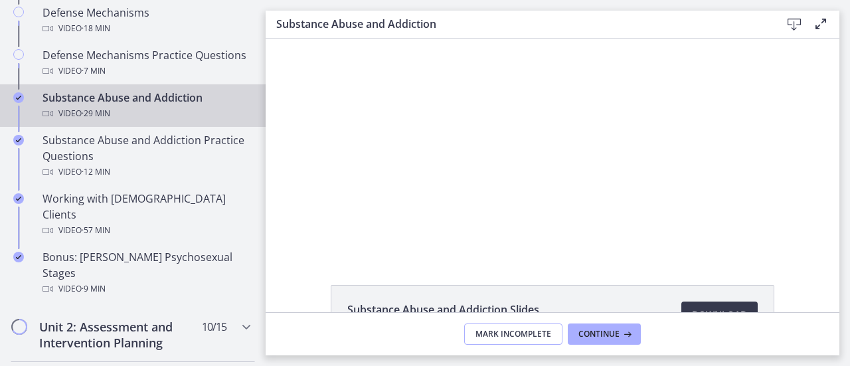
click at [490, 338] on span "Mark Incomplete" at bounding box center [513, 334] width 76 height 11
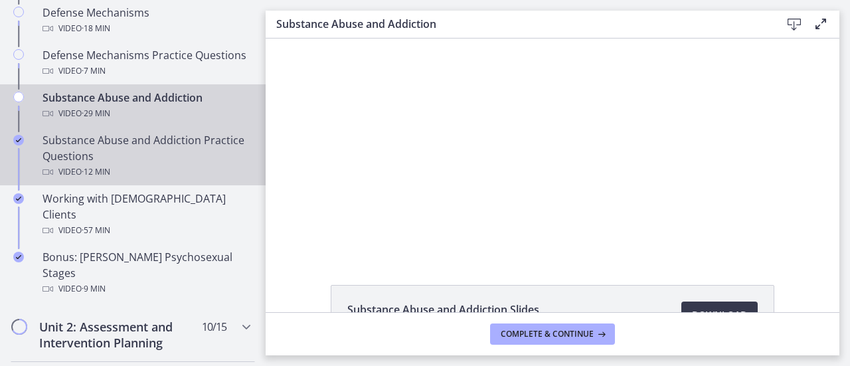
click at [106, 137] on div "Substance Abuse and Addiction Practice Questions Video · 12 min" at bounding box center [145, 156] width 207 height 48
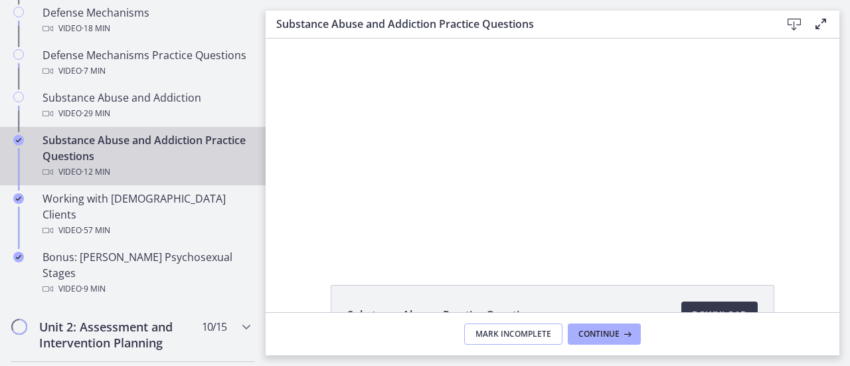
click at [482, 334] on span "Mark Incomplete" at bounding box center [513, 334] width 76 height 11
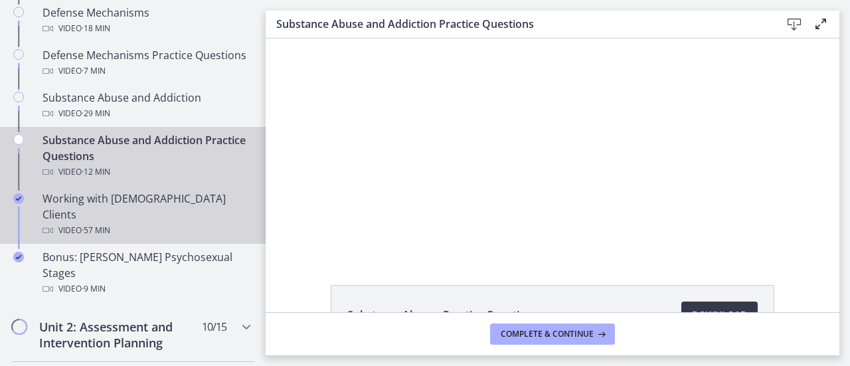
click at [121, 197] on div "Working with LGBTQ+ Clients Video · 57 min" at bounding box center [145, 214] width 207 height 48
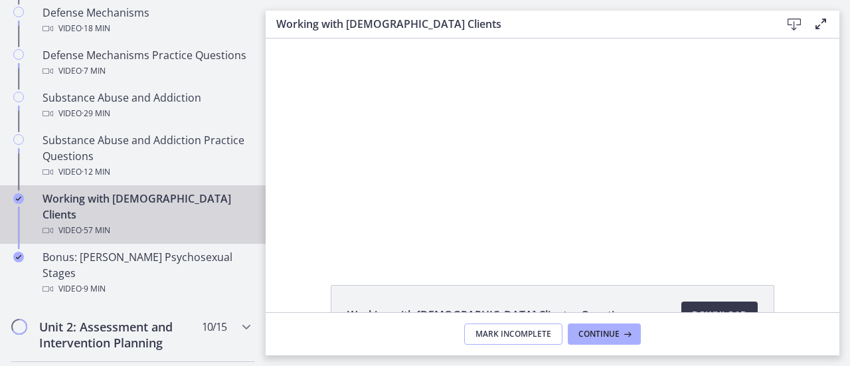
click at [513, 334] on span "Mark Incomplete" at bounding box center [513, 334] width 76 height 11
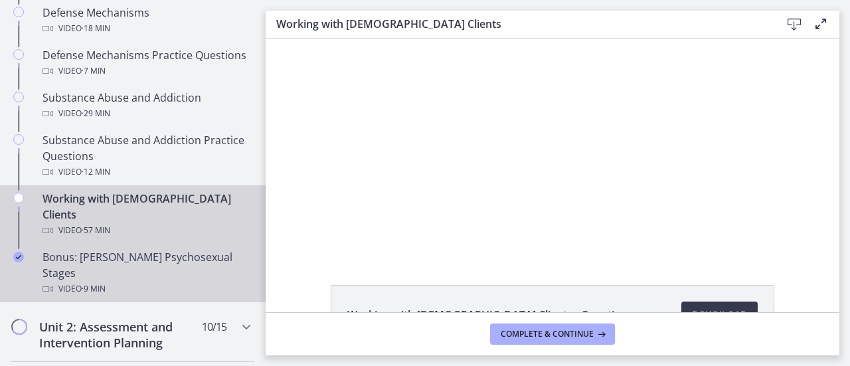
click at [139, 249] on div "Bonus: Freud's Psychosexual Stages Video · 9 min" at bounding box center [145, 273] width 207 height 48
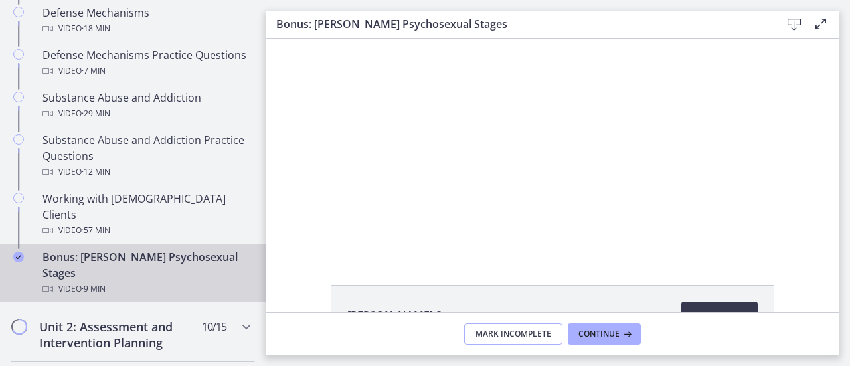
click at [500, 340] on button "Mark Incomplete" at bounding box center [513, 333] width 98 height 21
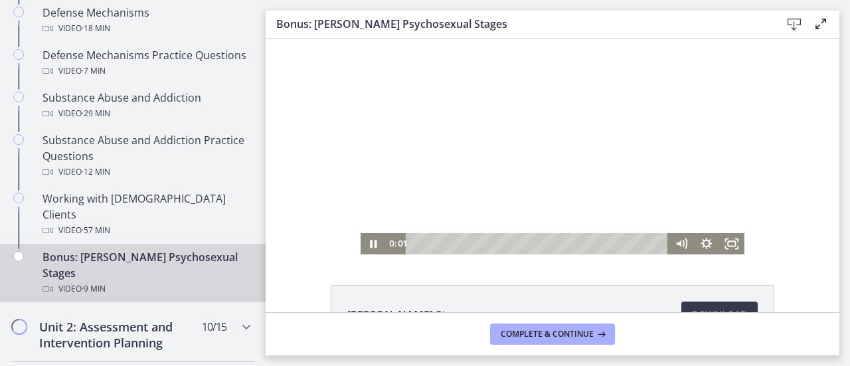
click at [398, 161] on div at bounding box center [552, 146] width 384 height 216
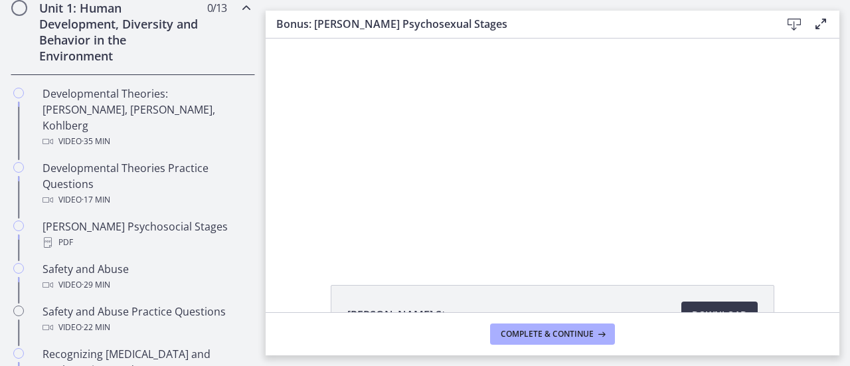
scroll to position [275, 0]
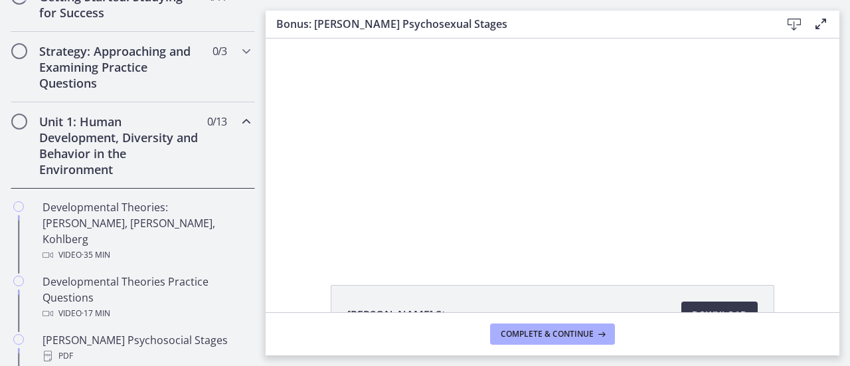
click at [226, 107] on div "Unit 1: Human Development, Diversity and Behavior in the Environment 0 / 13 Com…" at bounding box center [133, 145] width 244 height 86
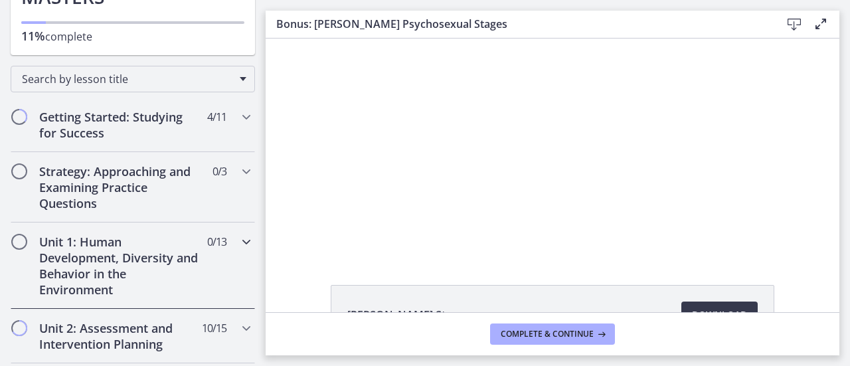
scroll to position [145, 0]
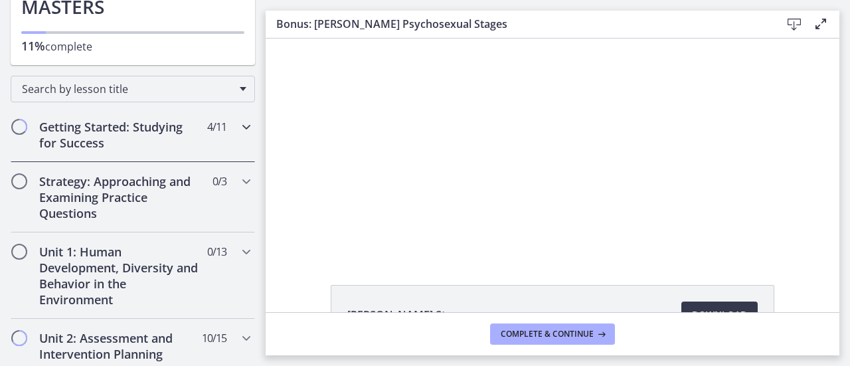
click at [231, 134] on div "Getting Started: Studying for Success 4 / 11 Completed" at bounding box center [133, 135] width 244 height 54
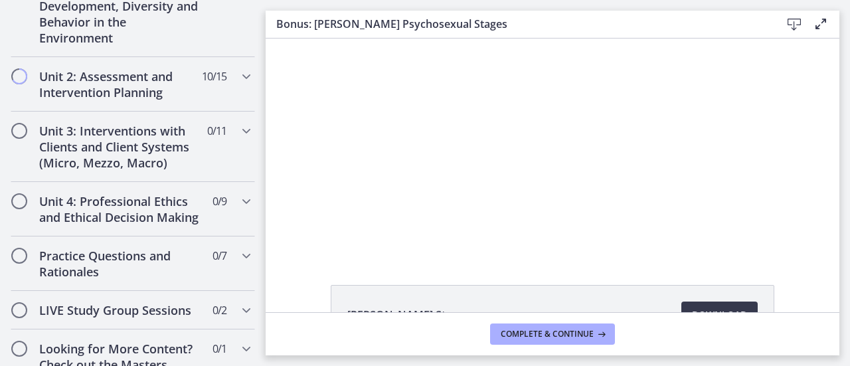
scroll to position [938, 0]
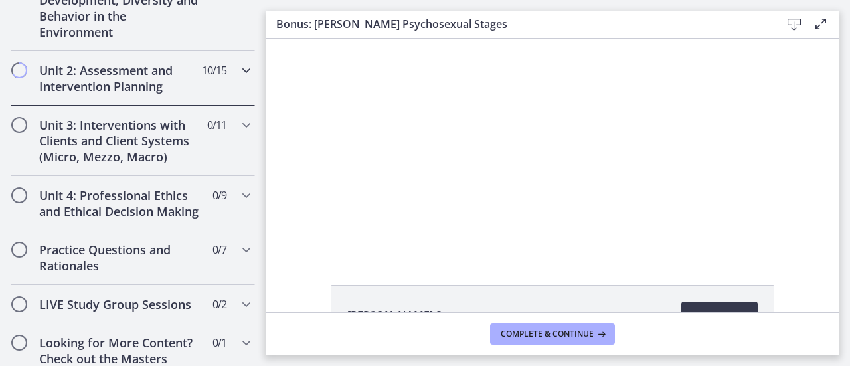
click at [218, 63] on div "Unit 2: Assessment and Intervention Planning 10 / 15 Completed" at bounding box center [133, 78] width 244 height 54
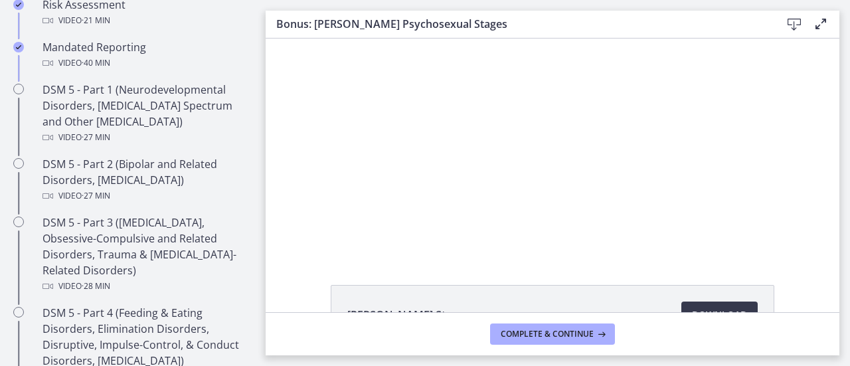
scroll to position [413, 0]
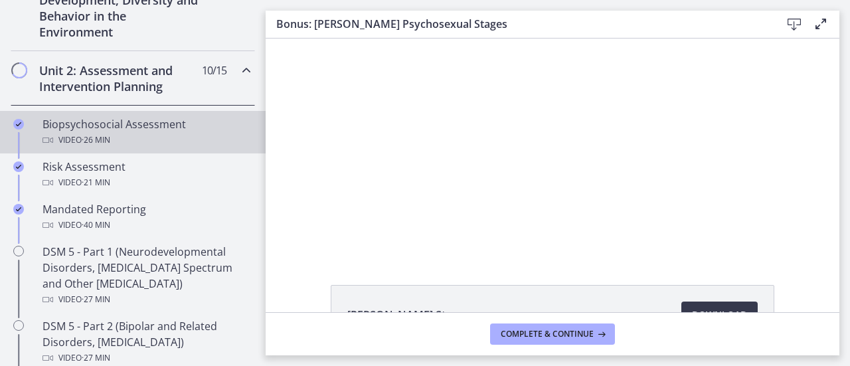
click at [159, 144] on div "Video · 26 min" at bounding box center [145, 140] width 207 height 16
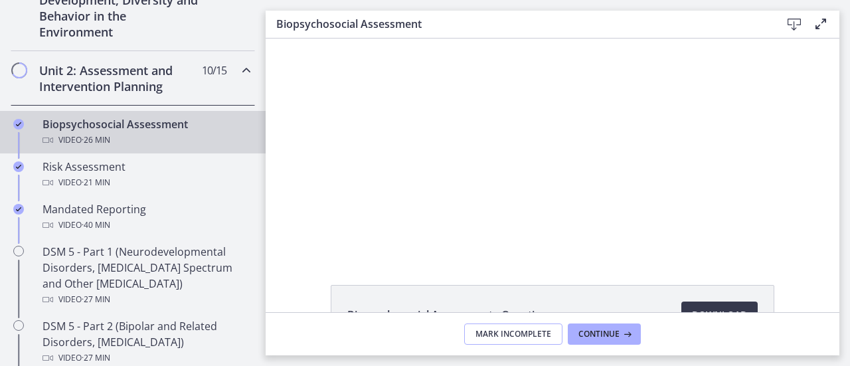
click at [533, 338] on span "Mark Incomplete" at bounding box center [513, 334] width 76 height 11
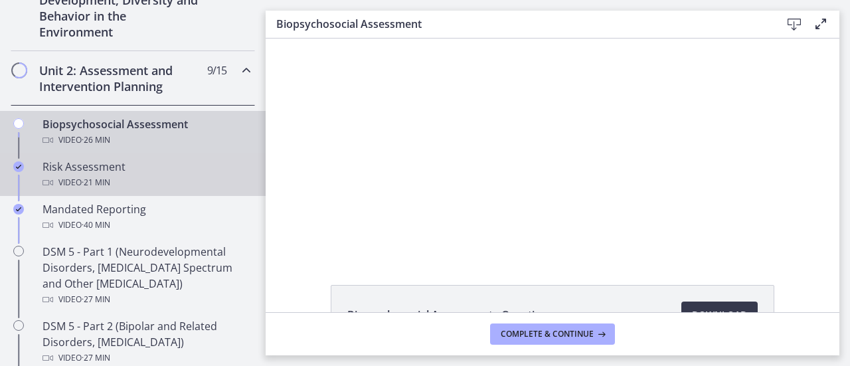
click at [135, 175] on div "Video · 21 min" at bounding box center [145, 183] width 207 height 16
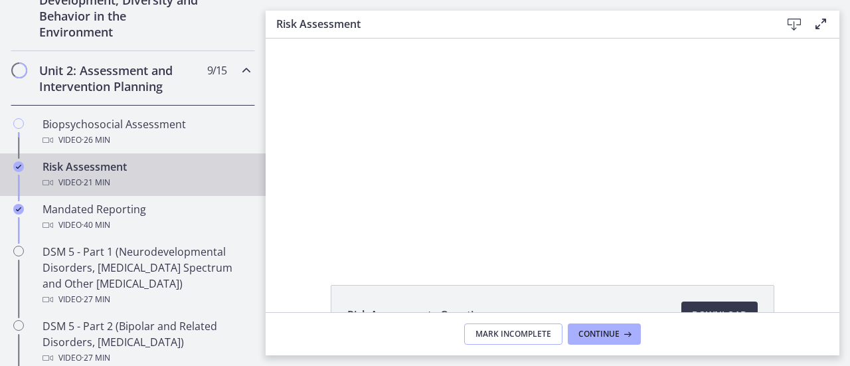
click at [482, 334] on span "Mark Incomplete" at bounding box center [513, 334] width 76 height 11
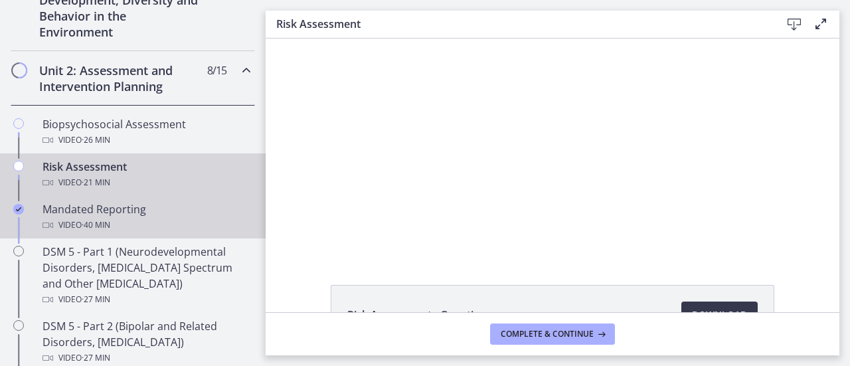
click at [132, 207] on div "Mandated Reporting Video · 40 min" at bounding box center [145, 217] width 207 height 32
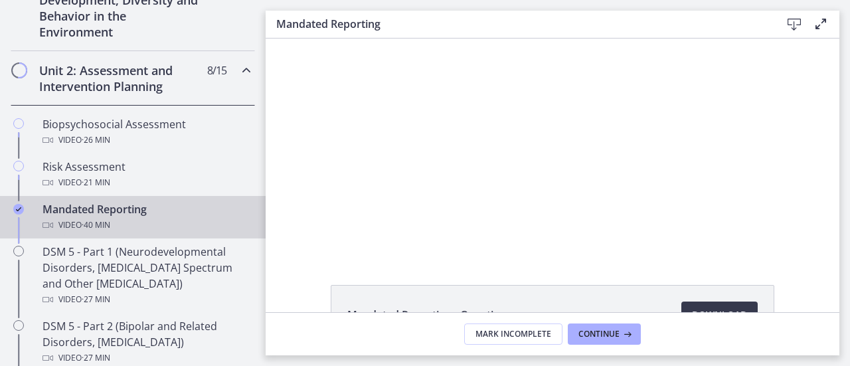
click at [525, 347] on footer "Mark Incomplete Continue" at bounding box center [551, 333] width 573 height 43
click at [510, 334] on span "Mark Incomplete" at bounding box center [513, 334] width 76 height 11
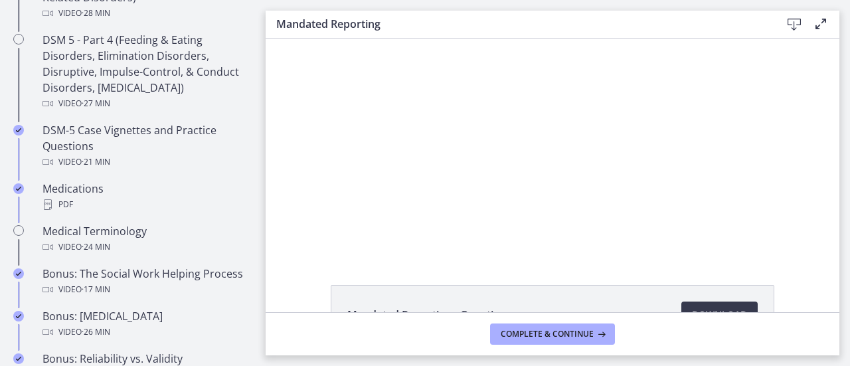
scroll to position [873, 0]
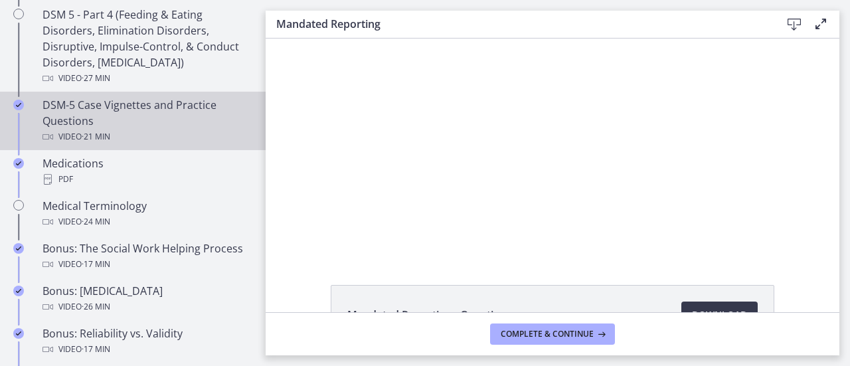
click at [161, 106] on div "DSM-5 Case Vignettes and Practice Questions Video · 21 min" at bounding box center [145, 121] width 207 height 48
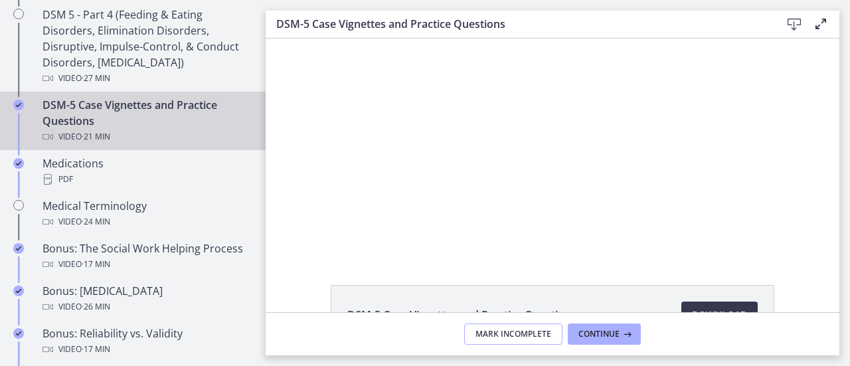
click at [524, 335] on span "Mark Incomplete" at bounding box center [513, 334] width 76 height 11
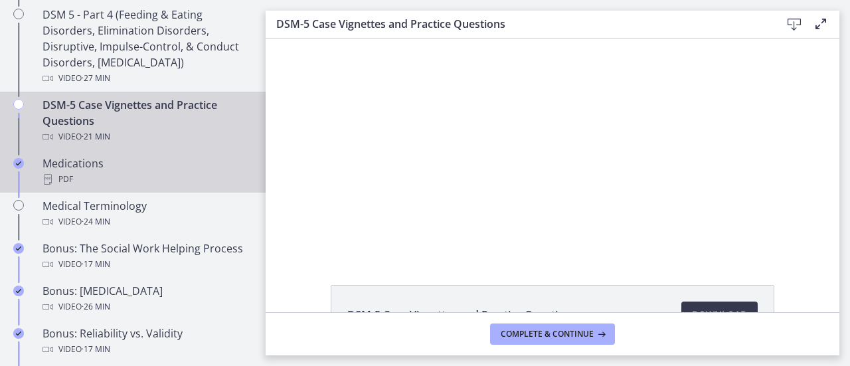
click at [179, 168] on div "Medications PDF" at bounding box center [145, 171] width 207 height 32
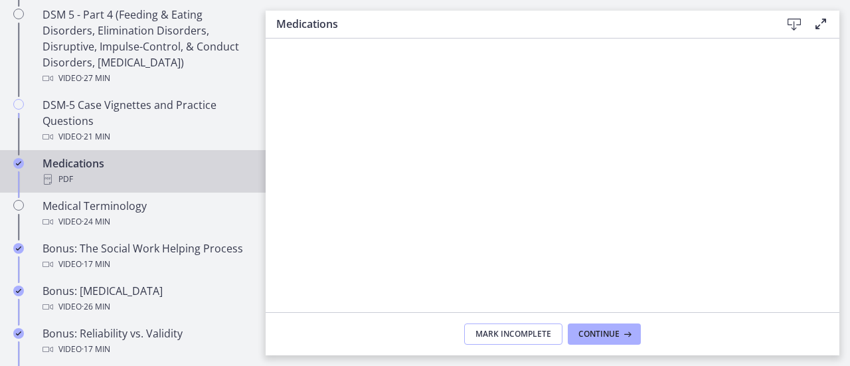
click at [508, 331] on span "Mark Incomplete" at bounding box center [513, 334] width 76 height 11
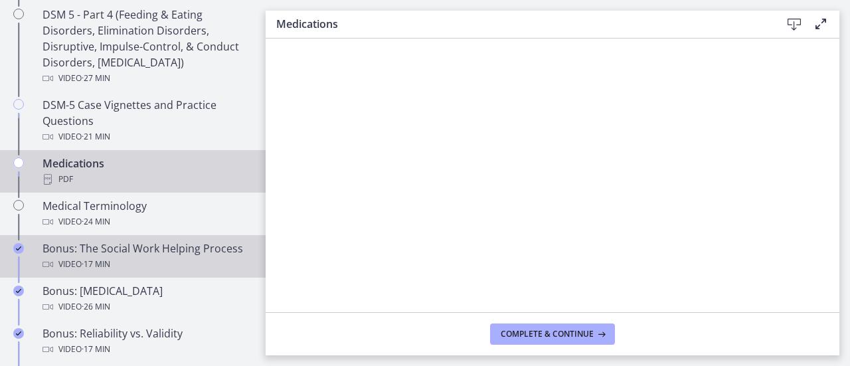
click at [117, 248] on div "Bonus: The Social Work Helping Process Video · 17 min" at bounding box center [145, 256] width 207 height 32
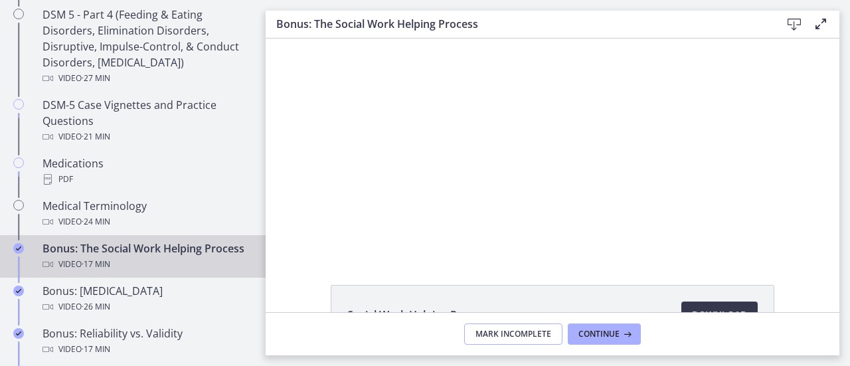
click at [489, 336] on span "Mark Incomplete" at bounding box center [513, 334] width 76 height 11
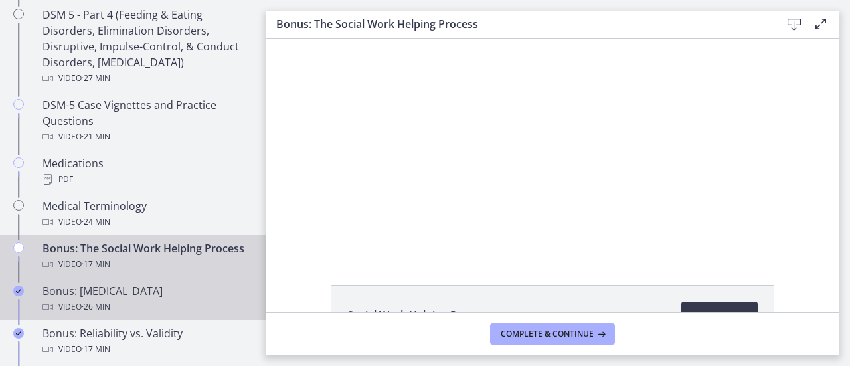
click at [85, 305] on div "Bonus: Personality Disorders Video · 26 min" at bounding box center [145, 299] width 207 height 32
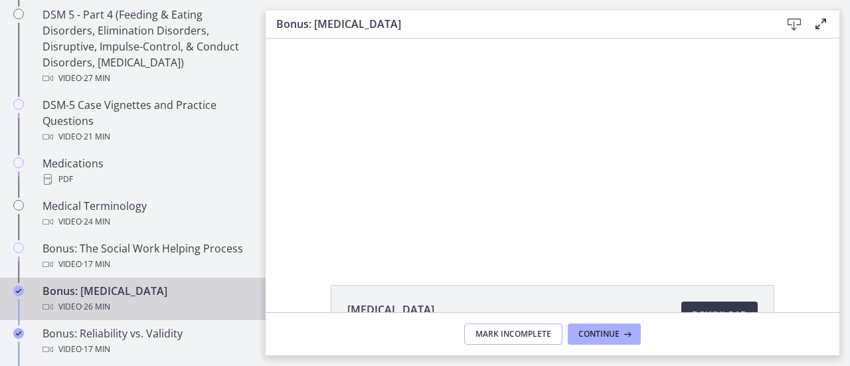
click at [510, 343] on button "Mark Incomplete" at bounding box center [513, 333] width 98 height 21
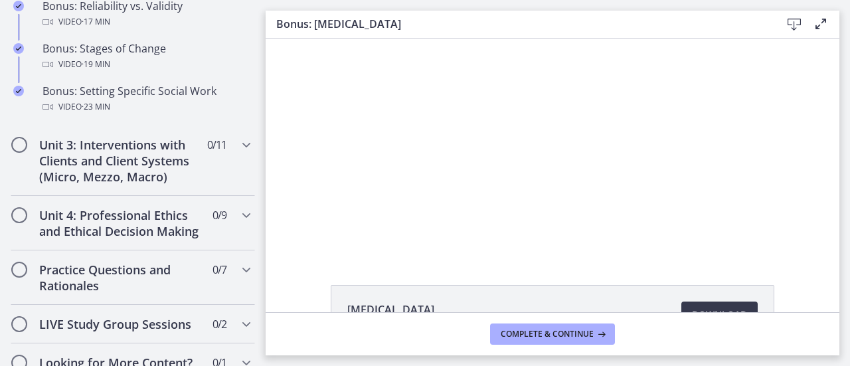
scroll to position [1218, 0]
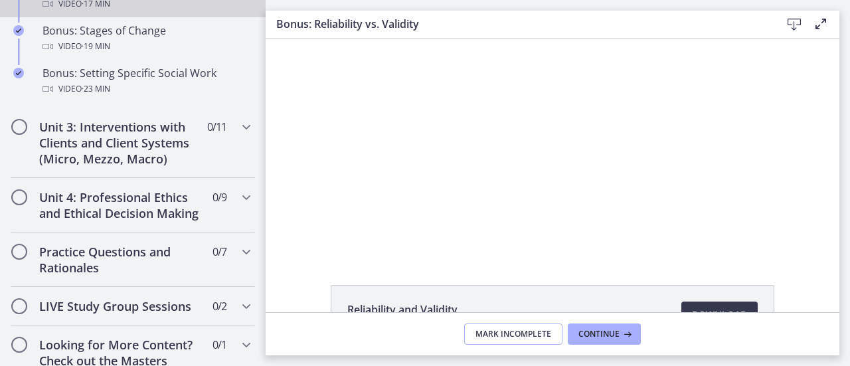
click at [489, 333] on span "Mark Incomplete" at bounding box center [513, 334] width 76 height 11
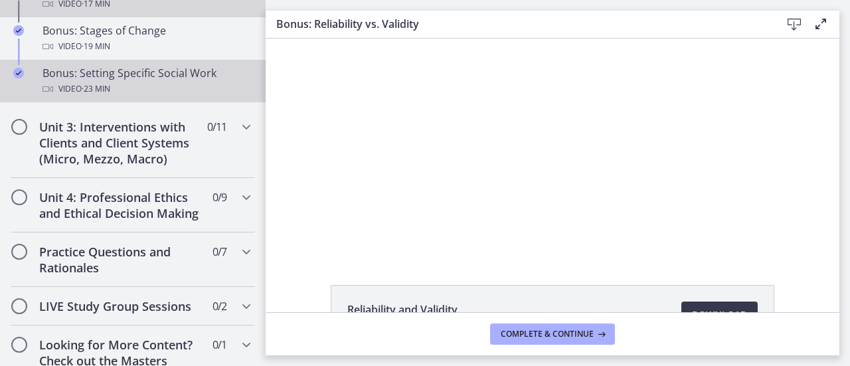
click at [142, 77] on link "Bonus: Setting Specific Social Work Video · 23 min" at bounding box center [132, 81] width 265 height 42
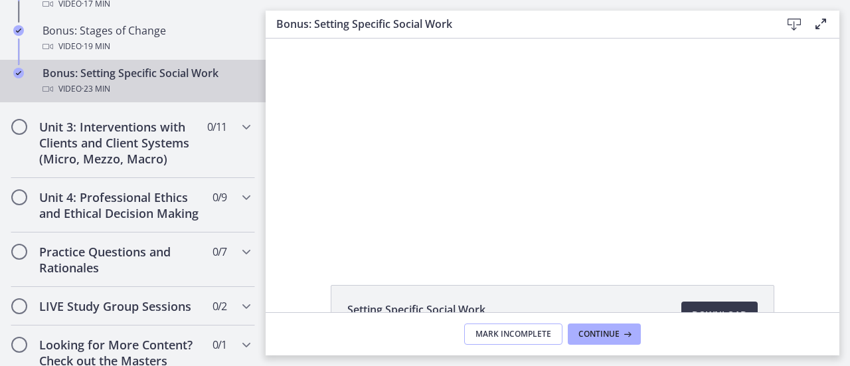
click at [504, 340] on button "Mark Incomplete" at bounding box center [513, 333] width 98 height 21
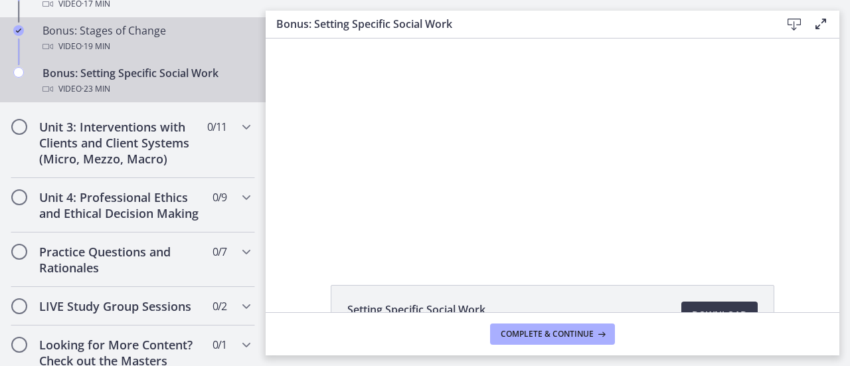
click at [199, 52] on div "Video · 19 min" at bounding box center [145, 46] width 207 height 16
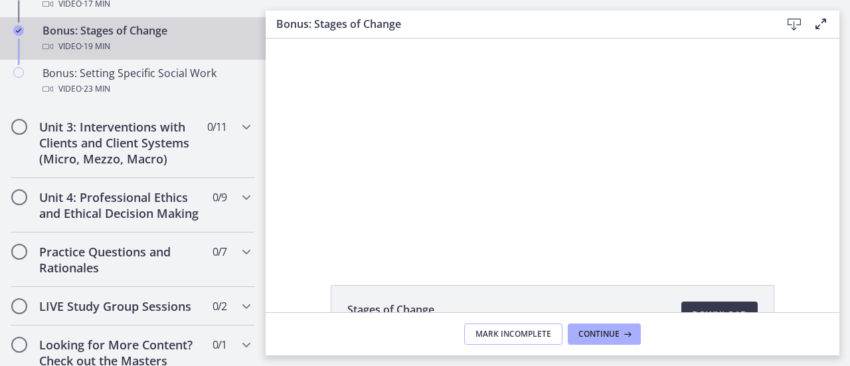
click at [546, 335] on span "Mark Incomplete" at bounding box center [513, 334] width 76 height 11
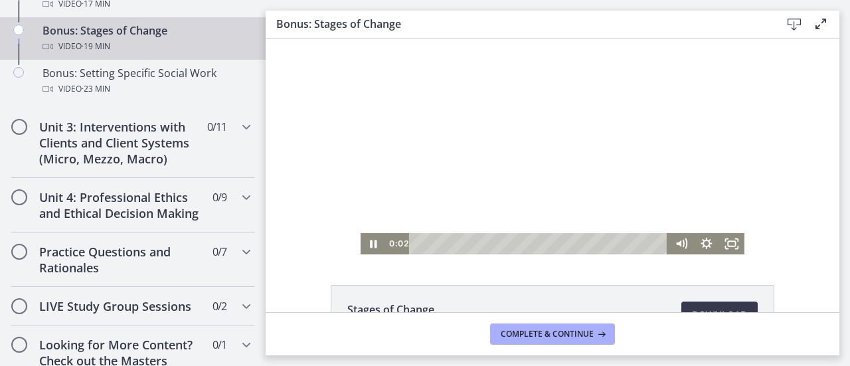
scroll to position [1025, 0]
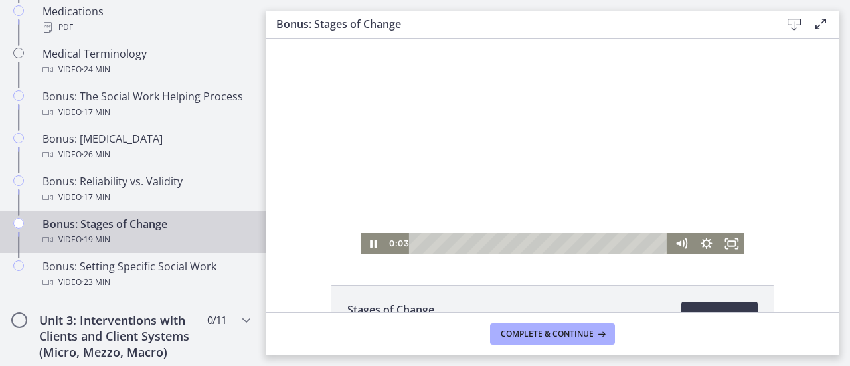
click at [411, 190] on div at bounding box center [552, 146] width 384 height 216
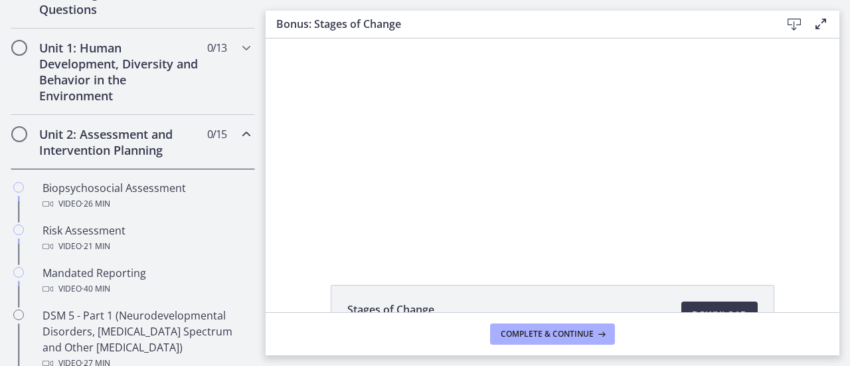
scroll to position [314, 0]
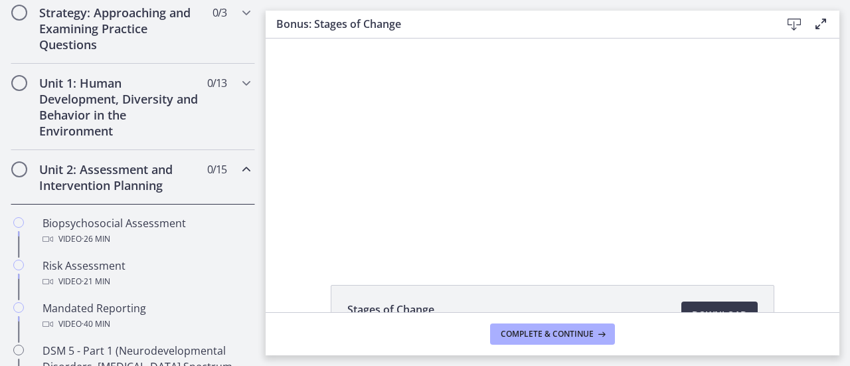
click at [238, 163] on icon "Chapters" at bounding box center [246, 169] width 16 height 16
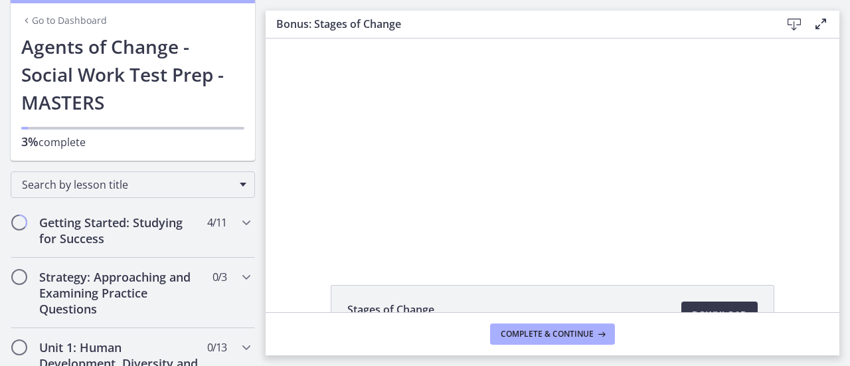
scroll to position [0, 0]
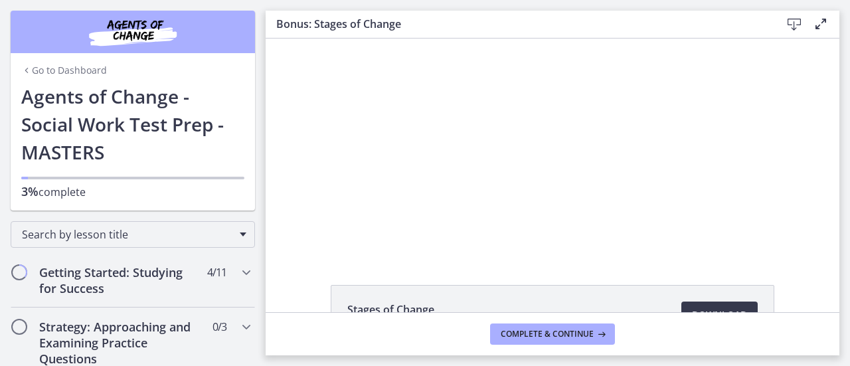
click at [85, 65] on link "Go to Dashboard" at bounding box center [64, 70] width 86 height 13
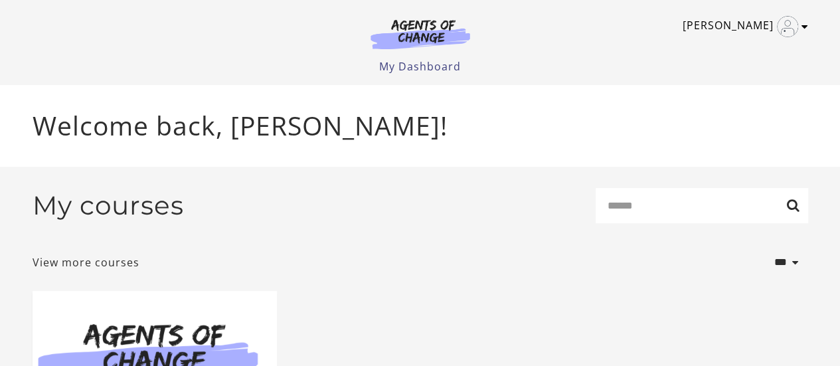
click at [801, 27] on icon "Toggle menu" at bounding box center [804, 26] width 7 height 11
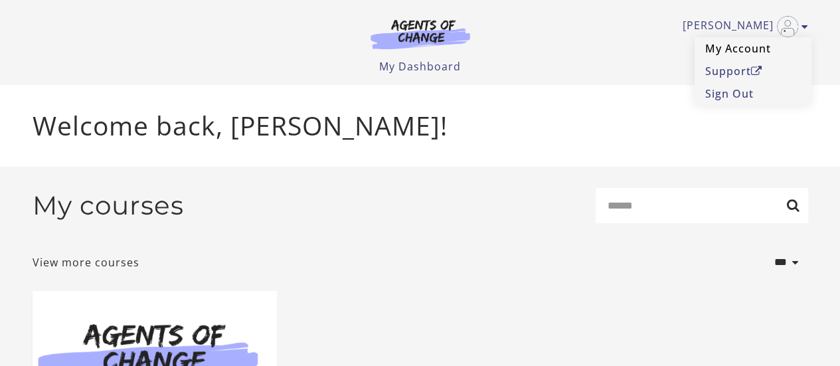
click at [739, 46] on link "My Account" at bounding box center [752, 48] width 117 height 23
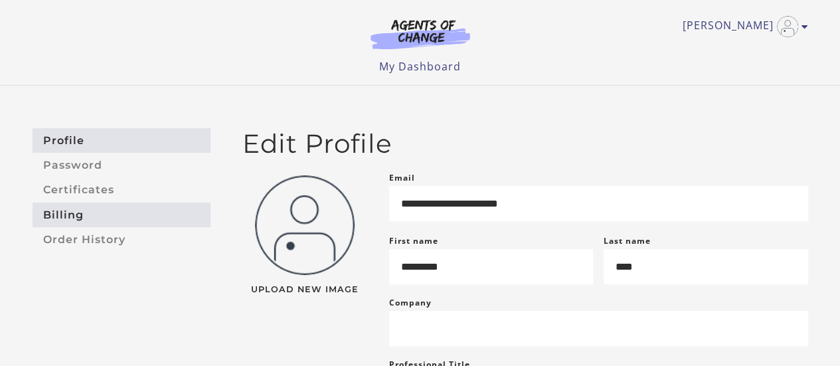
click at [80, 220] on link "Billing" at bounding box center [122, 214] width 178 height 25
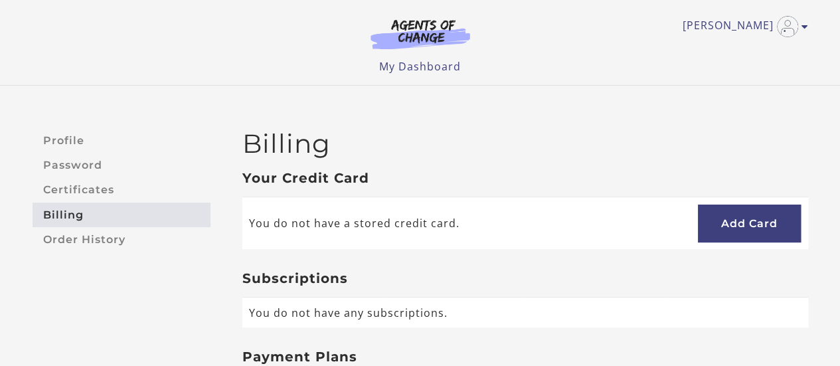
click at [105, 234] on link "Order History" at bounding box center [122, 239] width 178 height 25
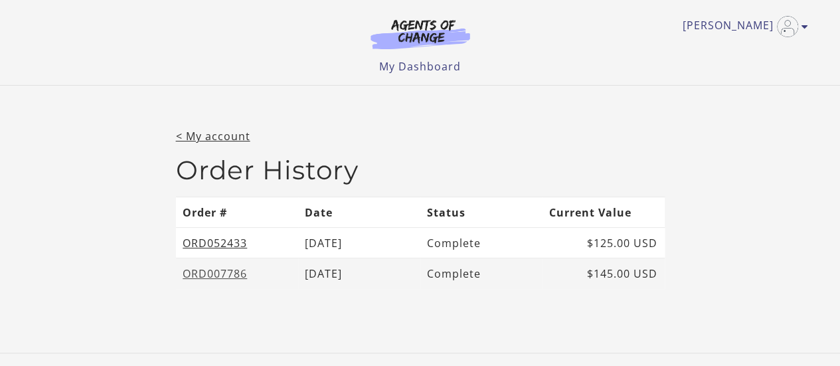
click at [240, 274] on link "ORD007786" at bounding box center [215, 273] width 64 height 15
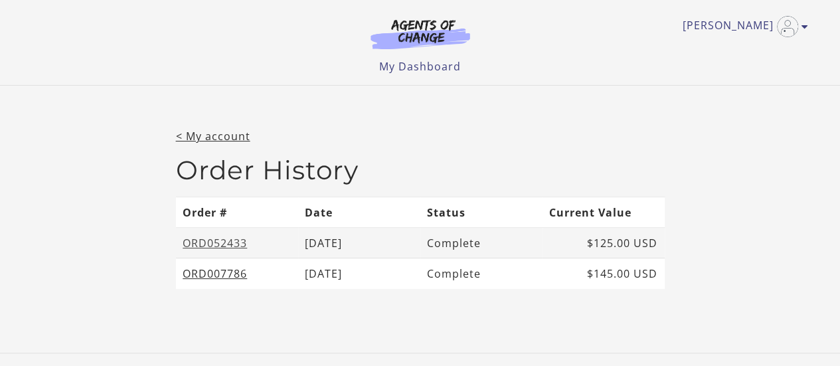
click at [211, 244] on link "ORD052433" at bounding box center [215, 243] width 64 height 15
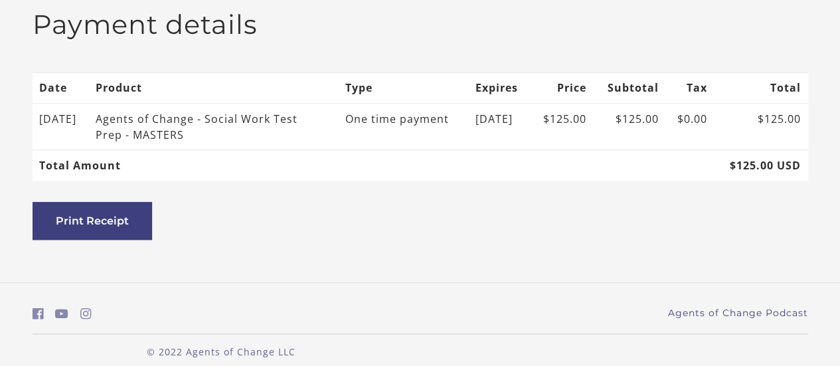
scroll to position [430, 0]
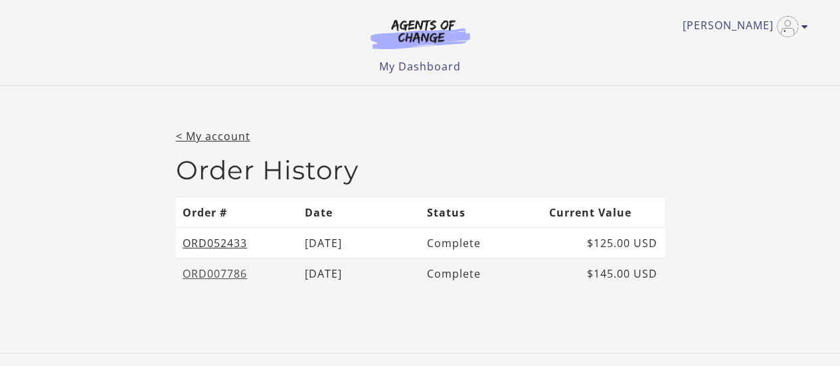
click at [214, 271] on link "ORD007786" at bounding box center [215, 273] width 64 height 15
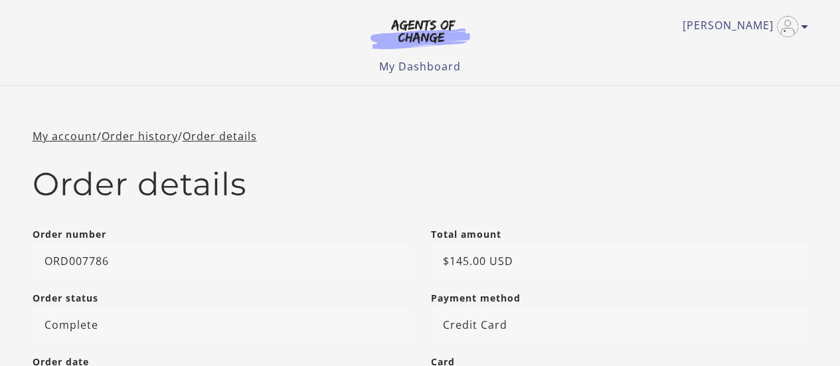
click at [804, 34] on ul "Alexandra R My Account Support Sign Out" at bounding box center [420, 26] width 775 height 21
click at [788, 33] on img "Toggle menu" at bounding box center [787, 26] width 21 height 21
click at [392, 67] on link "My Dashboard" at bounding box center [420, 66] width 82 height 15
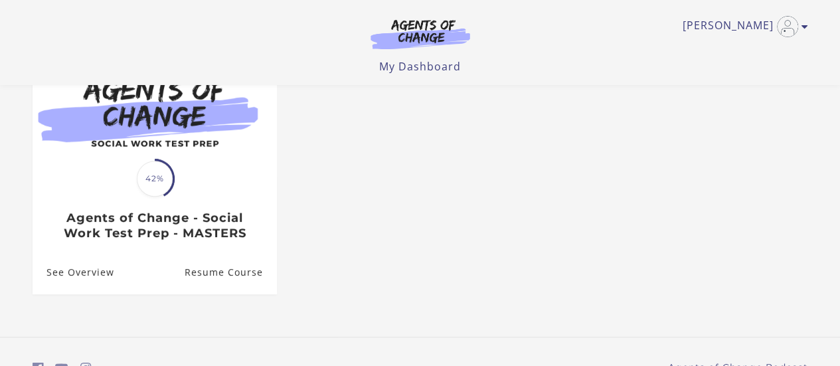
scroll to position [177, 0]
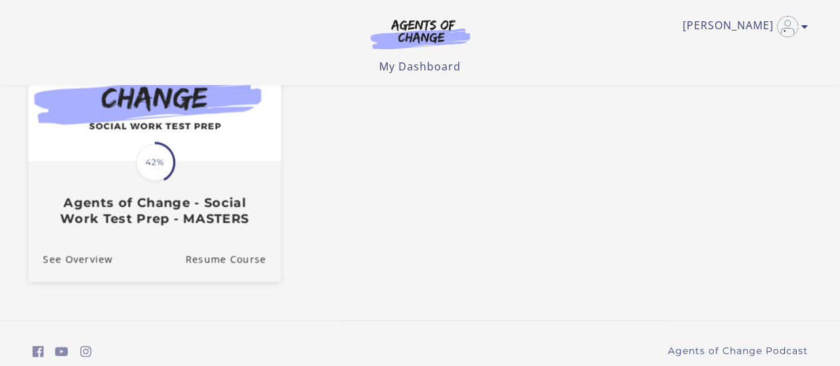
click at [194, 196] on div "Translation missing: en.liquid.partials.dashboard_course_card.progress_descript…" at bounding box center [154, 194] width 252 height 64
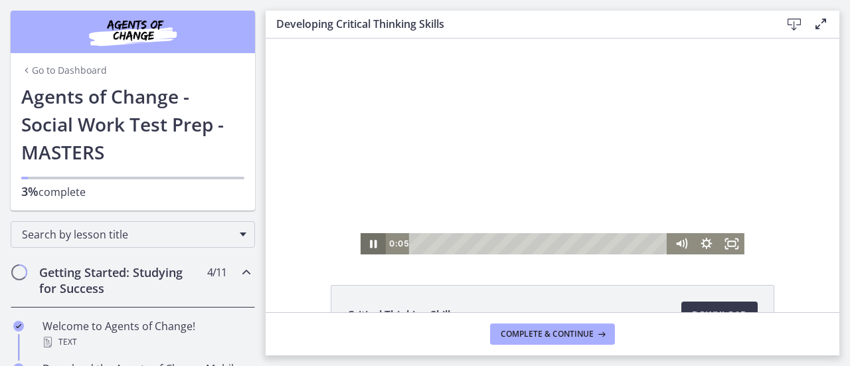
click at [370, 245] on icon "Pause" at bounding box center [373, 244] width 7 height 8
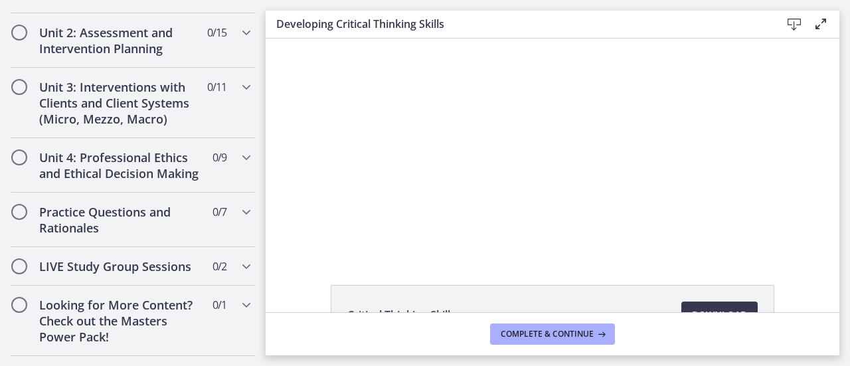
scroll to position [1264, 0]
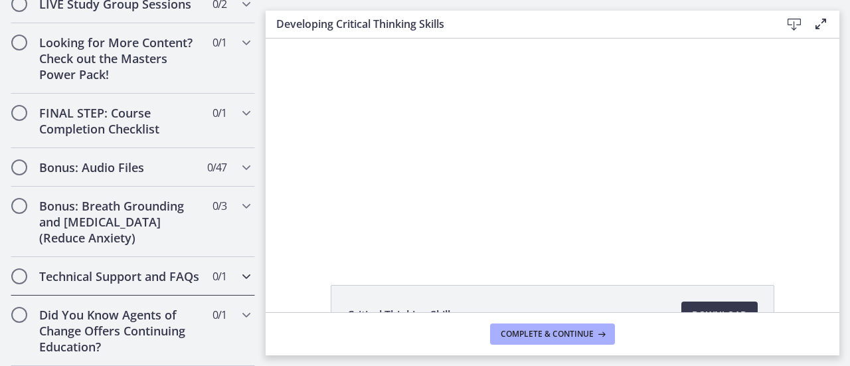
click at [227, 269] on div "Technical Support and FAQs 0 / 1 Completed" at bounding box center [133, 276] width 244 height 38
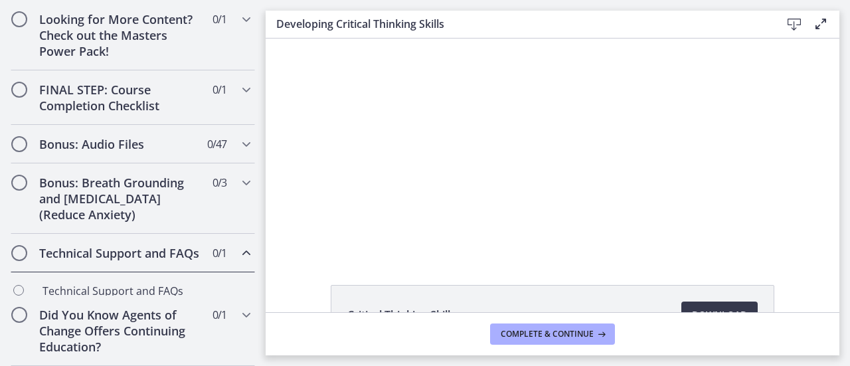
scroll to position [738, 0]
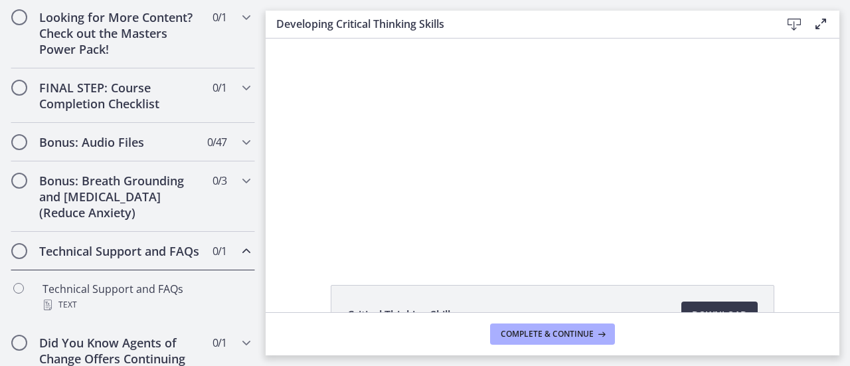
click at [227, 269] on div "Technical Support and FAQs 0 / 1 Completed" at bounding box center [133, 251] width 244 height 38
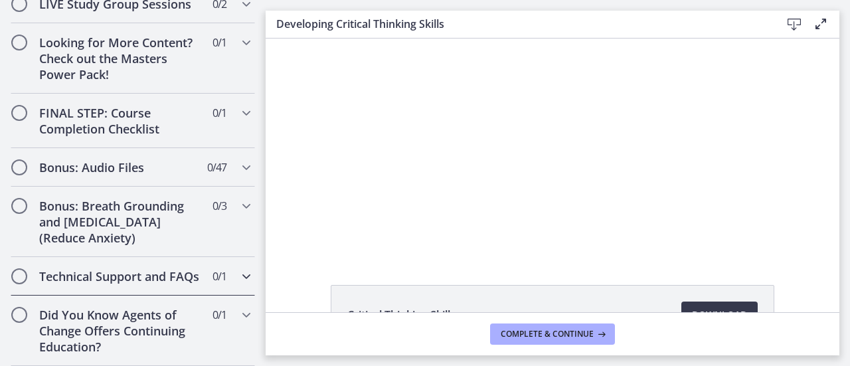
click at [184, 279] on h2 "Technical Support and FAQs" at bounding box center [120, 276] width 162 height 16
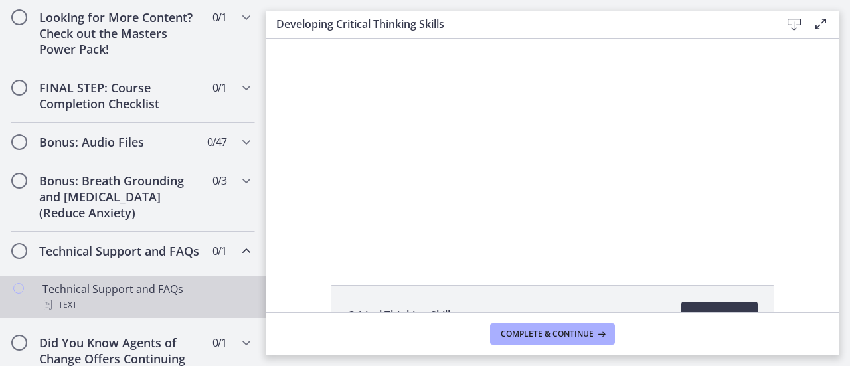
click at [140, 309] on div "Technical Support and FAQs Text" at bounding box center [145, 297] width 207 height 32
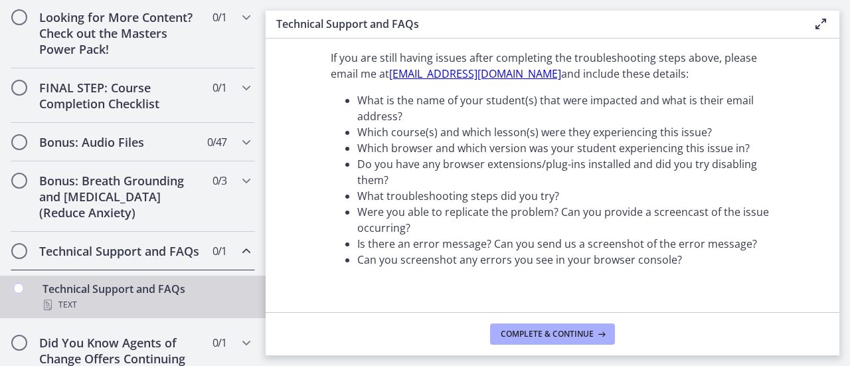
scroll to position [601, 0]
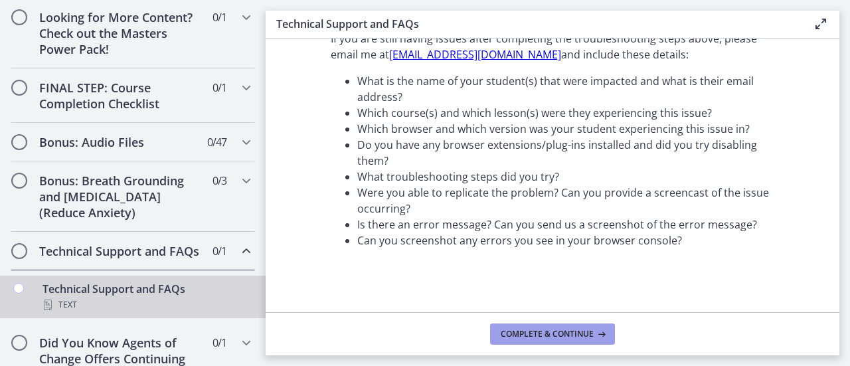
click at [575, 338] on span "Complete & continue" at bounding box center [546, 334] width 93 height 11
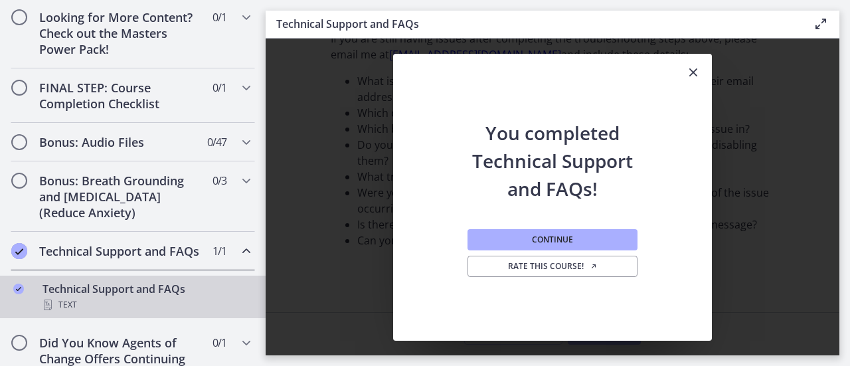
scroll to position [791, 0]
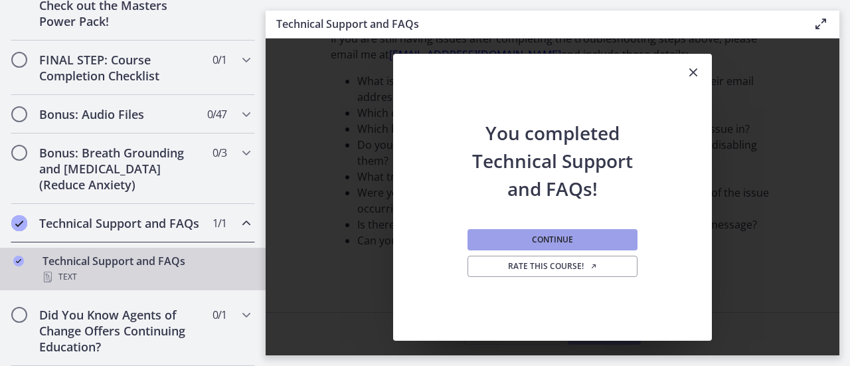
click at [522, 244] on button "Continue" at bounding box center [552, 239] width 170 height 21
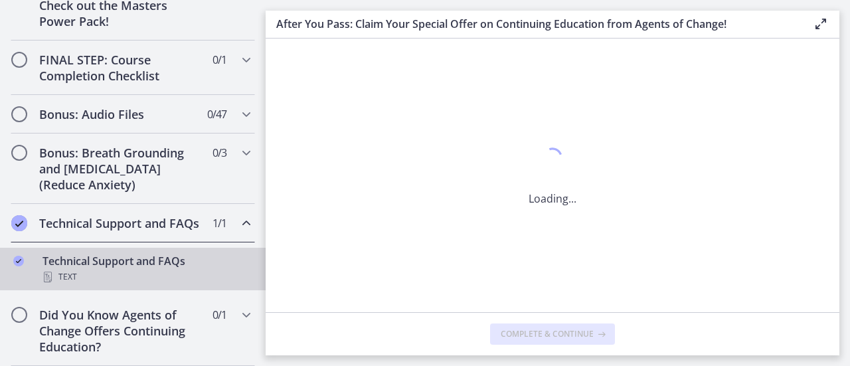
scroll to position [0, 0]
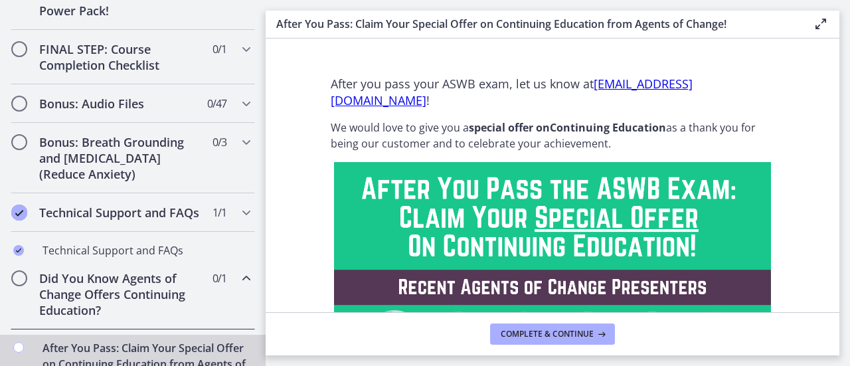
scroll to position [791, 0]
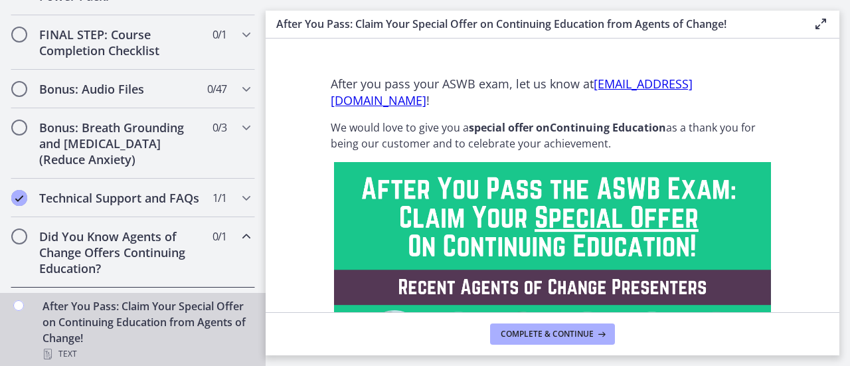
click at [227, 273] on div "Did You Know Agents of Change Offers Continuing Education? 0 / 1 Completed" at bounding box center [133, 252] width 244 height 70
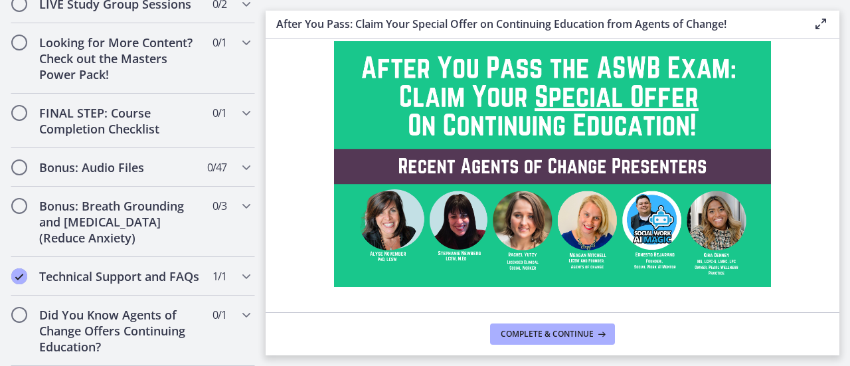
scroll to position [158, 0]
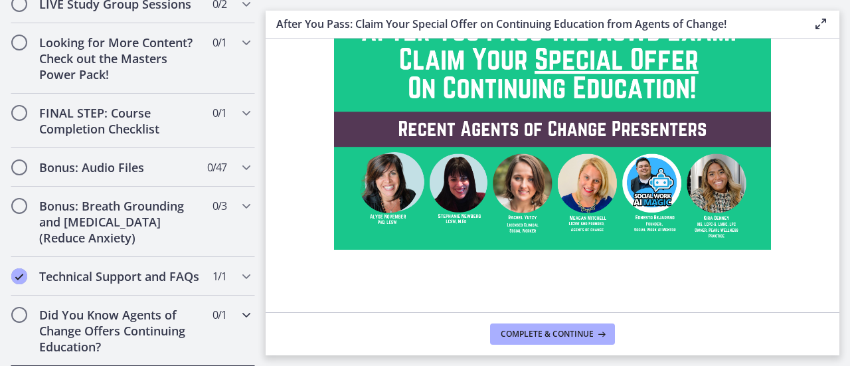
click at [212, 311] on span "0 / 1 Completed" at bounding box center [219, 315] width 14 height 16
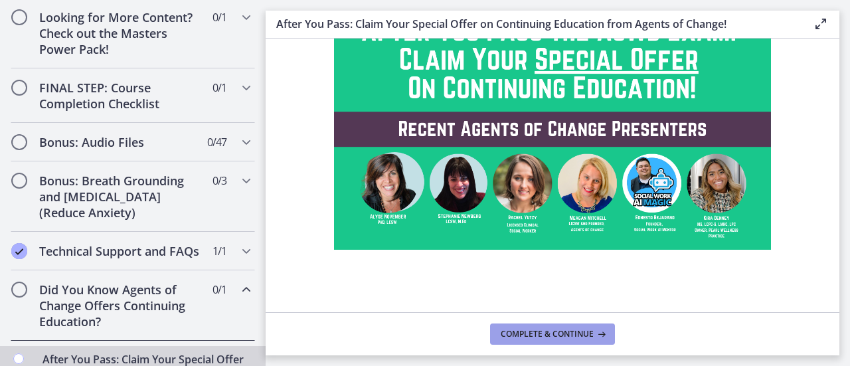
click at [512, 330] on span "Complete & continue" at bounding box center [546, 334] width 93 height 11
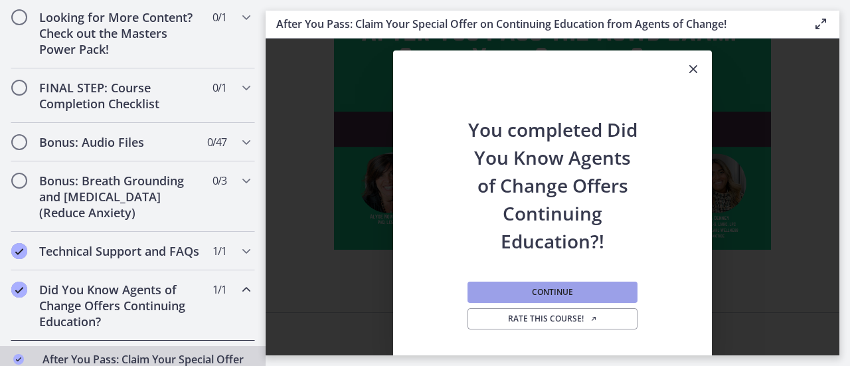
click at [574, 294] on button "Continue" at bounding box center [552, 291] width 170 height 21
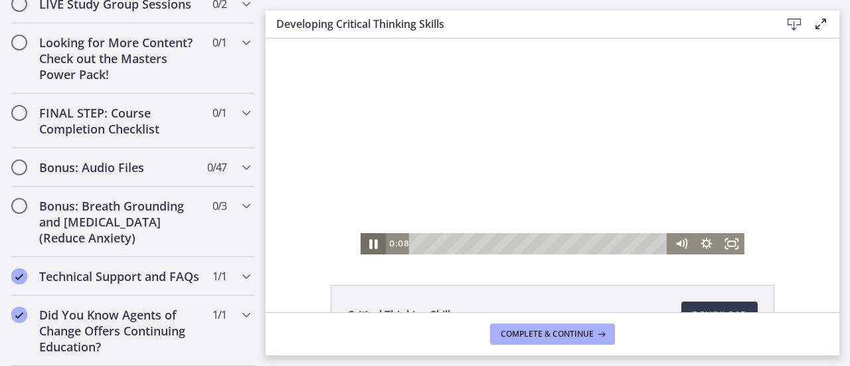
click at [369, 244] on icon "Pause" at bounding box center [373, 244] width 8 height 10
